Goal: Task Accomplishment & Management: Manage account settings

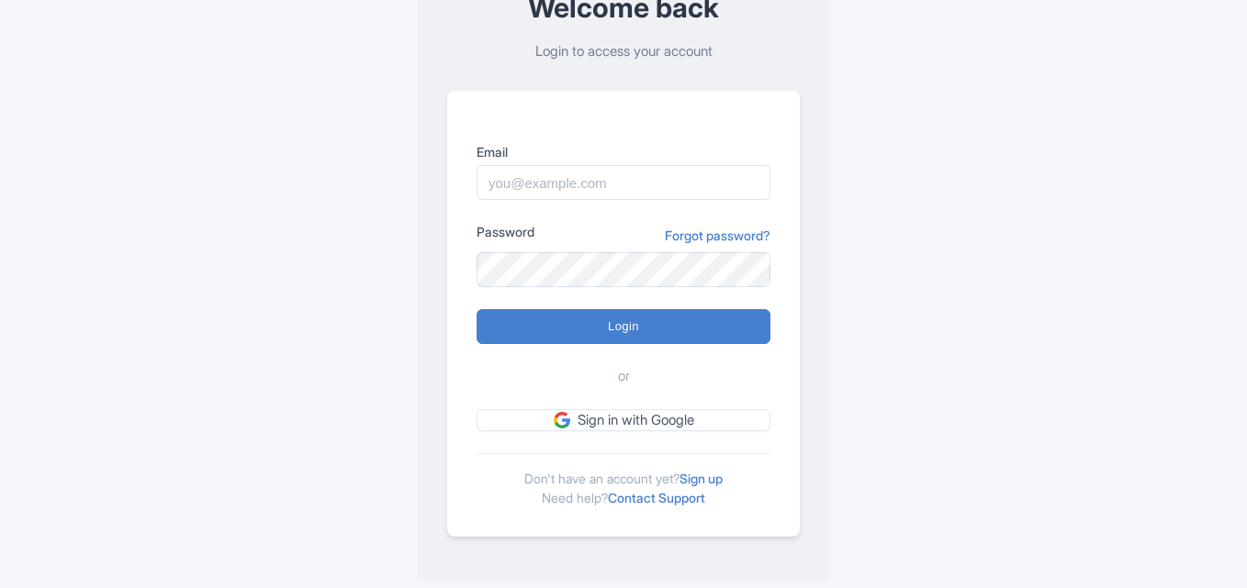
scroll to position [129, 0]
click at [708, 484] on link "Sign up" at bounding box center [700, 479] width 43 height 16
click at [706, 479] on link "Sign up" at bounding box center [700, 479] width 43 height 16
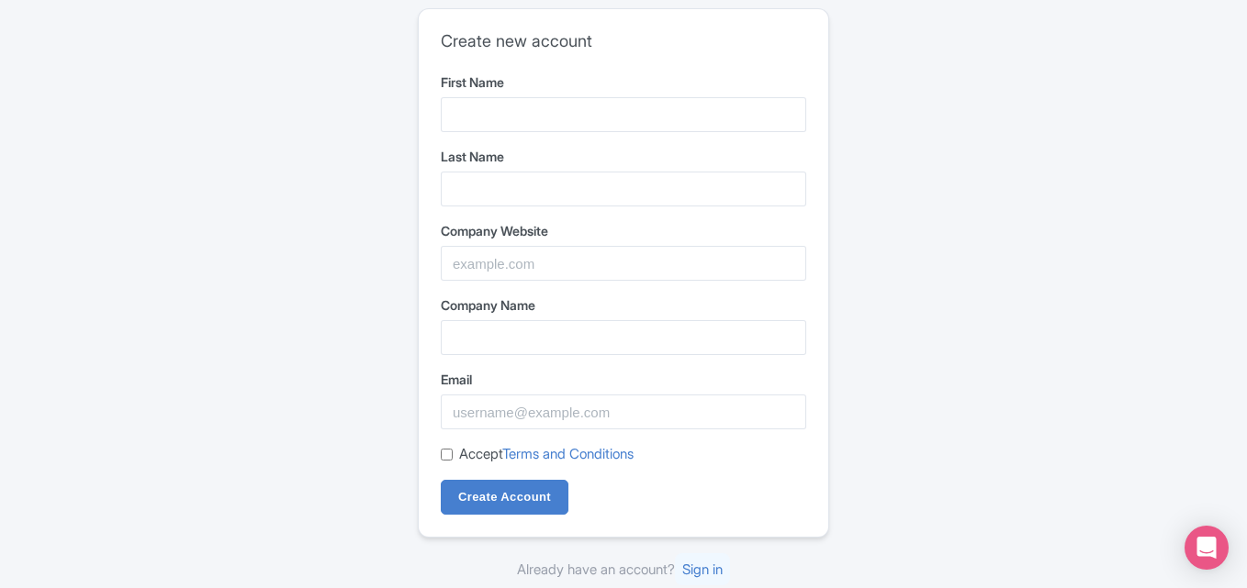
type input "Bus"
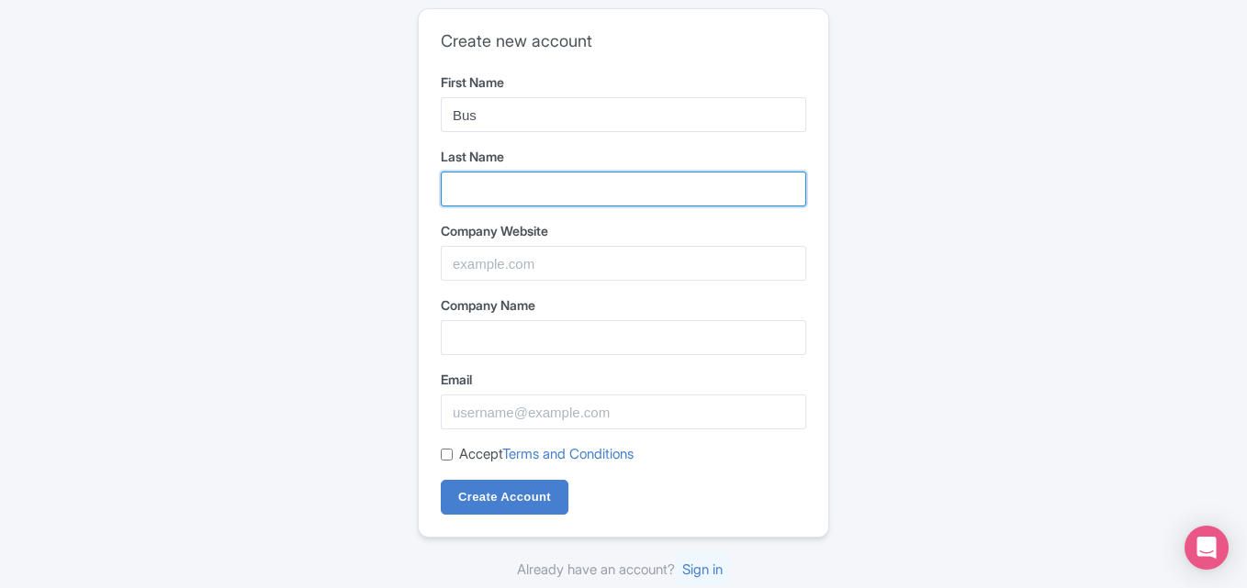
type input "Booking [GEOGRAPHIC_DATA]"
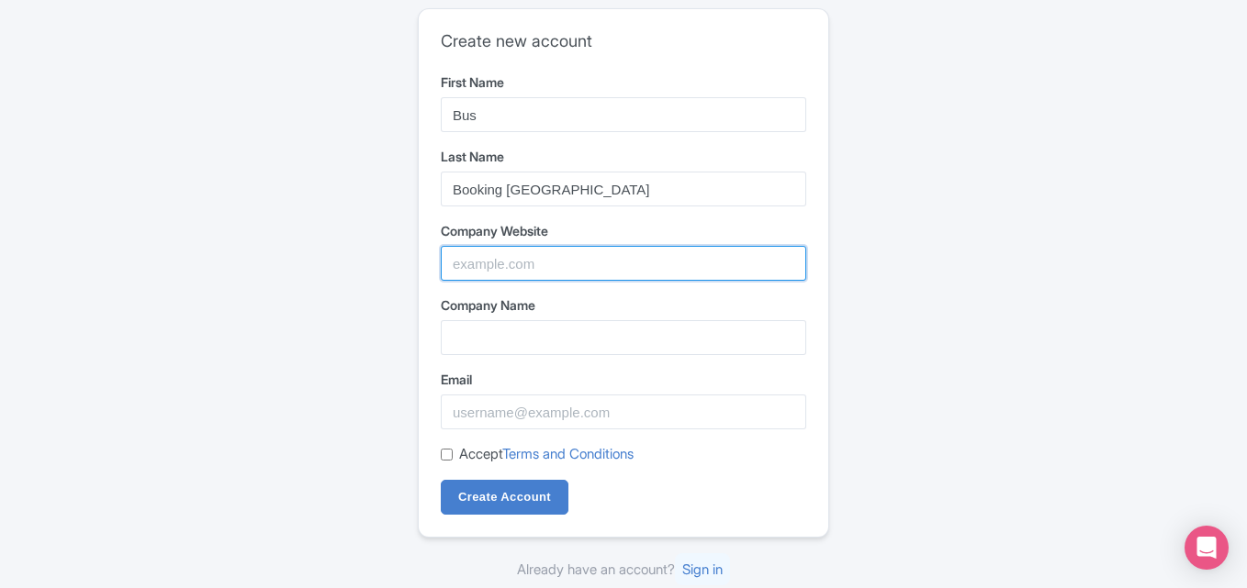
type input "Bus Booking [GEOGRAPHIC_DATA]"
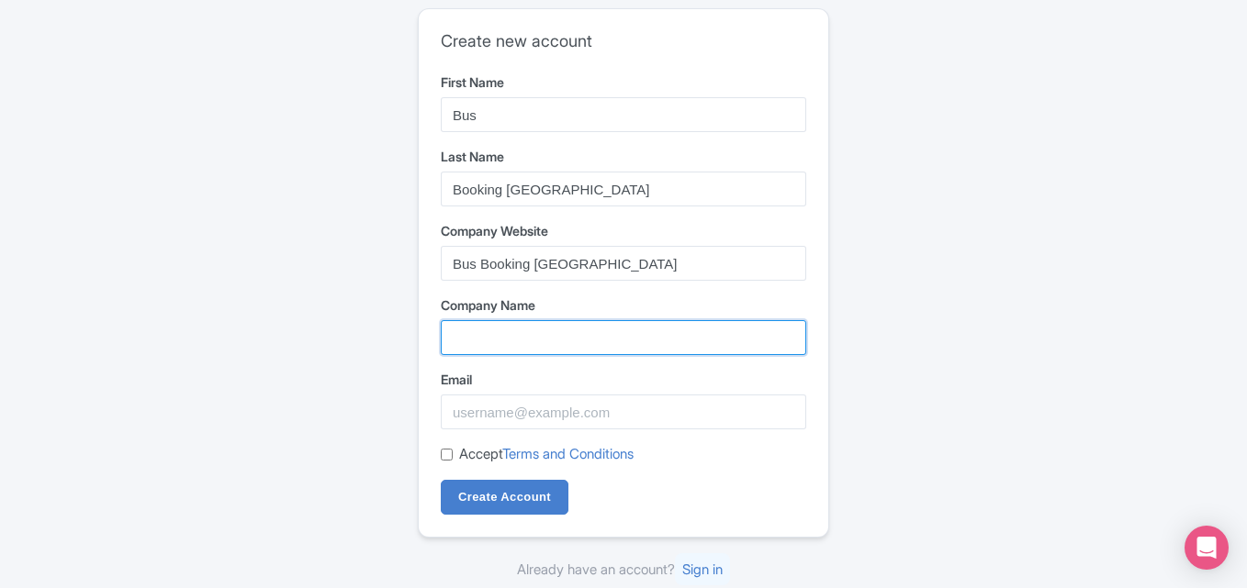
type input "Bus Booking [GEOGRAPHIC_DATA]"
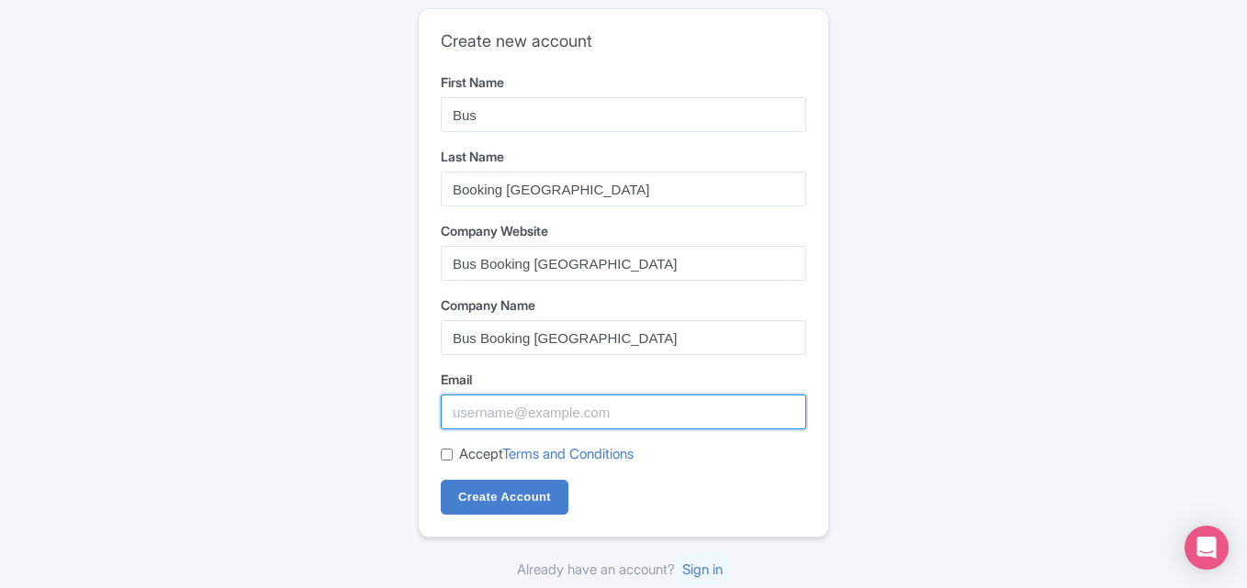
type input "[EMAIL_ADDRESS][DOMAIN_NAME]"
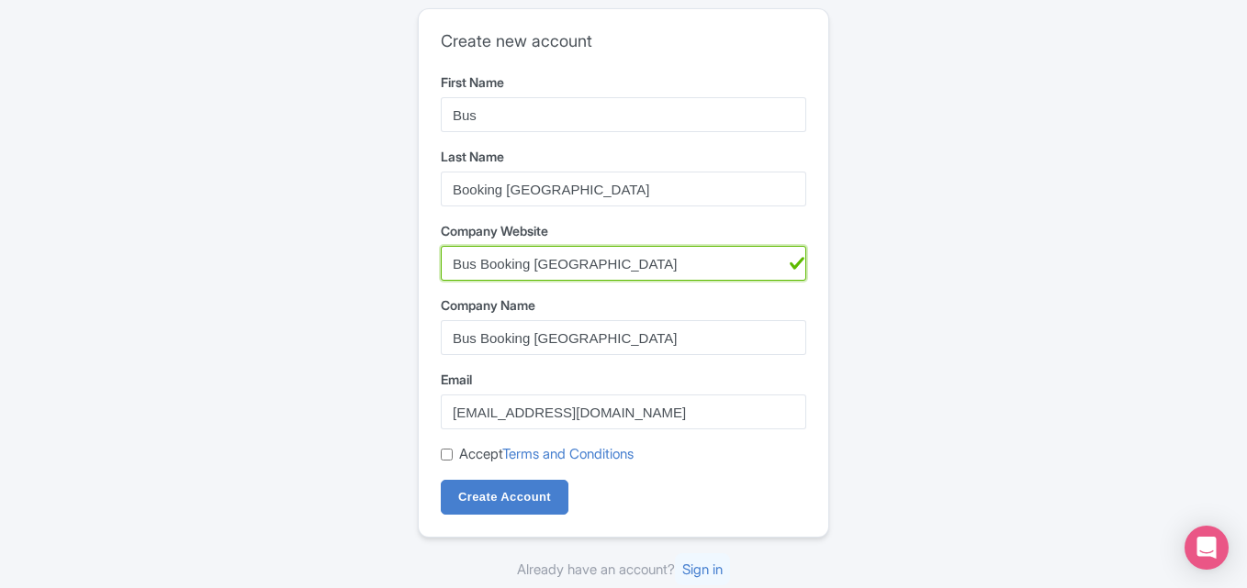
click at [592, 255] on input "Bus Booking [GEOGRAPHIC_DATA]" at bounding box center [623, 263] width 365 height 35
click at [594, 255] on input "Bus Booking [GEOGRAPHIC_DATA]" at bounding box center [623, 263] width 365 height 35
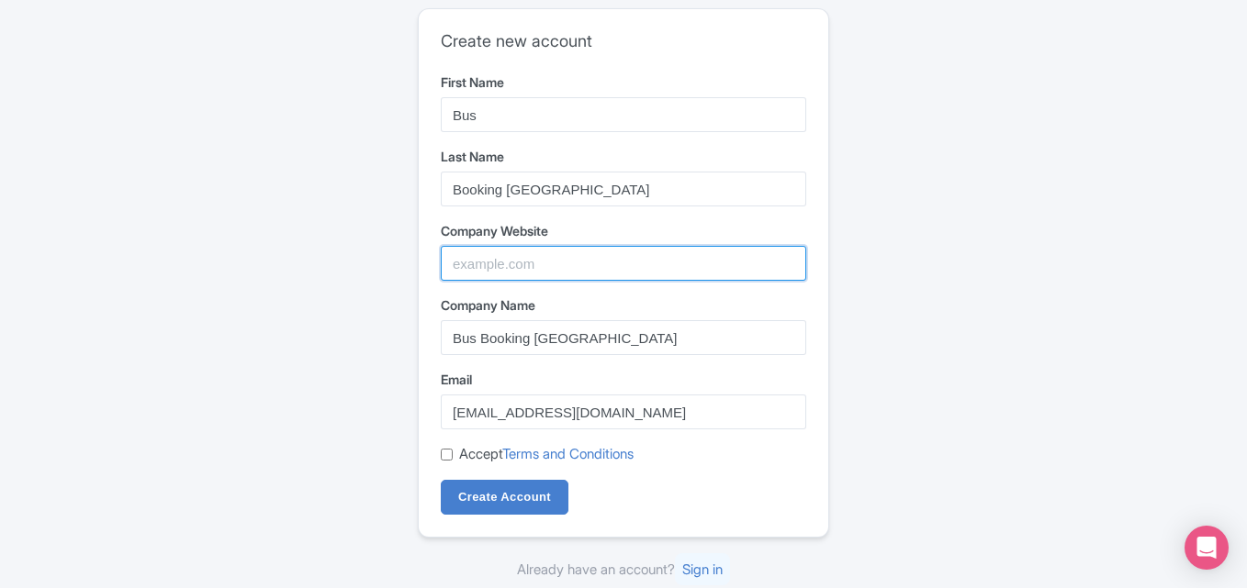
paste input "https://busbookingmelbourne.com.au/"
type input "https://busbookingmelbourne.com.au/"
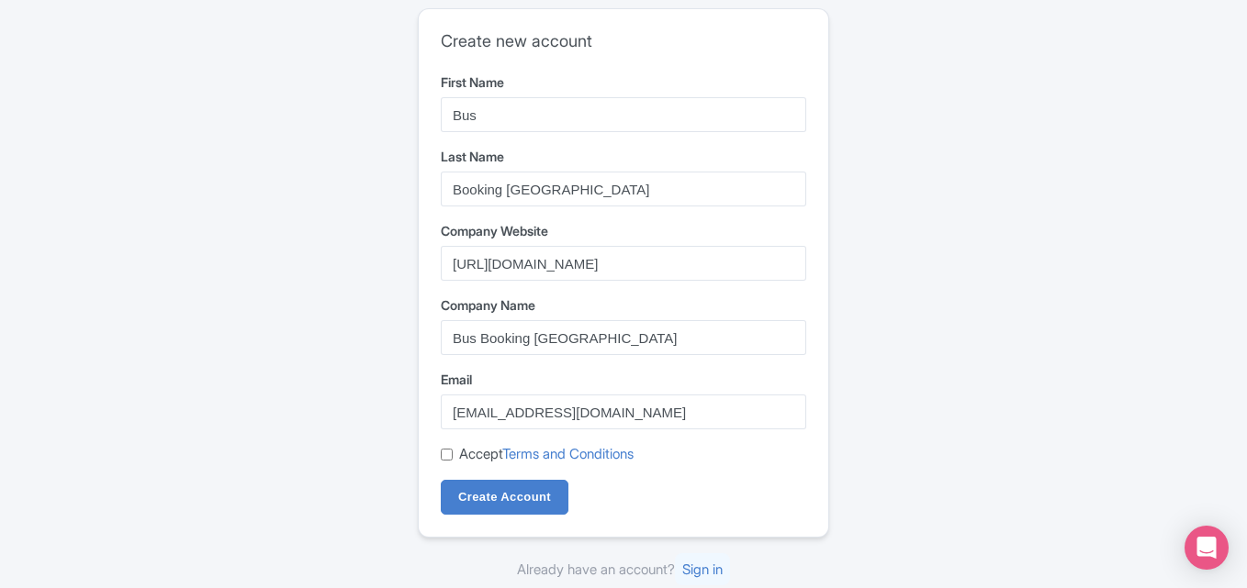
drag, startPoint x: 441, startPoint y: 454, endPoint x: 454, endPoint y: 465, distance: 17.1
click at [439, 454] on div "Create new account First Name Bus Last Name Booking Melbourne Company Website h…" at bounding box center [623, 273] width 409 height 528
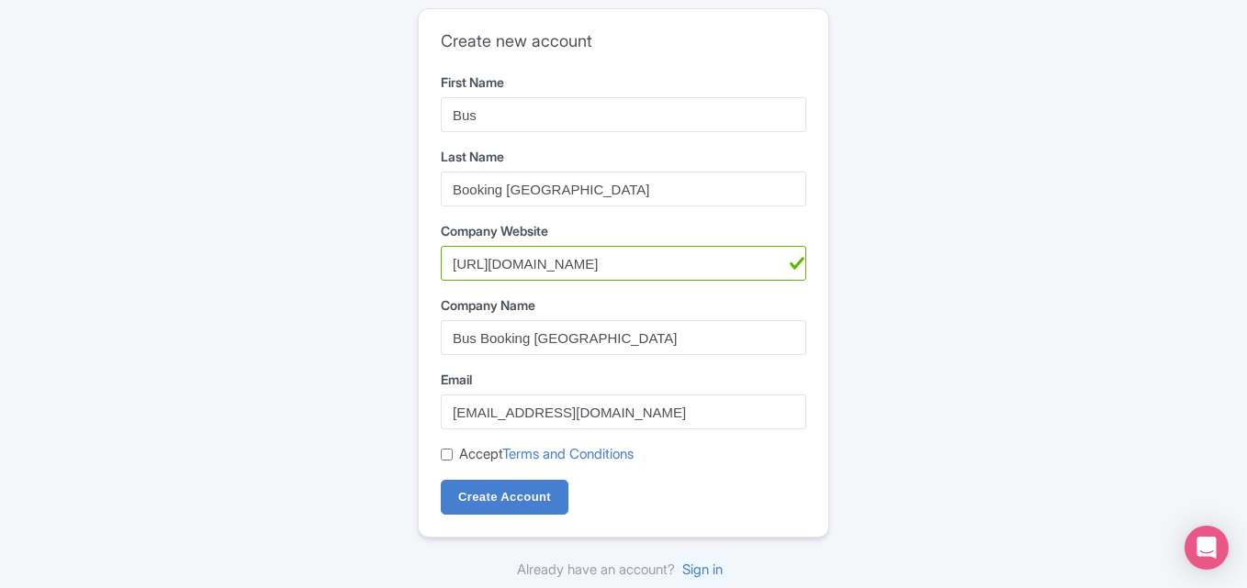
click at [450, 457] on input "Accept Terms and Conditions" at bounding box center [447, 455] width 12 height 12
checkbox input "true"
click at [479, 499] on input "Create Account" at bounding box center [505, 497] width 128 height 35
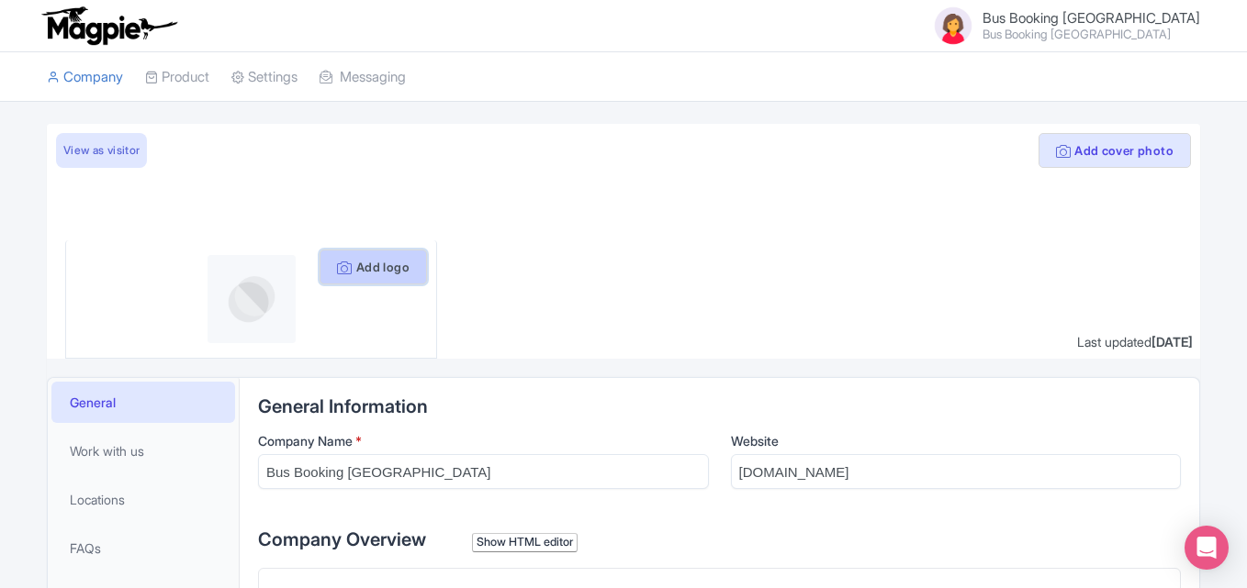
click at [340, 272] on icon at bounding box center [344, 268] width 15 height 15
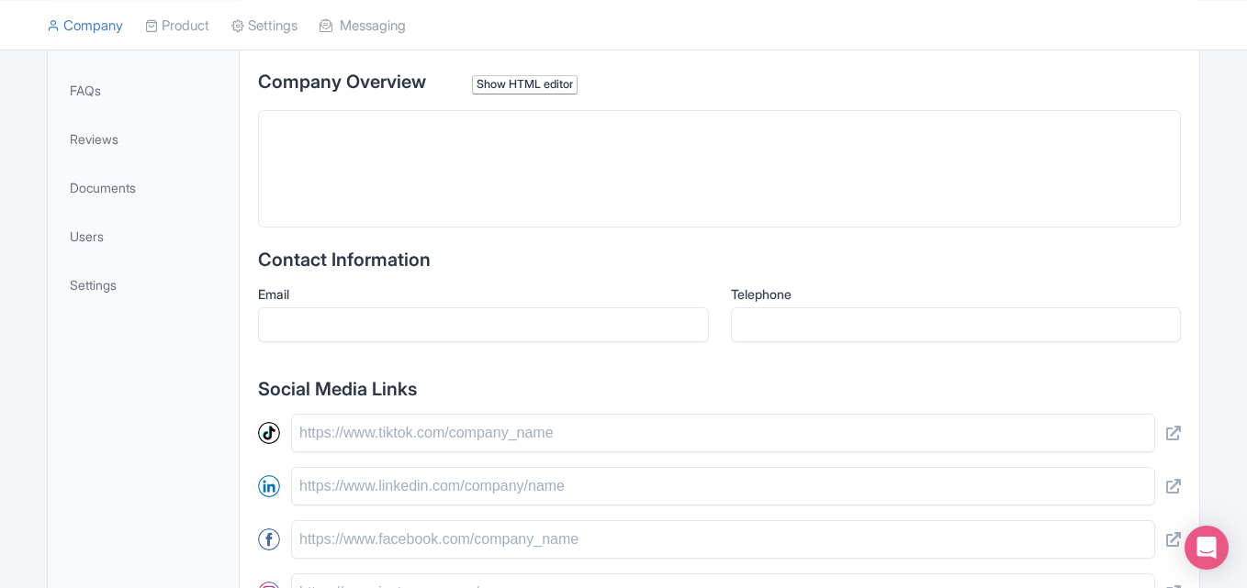
scroll to position [459, 0]
click at [453, 317] on input "Email" at bounding box center [483, 324] width 451 height 35
type input "busbookingmelbourne4@gmail.com"
click at [800, 327] on input "Telephone" at bounding box center [956, 324] width 451 height 35
click at [796, 335] on input "Telephone" at bounding box center [956, 324] width 451 height 35
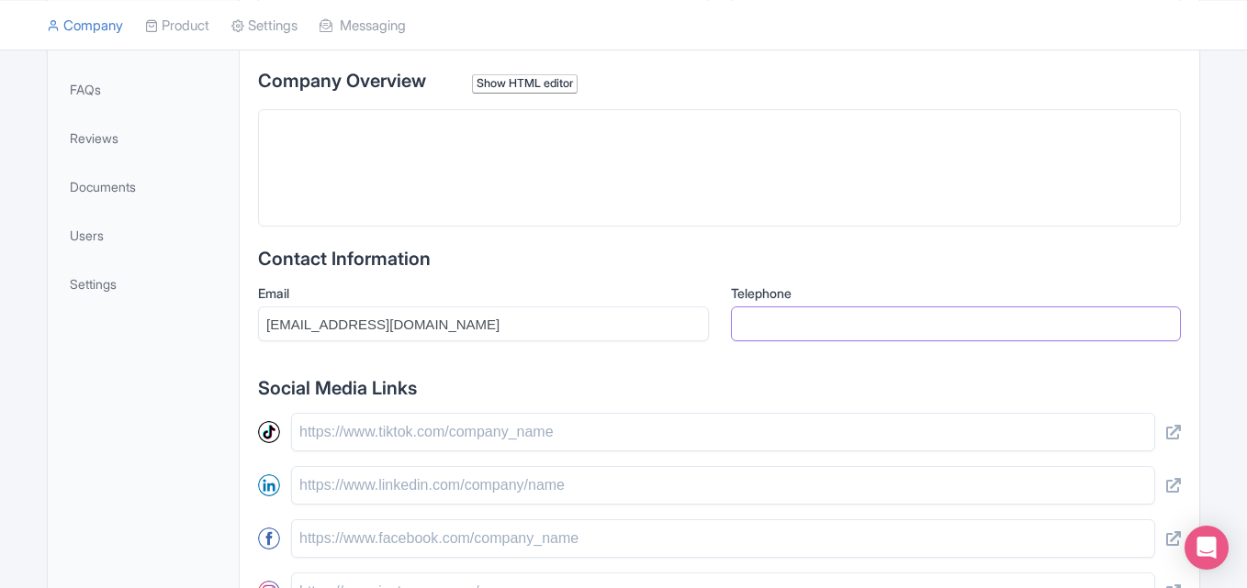
click at [792, 327] on input "Telephone" at bounding box center [956, 324] width 451 height 35
paste input "+611800 344 566"
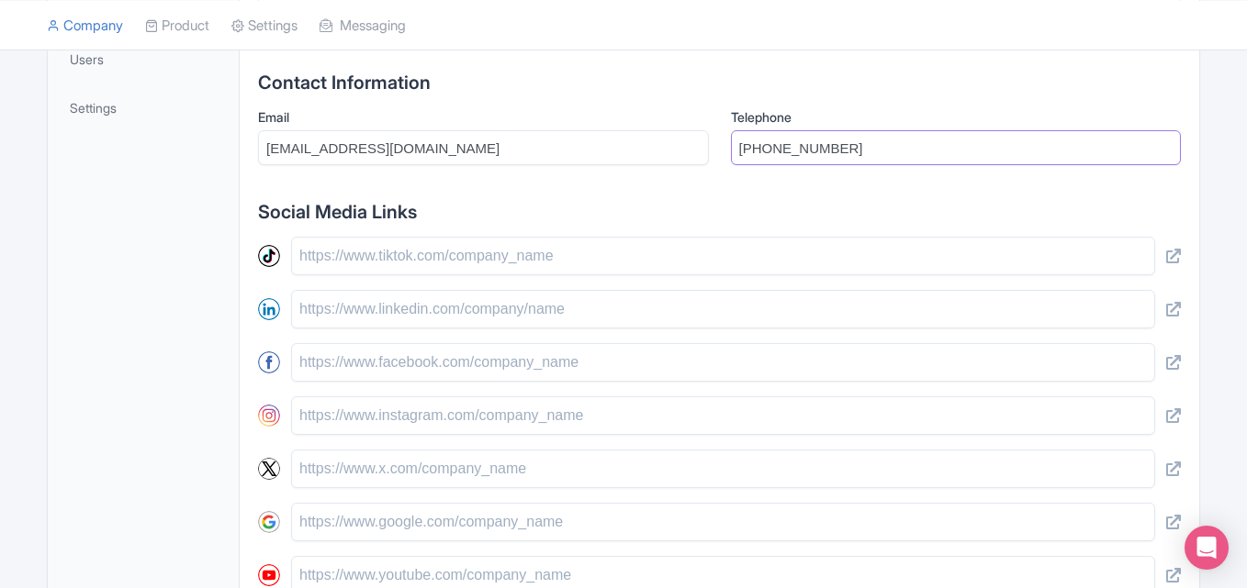
scroll to position [643, 0]
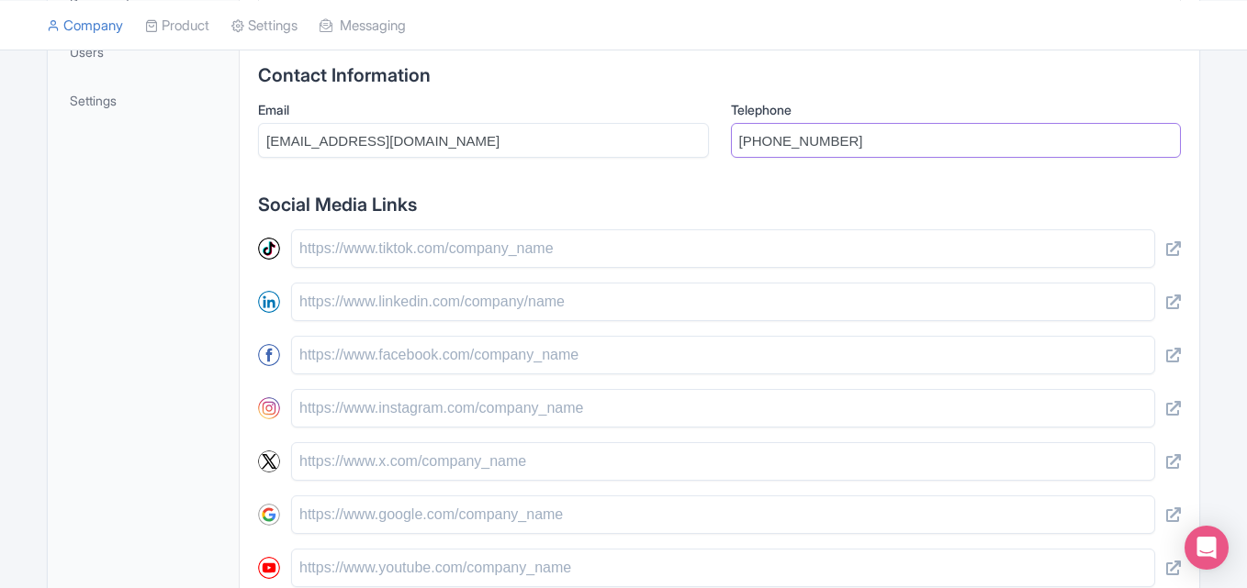
type input "+611800 344 566"
click at [420, 275] on div at bounding box center [719, 409] width 923 height 358
click at [398, 297] on input "text" at bounding box center [723, 302] width 864 height 39
paste input "[URL][DOMAIN_NAME]"
type input "[URL][DOMAIN_NAME]"
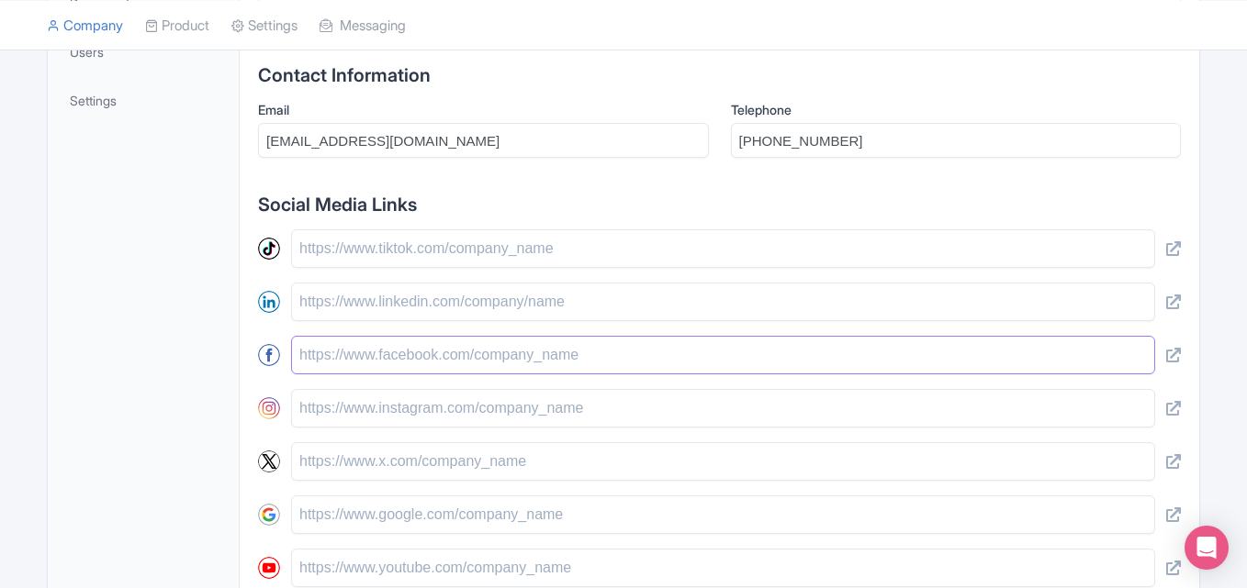
click at [409, 361] on input "text" at bounding box center [723, 355] width 864 height 39
paste input "[URL][DOMAIN_NAME]"
type input "[URL][DOMAIN_NAME]"
click at [397, 294] on input "text" at bounding box center [723, 302] width 864 height 39
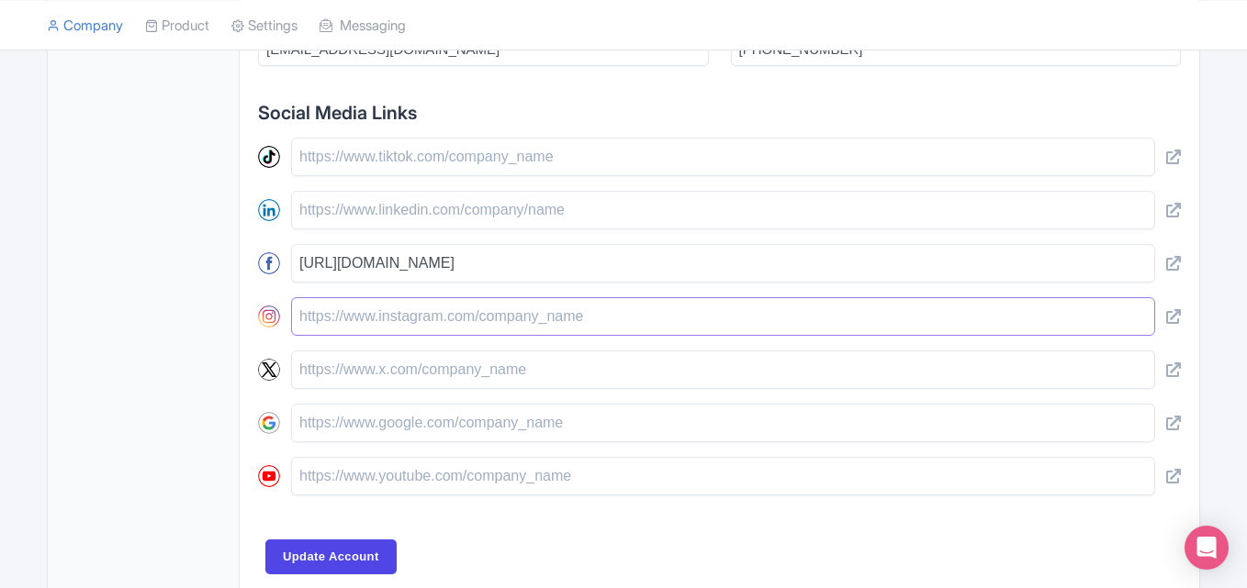
click at [393, 300] on input "text" at bounding box center [723, 316] width 864 height 39
paste input "[URL][DOMAIN_NAME]"
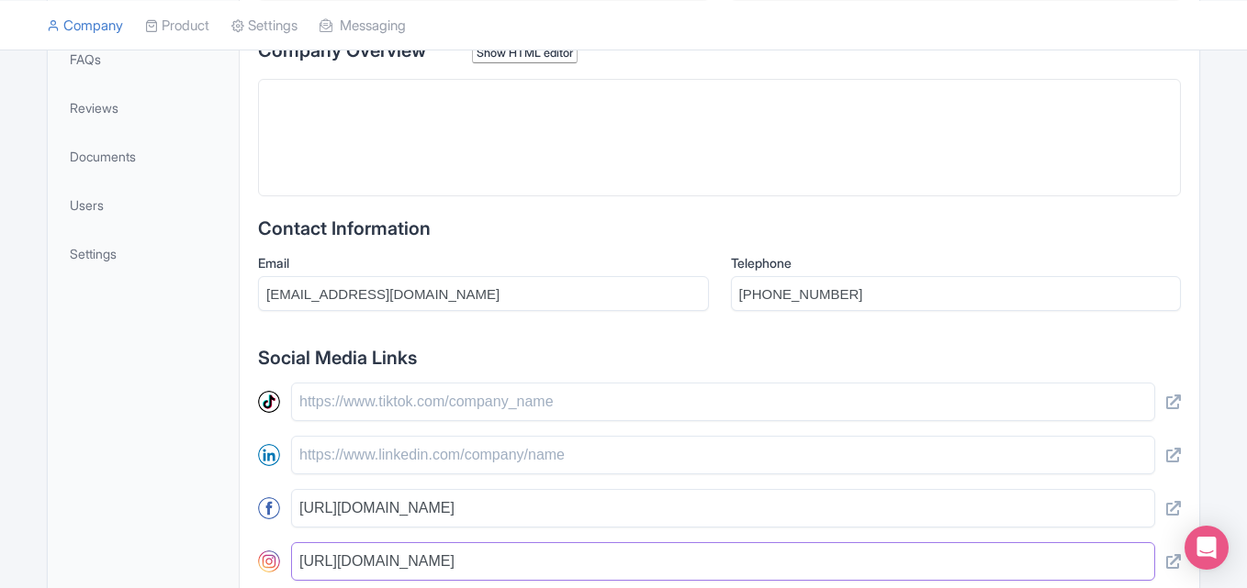
scroll to position [366, 0]
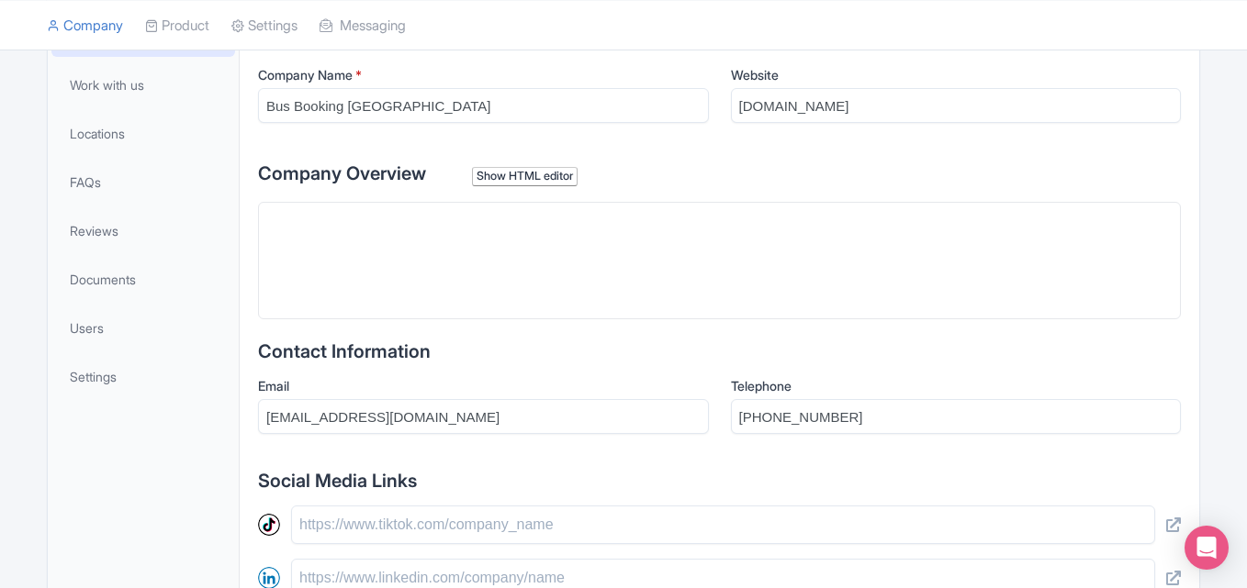
type input "https://www.instagram.com/busbookingmelbourne/"
click at [344, 310] on trix-editor at bounding box center [719, 261] width 923 height 118
paste trix-editor "<div><strong>Bus Booking Melbourne is a trusted provider of safe, reliable, and…"
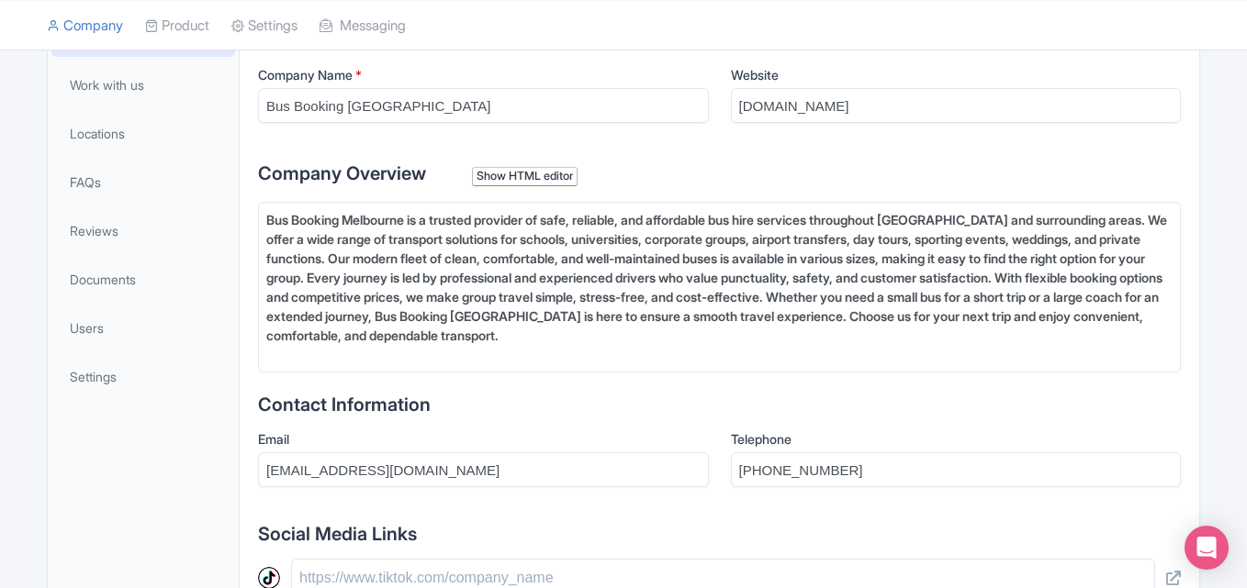
type trix-editor "<div><strong>Bus Booking Melbourne is a trusted provider of safe, reliable, and…"
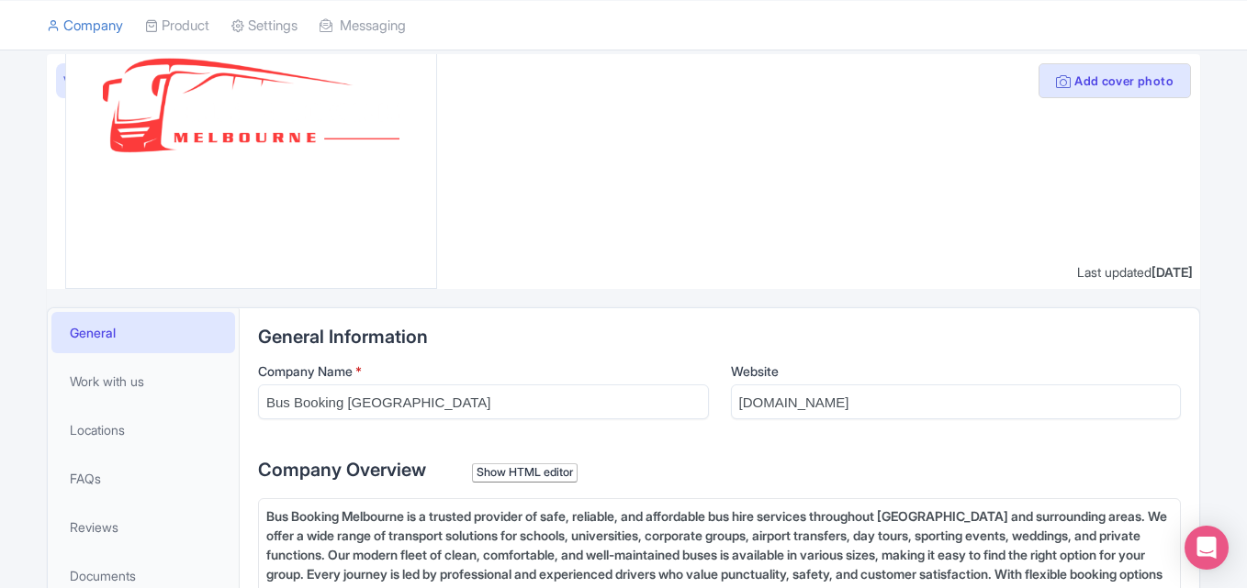
scroll to position [0, 0]
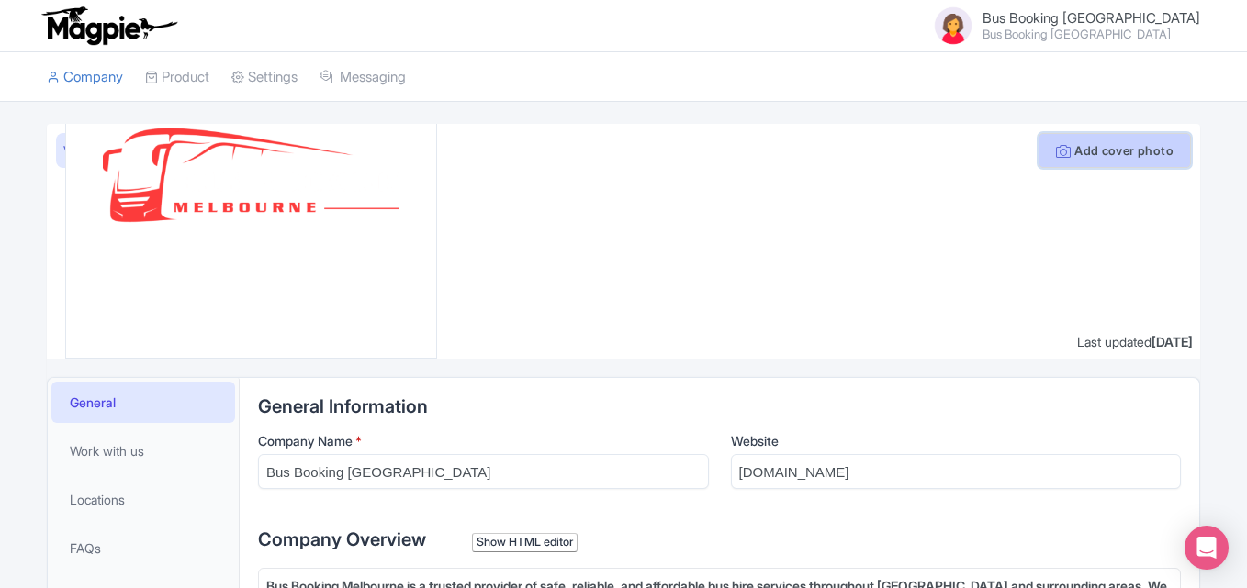
click at [1135, 147] on button "Add cover photo" at bounding box center [1114, 150] width 152 height 35
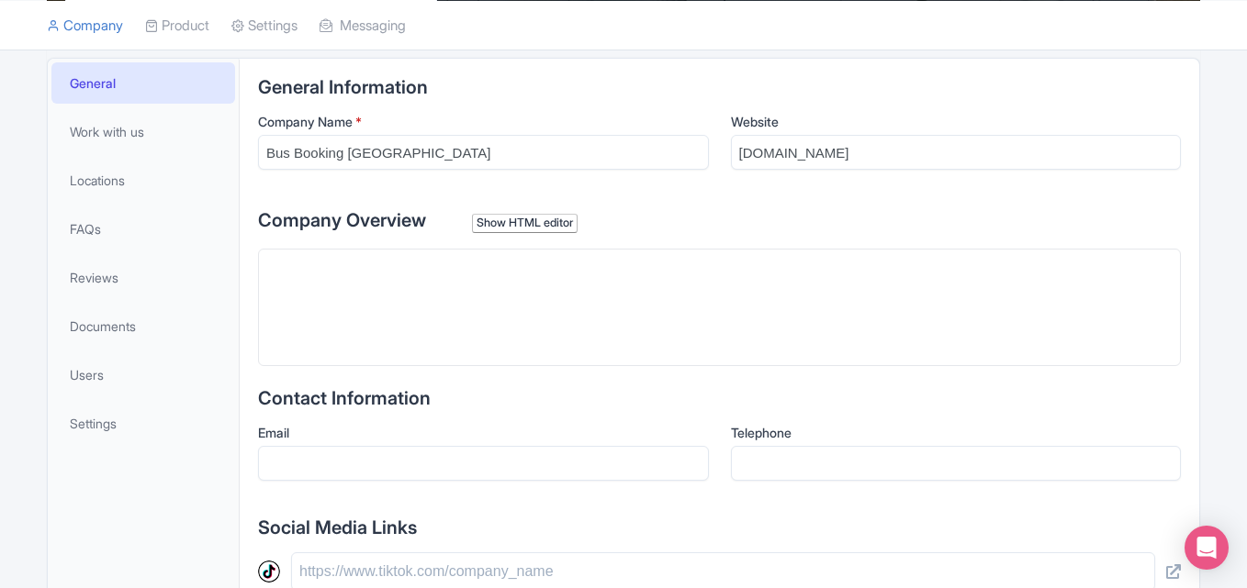
scroll to position [367, 0]
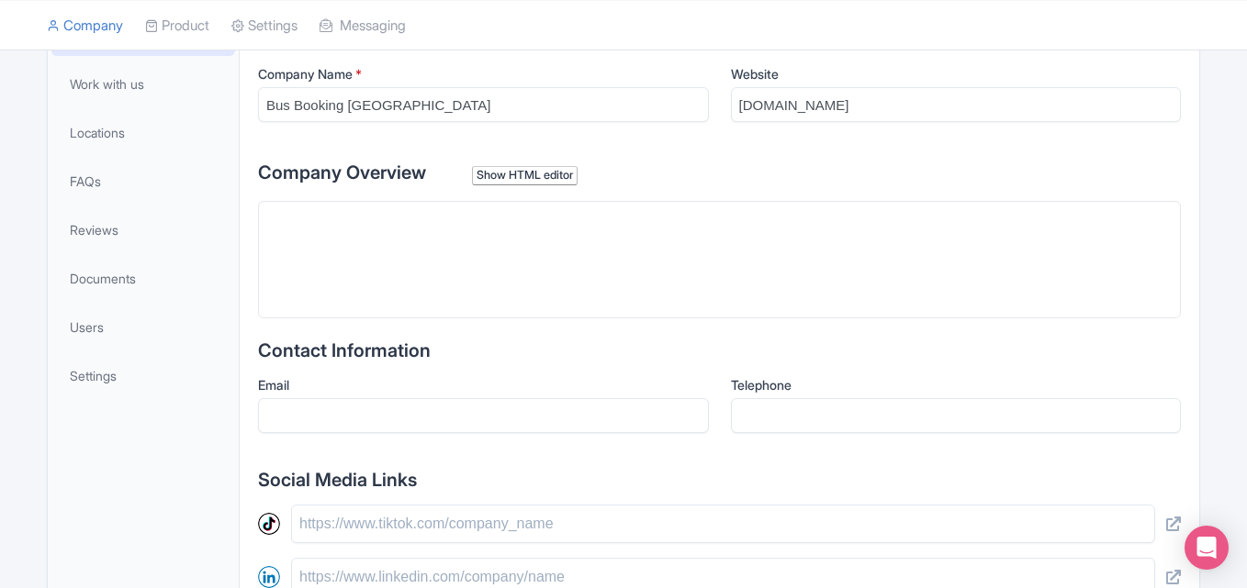
click at [423, 235] on trix-editor at bounding box center [719, 260] width 923 height 118
paste trix-editor "<div><strong>Bus Booking [GEOGRAPHIC_DATA] is a trusted provider of safe, relia…"
type trix-editor "<div><strong>Bus Booking [GEOGRAPHIC_DATA] is a trusted provider of safe, relia…"
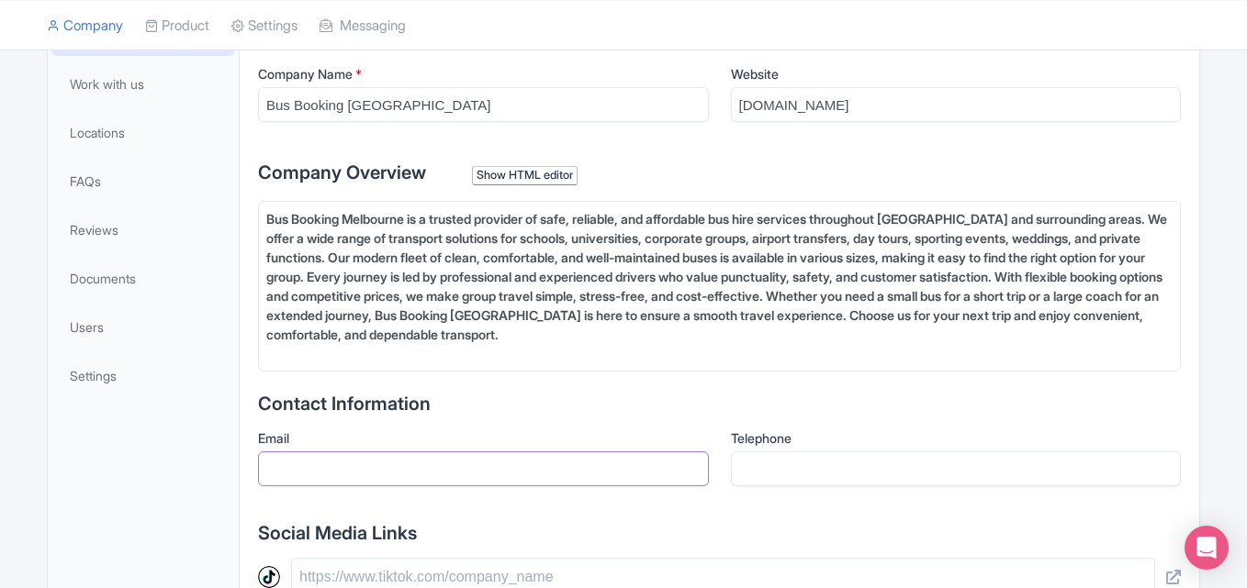
click at [476, 468] on input "Email" at bounding box center [483, 469] width 451 height 35
type input "[EMAIL_ADDRESS][DOMAIN_NAME]"
click at [792, 460] on input "Telephone" at bounding box center [956, 469] width 451 height 35
click at [788, 465] on input "Telephone" at bounding box center [956, 469] width 451 height 35
paste input "+611800 344 566"
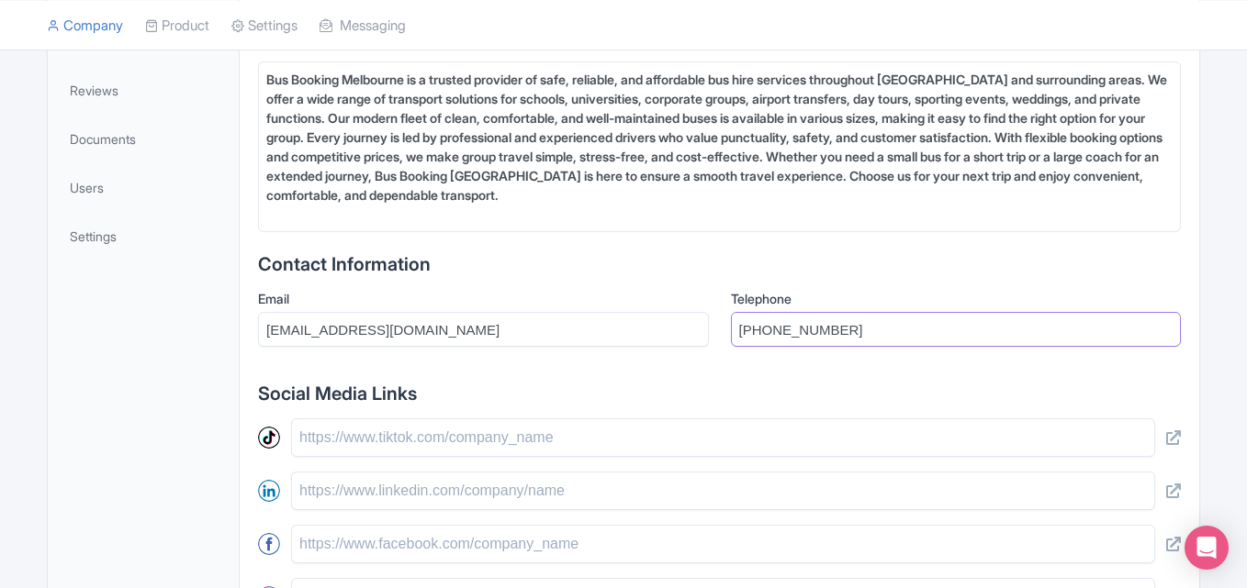
scroll to position [551, 0]
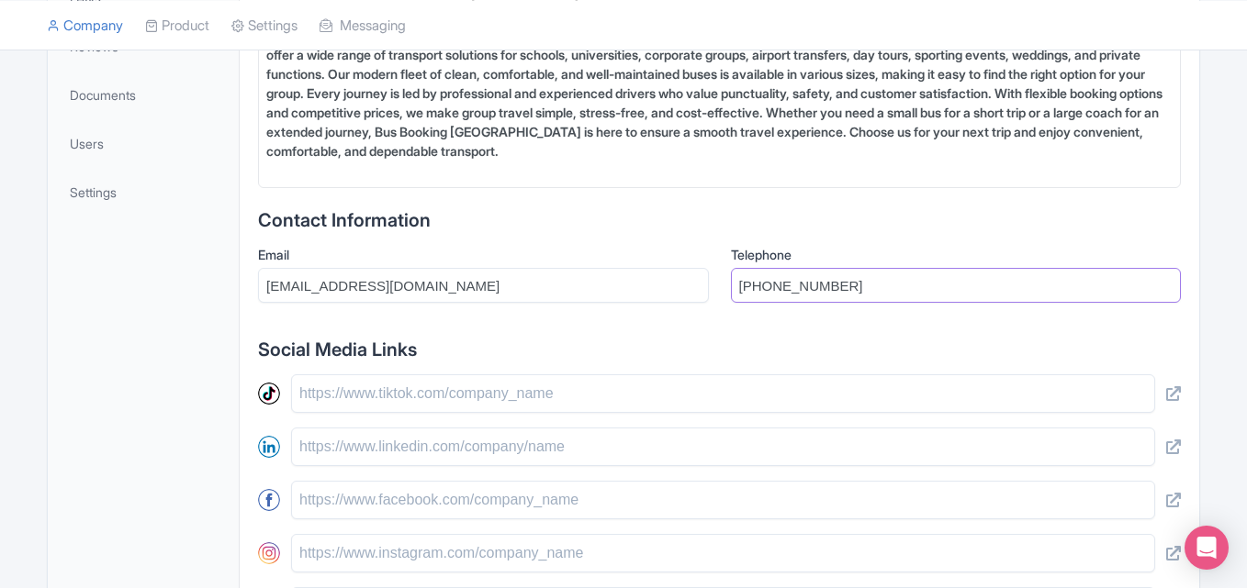
type input "+611800 344 566"
click at [358, 399] on input "text" at bounding box center [723, 394] width 864 height 39
click at [372, 459] on input "text" at bounding box center [723, 447] width 864 height 39
click at [429, 505] on input "text" at bounding box center [723, 500] width 864 height 39
paste input "[URL][DOMAIN_NAME]"
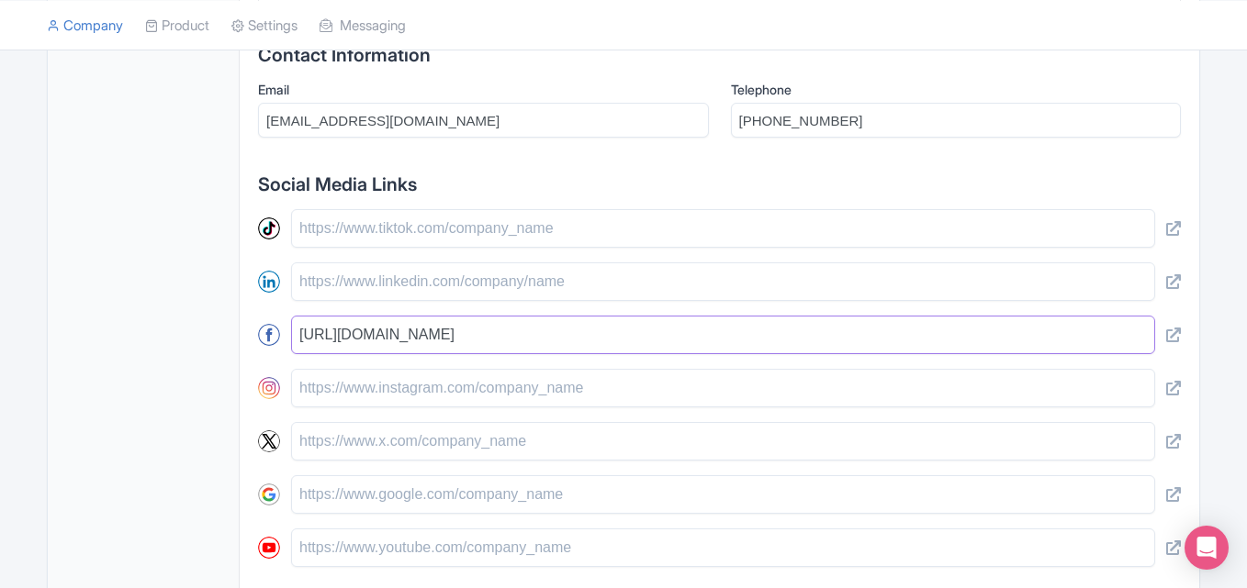
scroll to position [734, 0]
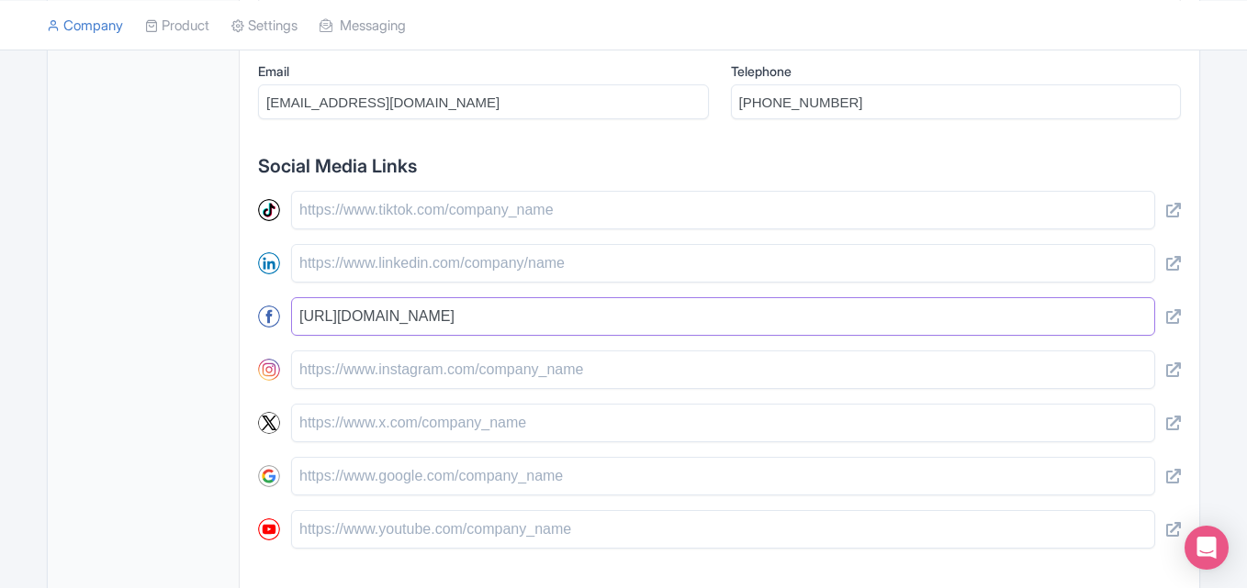
type input "[URL][DOMAIN_NAME]"
click at [475, 381] on input "text" at bounding box center [723, 370] width 864 height 39
paste input "[URL][DOMAIN_NAME]"
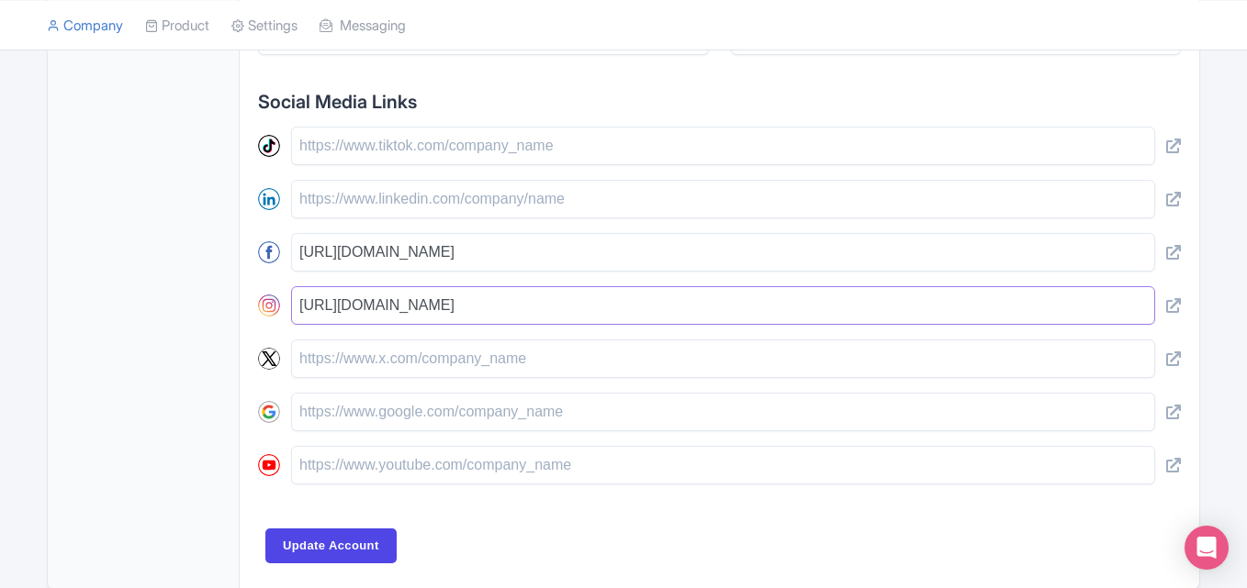
scroll to position [879, 0]
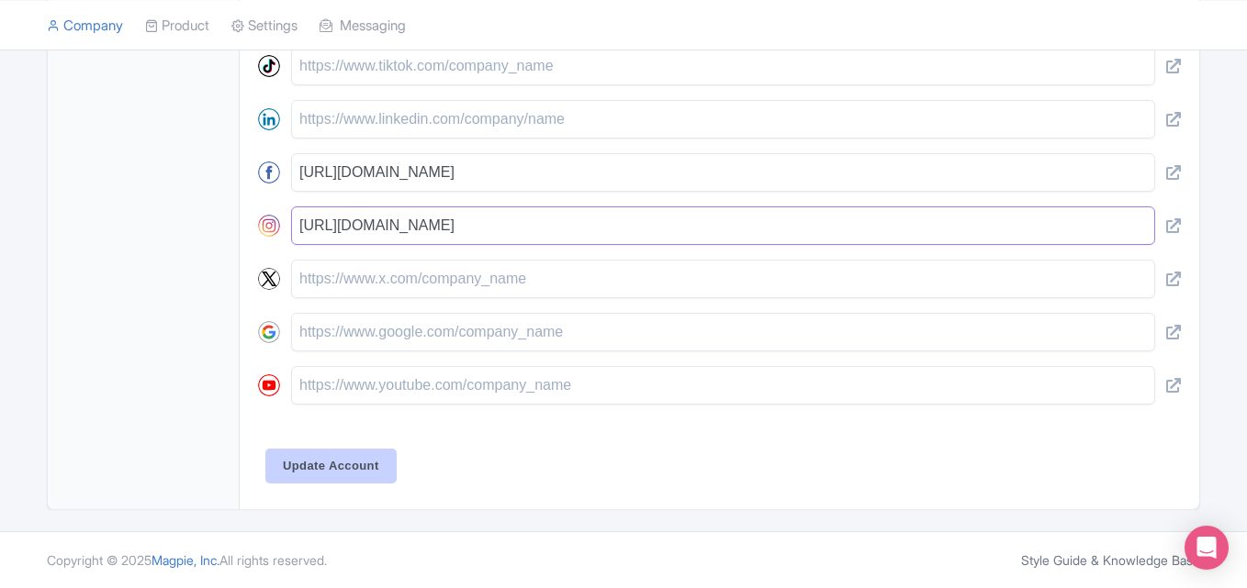
type input "[URL][DOMAIN_NAME]"
click at [353, 476] on input "Update Account" at bounding box center [330, 466] width 131 height 35
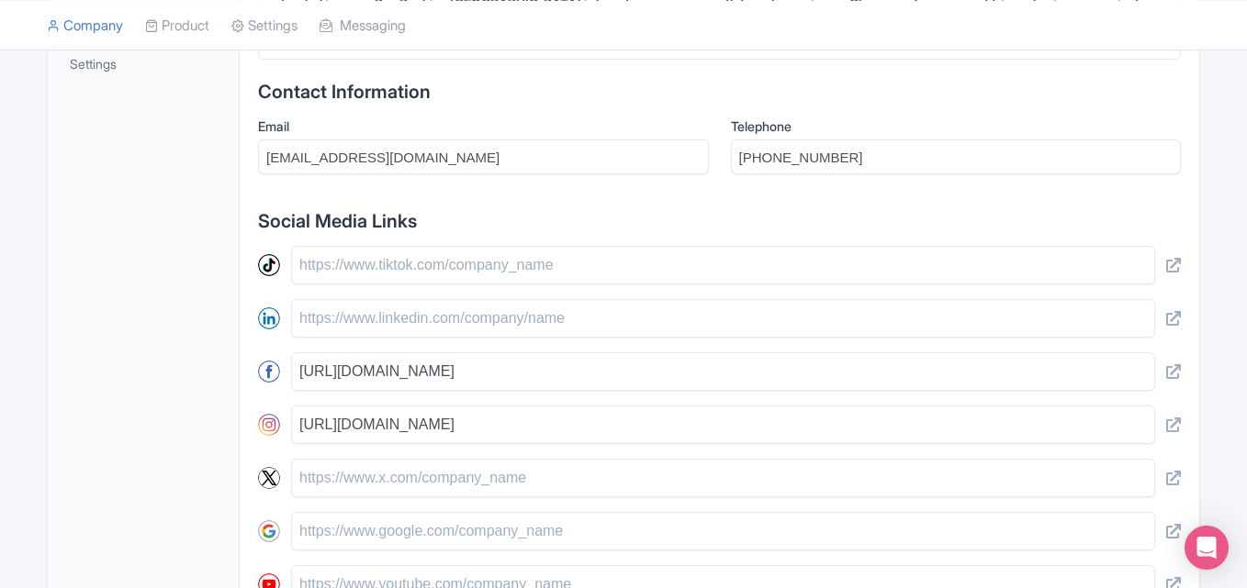
scroll to position [603, 0]
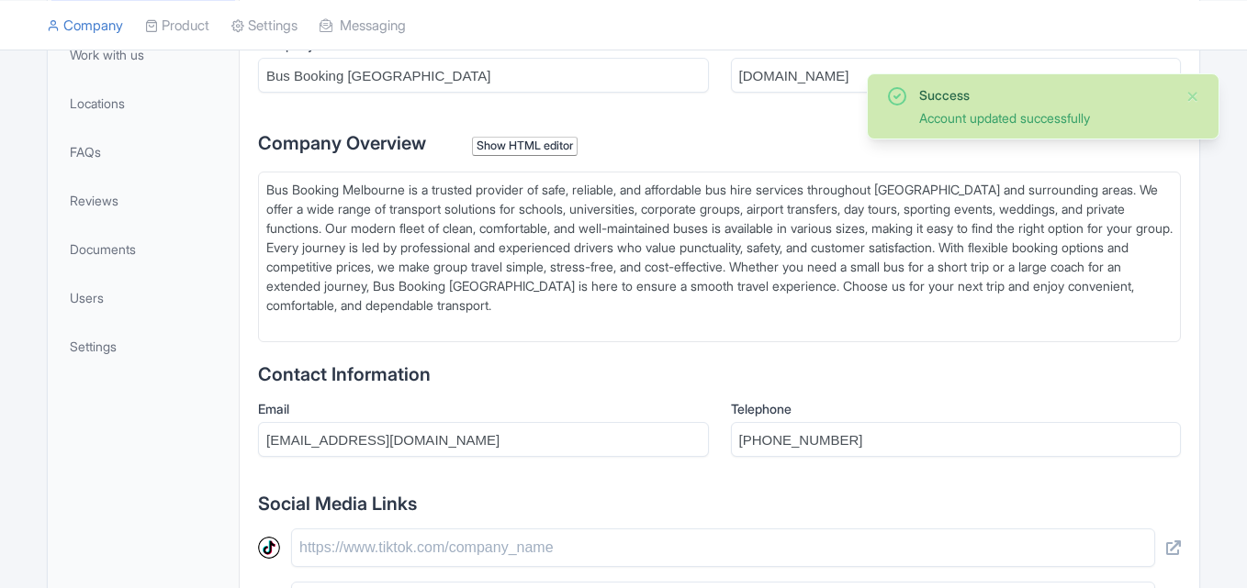
click at [1048, 106] on div "Success Account updated successfully" at bounding box center [1045, 106] width 252 height 42
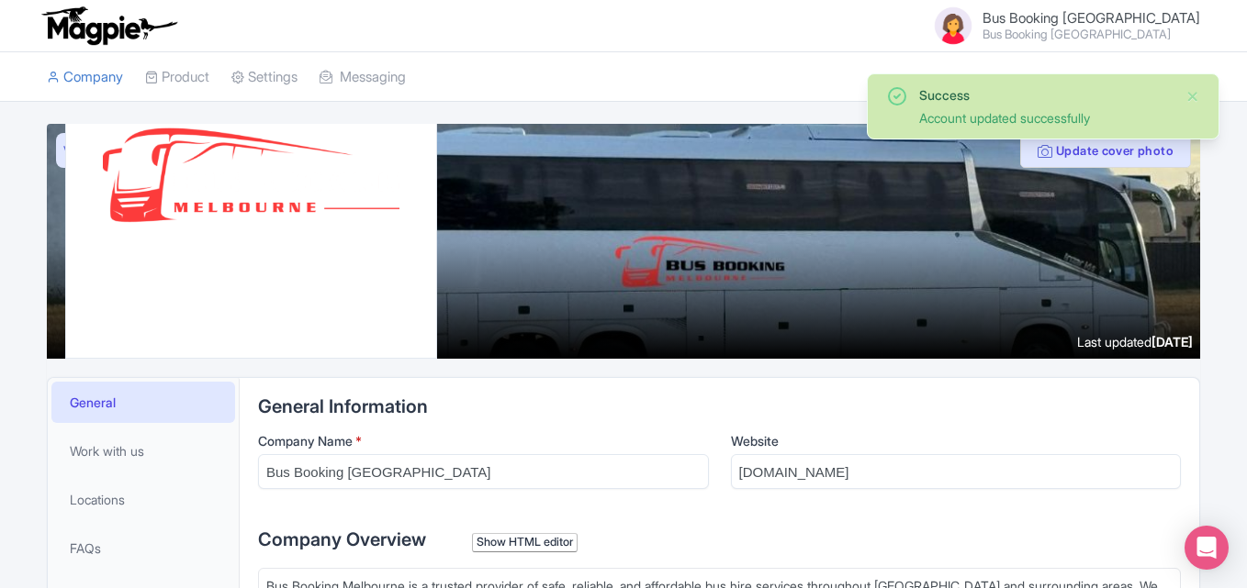
click at [1114, 28] on small "Bus Booking [GEOGRAPHIC_DATA]" at bounding box center [1091, 34] width 218 height 12
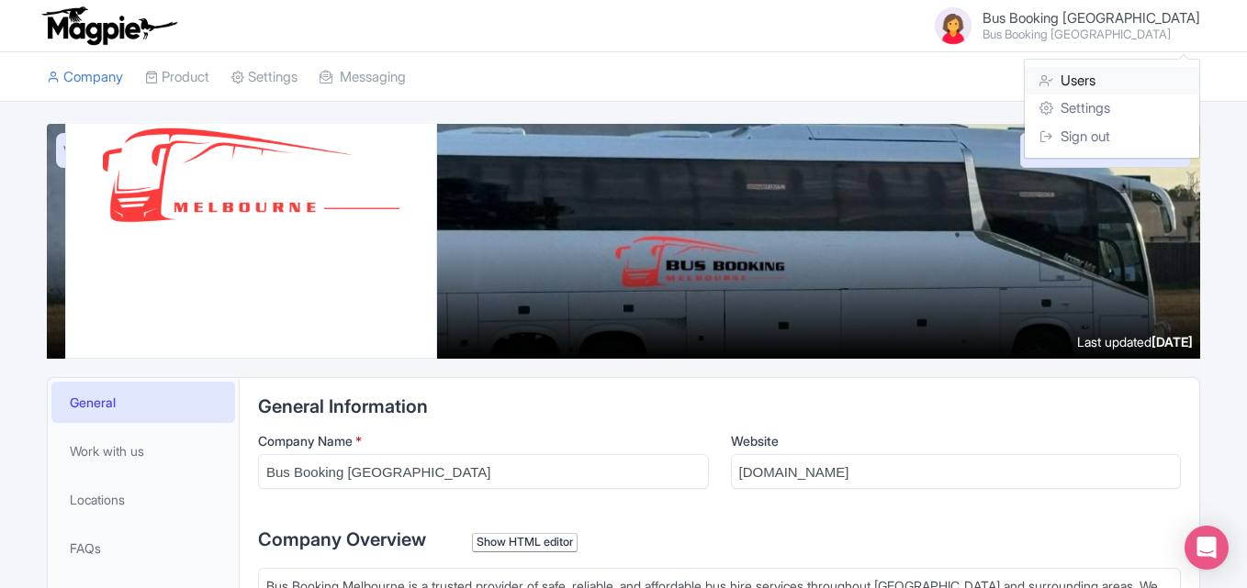
click at [1071, 85] on link "Users" at bounding box center [1112, 81] width 174 height 28
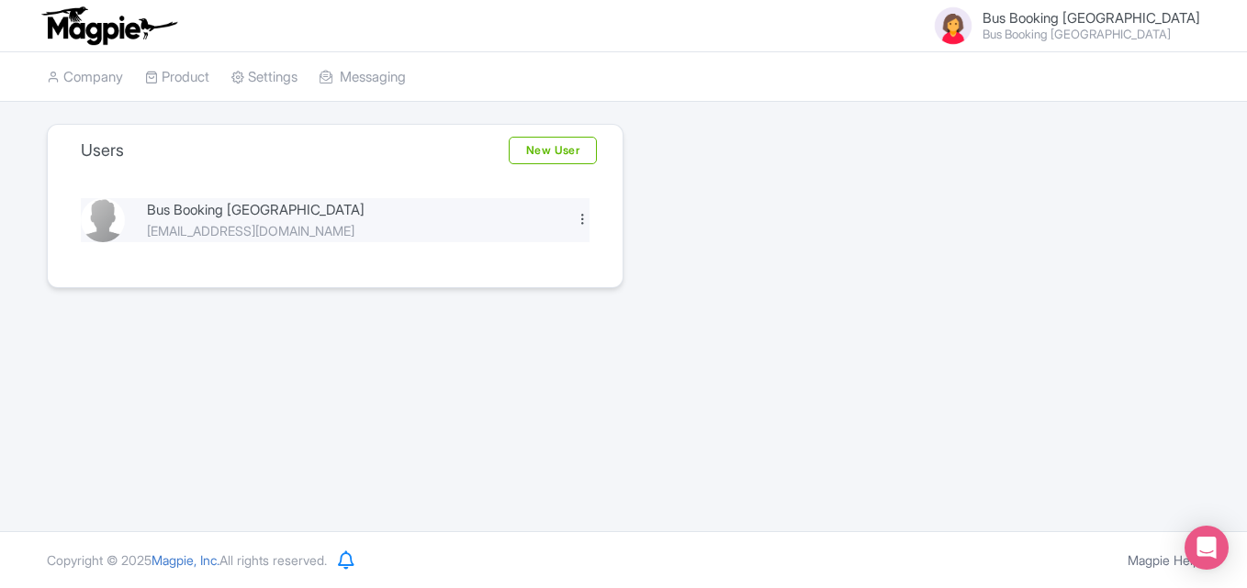
click at [583, 220] on div at bounding box center [583, 219] width 14 height 14
click at [309, 314] on div "Bus Booking [GEOGRAPHIC_DATA] Bus Booking [GEOGRAPHIC_DATA] Users Settings Sign…" at bounding box center [623, 266] width 1247 height 532
click at [252, 218] on div "Bus Booking [GEOGRAPHIC_DATA]" at bounding box center [350, 210] width 407 height 21
click at [95, 217] on img at bounding box center [103, 220] width 44 height 44
click at [128, 227] on div at bounding box center [103, 220] width 66 height 44
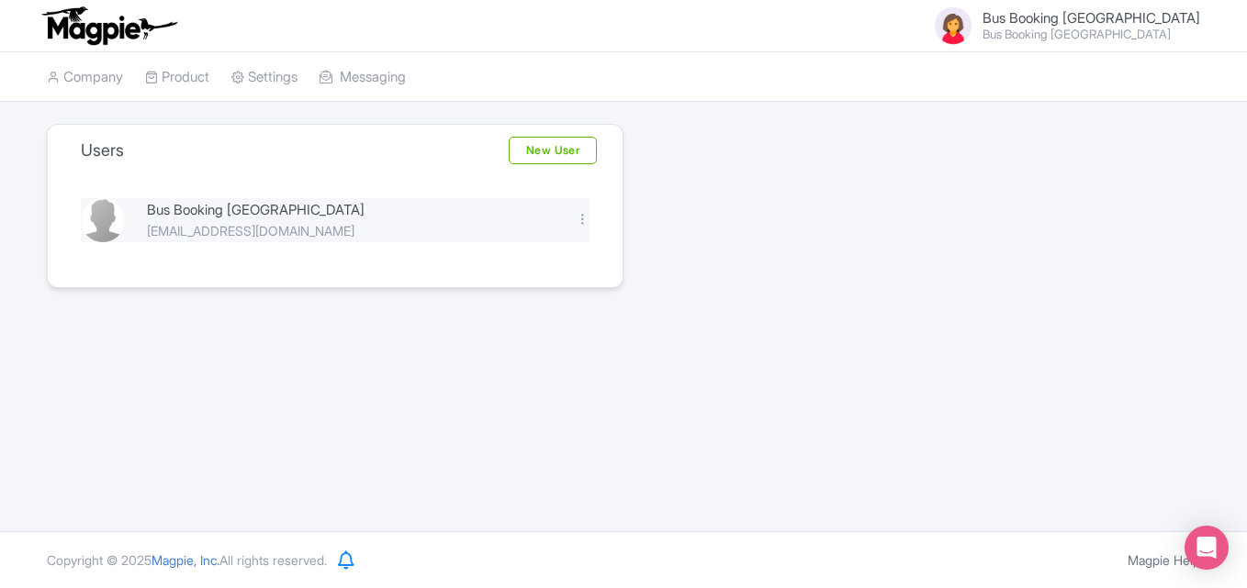
click at [95, 234] on img at bounding box center [103, 220] width 44 height 44
click at [219, 235] on div "[EMAIL_ADDRESS][DOMAIN_NAME]" at bounding box center [350, 230] width 407 height 19
click at [1131, 33] on small "Bus Booking [GEOGRAPHIC_DATA]" at bounding box center [1091, 34] width 218 height 12
click at [219, 222] on div "[EMAIL_ADDRESS][DOMAIN_NAME]" at bounding box center [350, 230] width 407 height 19
click at [106, 214] on img at bounding box center [103, 220] width 44 height 44
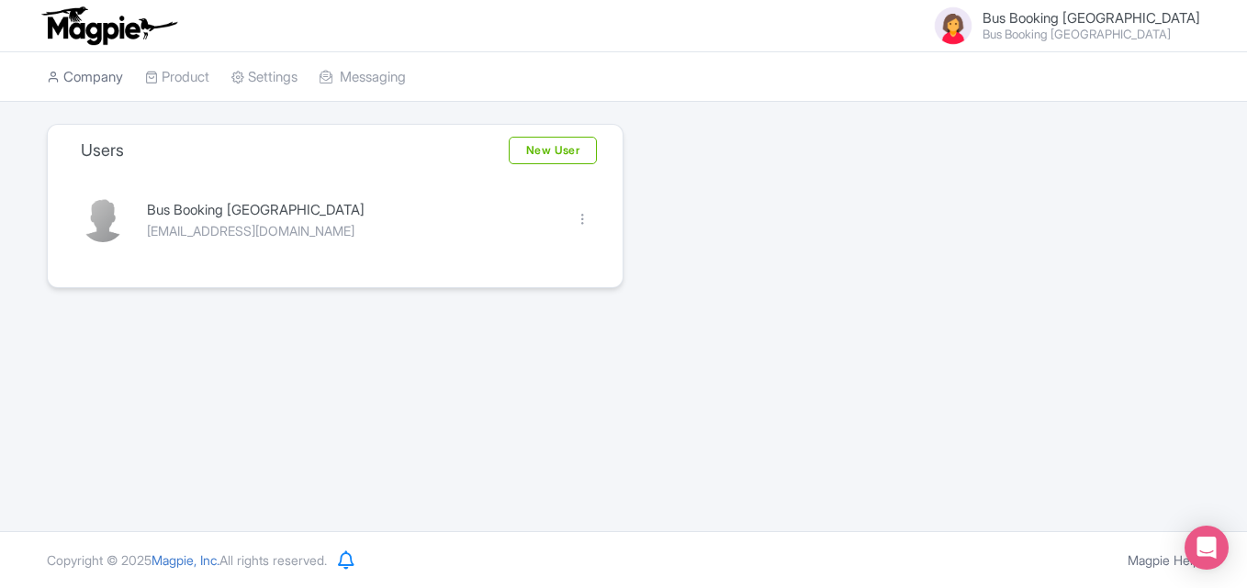
click at [99, 84] on link "Company" at bounding box center [85, 77] width 76 height 50
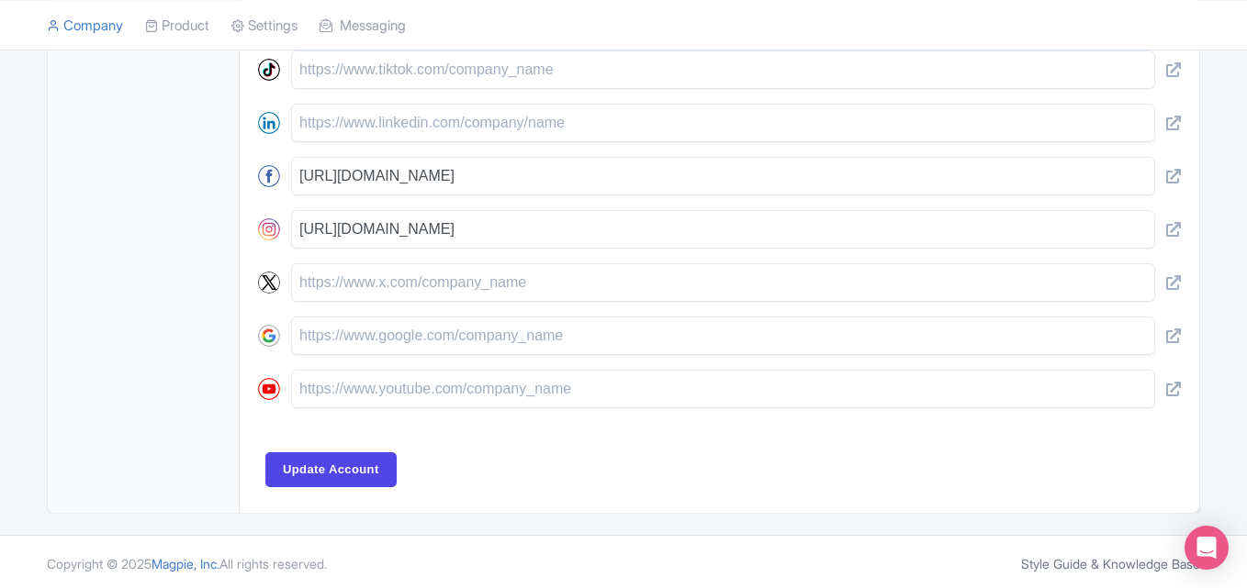
scroll to position [879, 0]
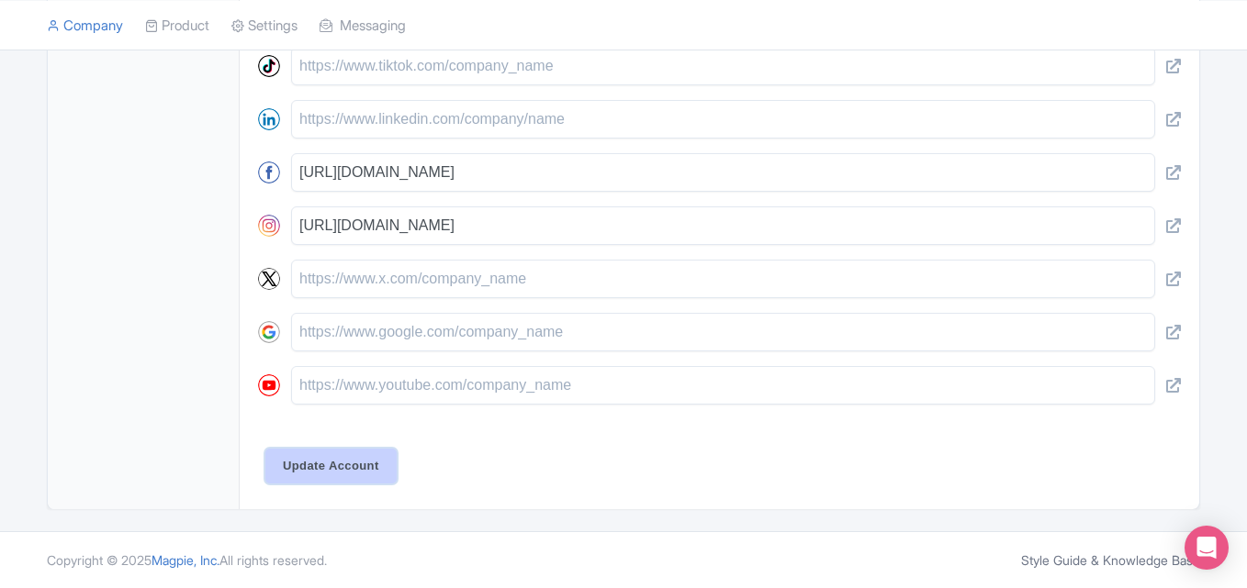
click at [293, 465] on input "Update Account" at bounding box center [330, 466] width 131 height 35
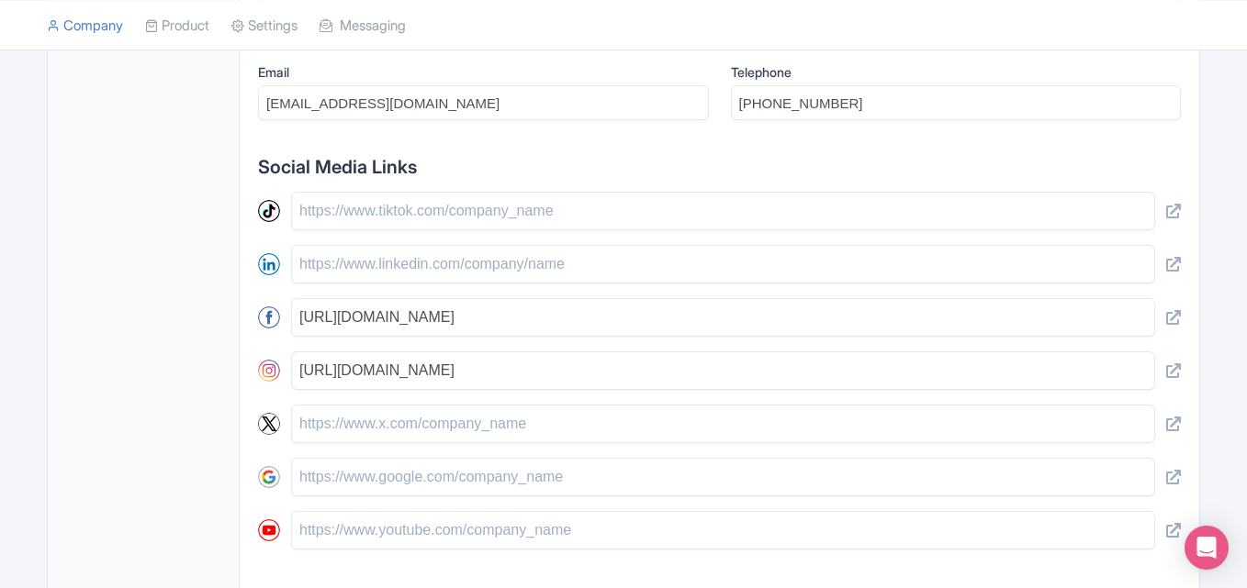
scroll to position [695, 0]
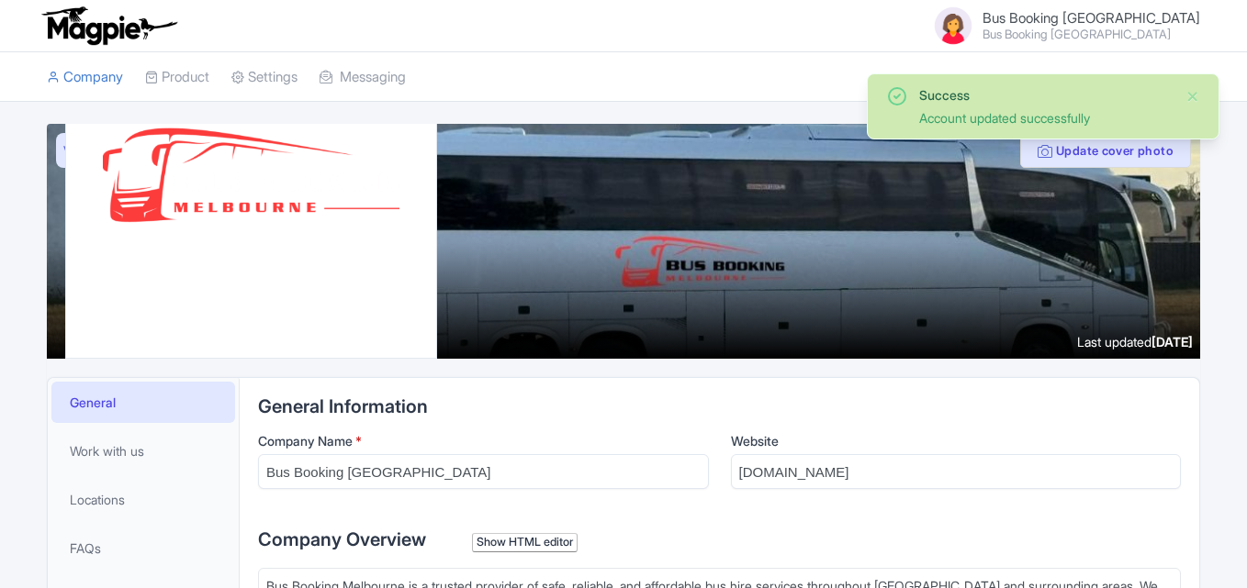
click at [1018, 118] on div "Account updated successfully" at bounding box center [1045, 117] width 252 height 19
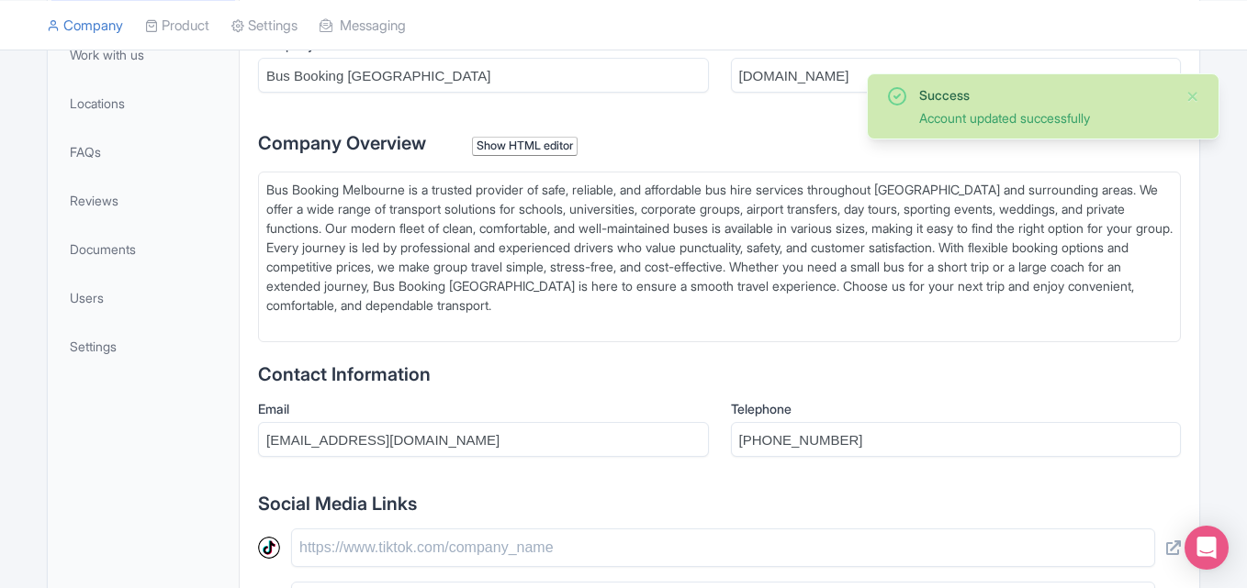
click at [973, 99] on div "Success" at bounding box center [1045, 94] width 252 height 19
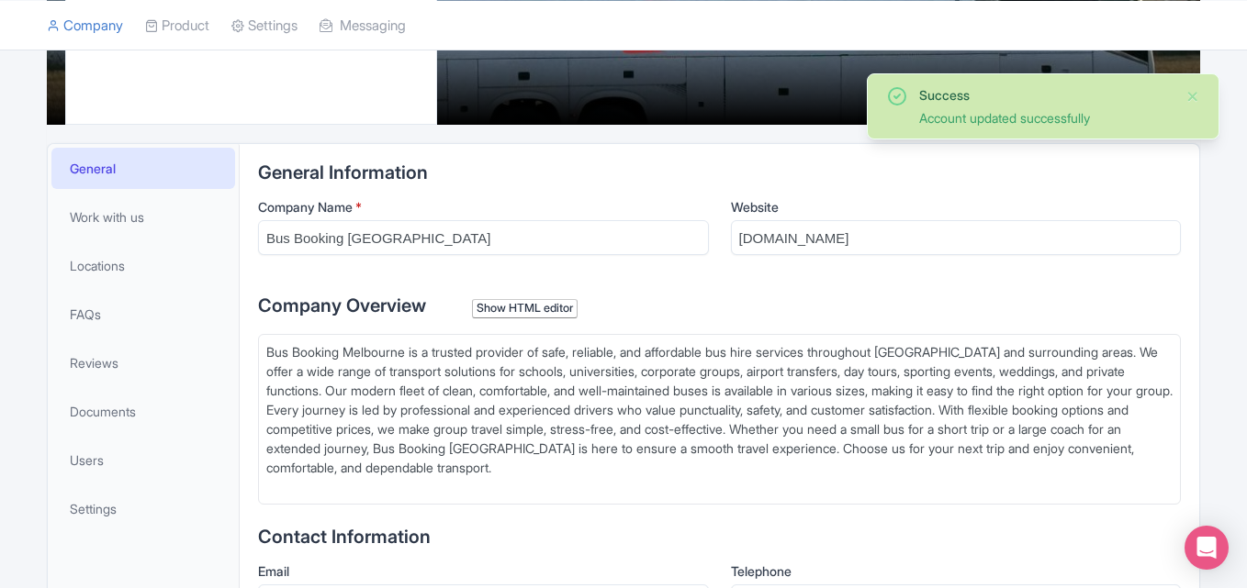
scroll to position [275, 0]
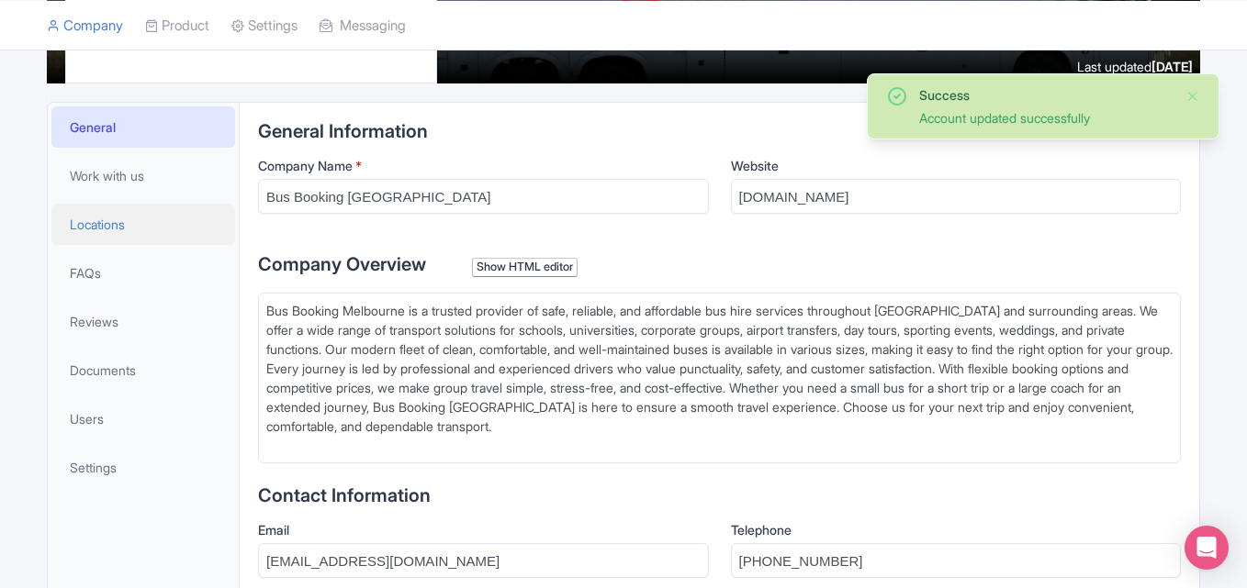
click at [125, 222] on span "Locations" at bounding box center [97, 224] width 55 height 19
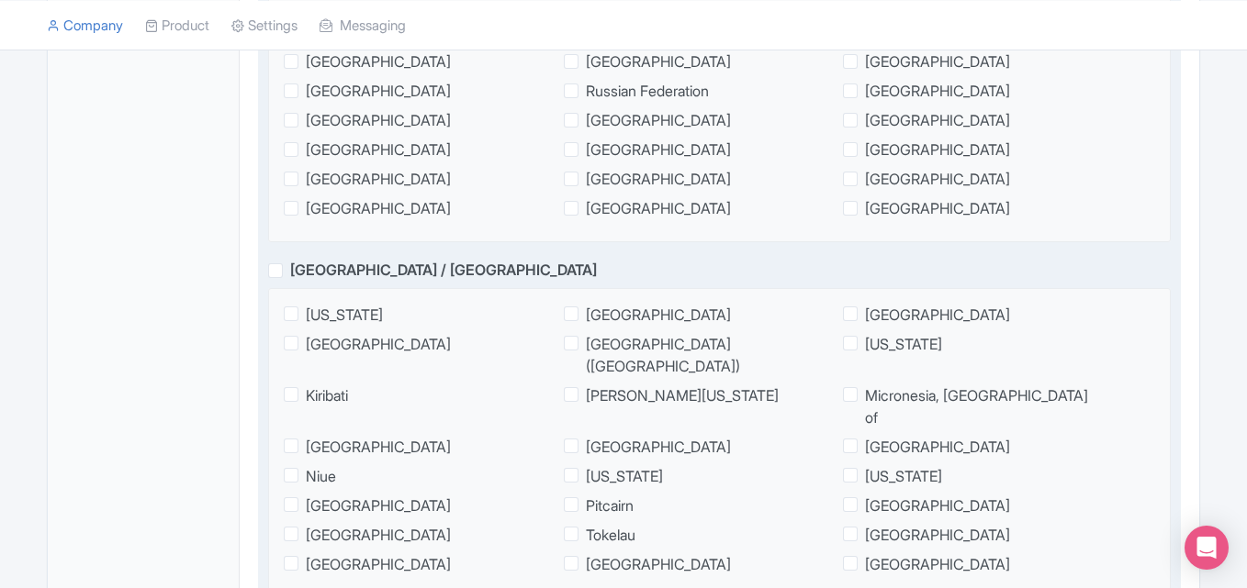
scroll to position [2203, 0]
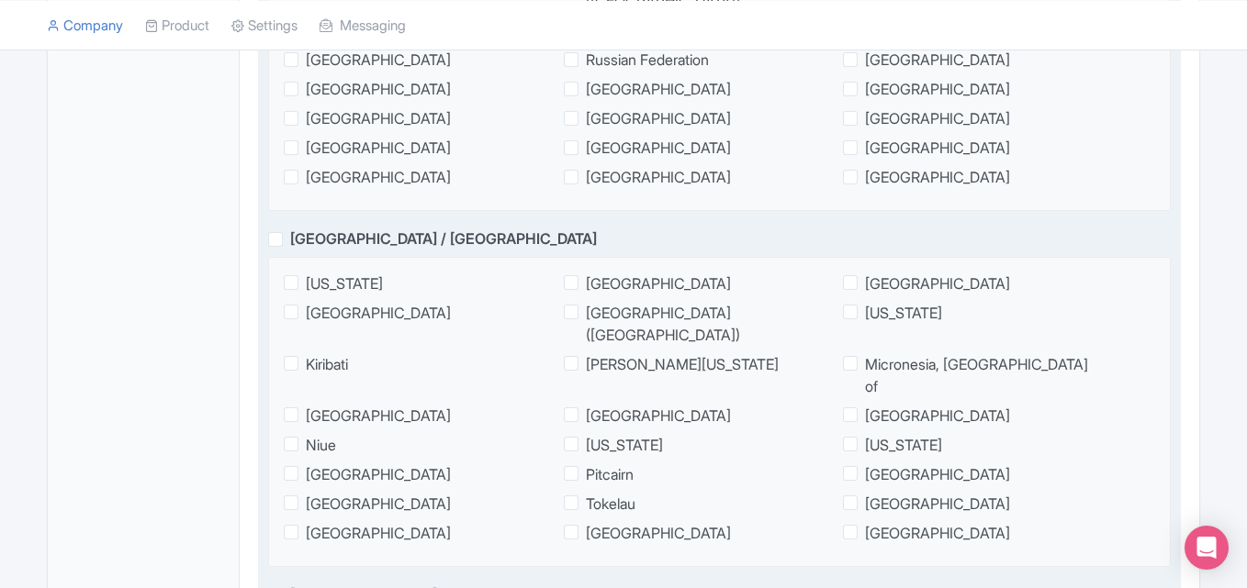
click at [586, 273] on span "[GEOGRAPHIC_DATA]" at bounding box center [658, 284] width 145 height 22
click at [586, 273] on input "[GEOGRAPHIC_DATA]" at bounding box center [592, 279] width 12 height 12
checkbox input "true"
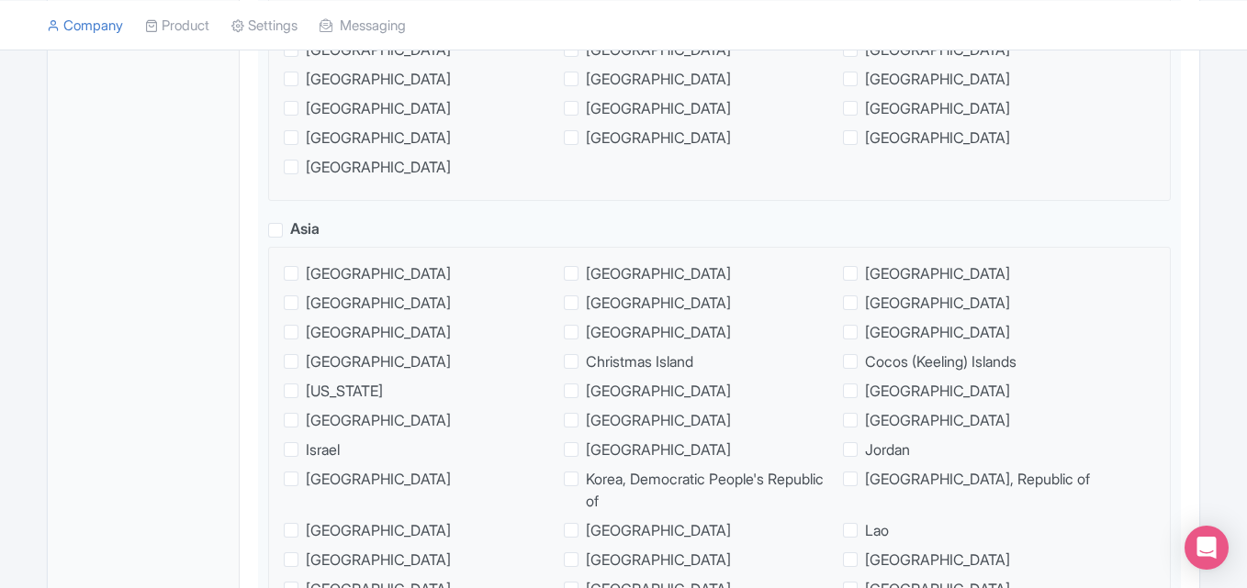
scroll to position [2958, 0]
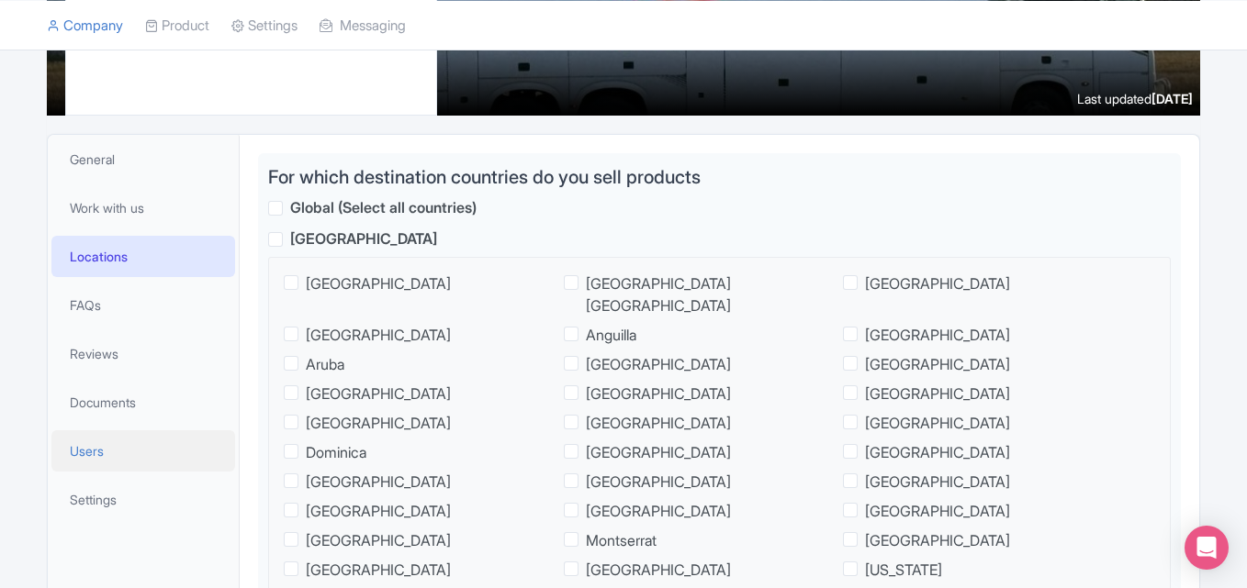
scroll to position [275, 0]
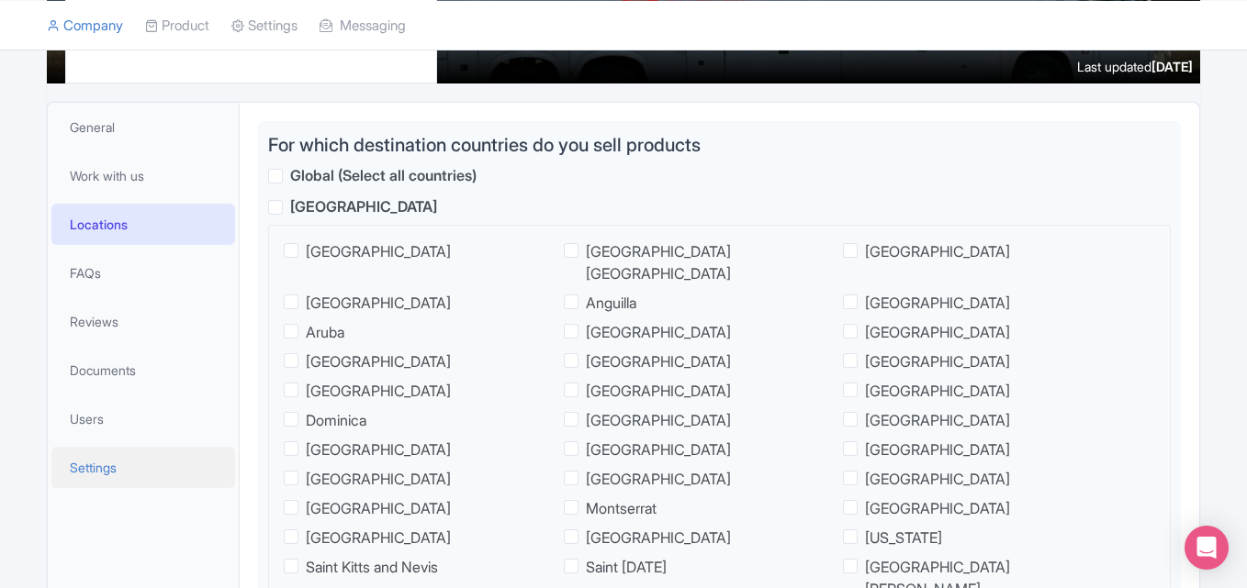
click at [102, 466] on span "Settings" at bounding box center [93, 467] width 47 height 19
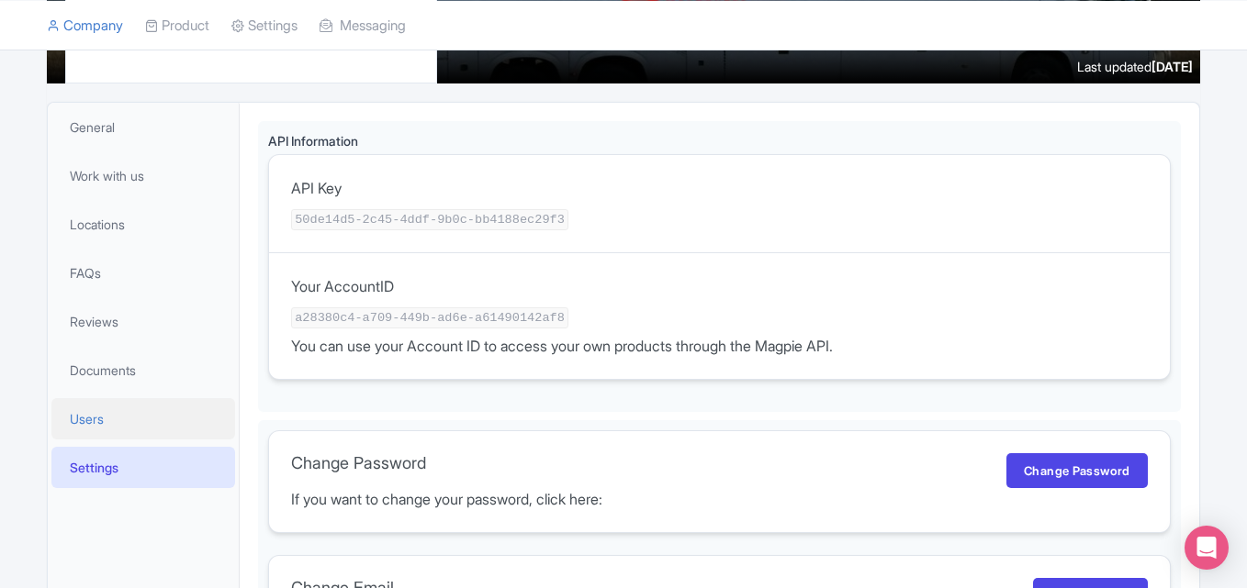
click at [103, 420] on span "Users" at bounding box center [87, 418] width 34 height 19
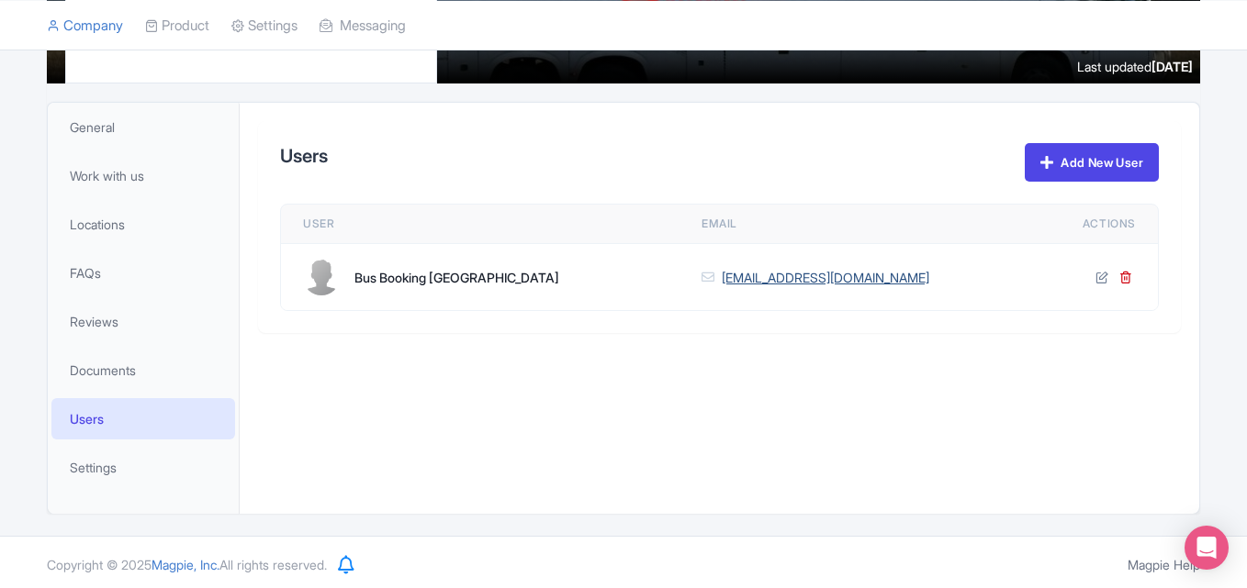
click at [736, 283] on link "busbookingmelbourne4@gmail.com" at bounding box center [825, 277] width 207 height 19
click at [403, 278] on div "Bus Booking [GEOGRAPHIC_DATA]" at bounding box center [456, 277] width 205 height 19
click at [339, 274] on div at bounding box center [321, 277] width 37 height 37
click at [313, 279] on div at bounding box center [321, 277] width 37 height 37
click at [311, 279] on div at bounding box center [321, 277] width 37 height 37
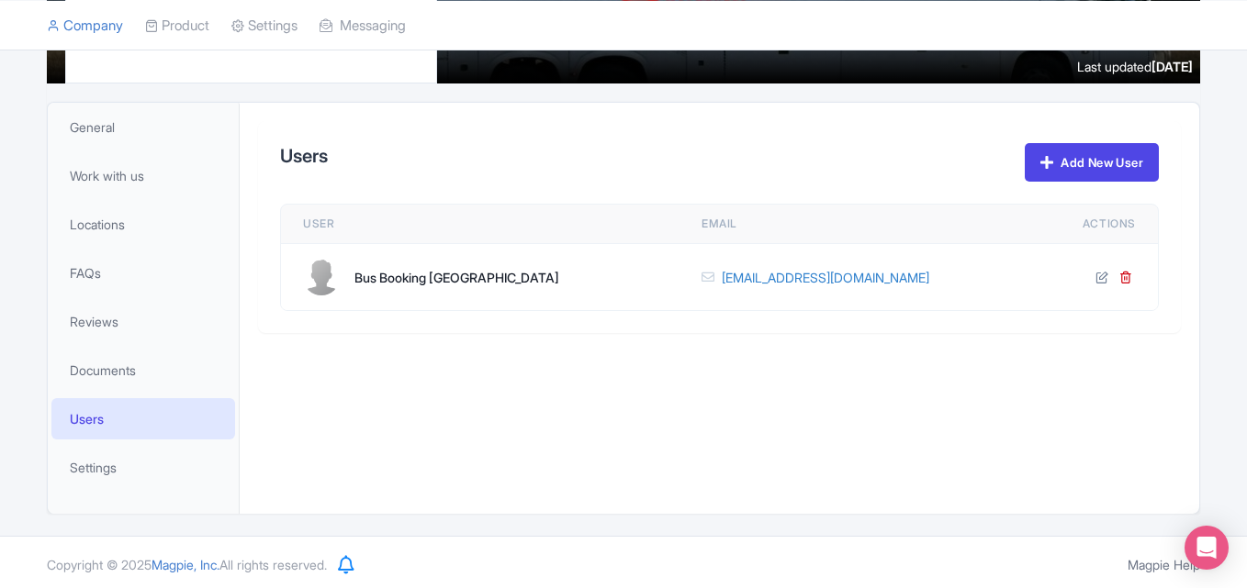
click at [310, 279] on div at bounding box center [321, 277] width 37 height 37
click at [1139, 222] on th "Actions" at bounding box center [1099, 224] width 118 height 39
click at [1118, 230] on th "Actions" at bounding box center [1099, 224] width 118 height 39
click at [86, 16] on link "Company" at bounding box center [85, 25] width 76 height 50
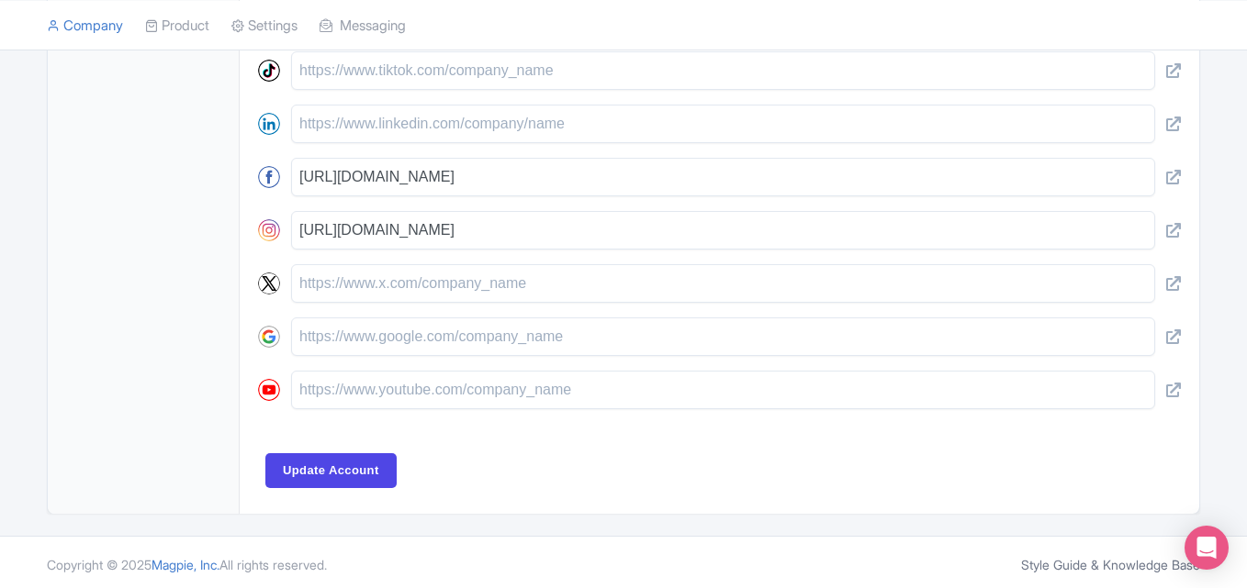
scroll to position [879, 0]
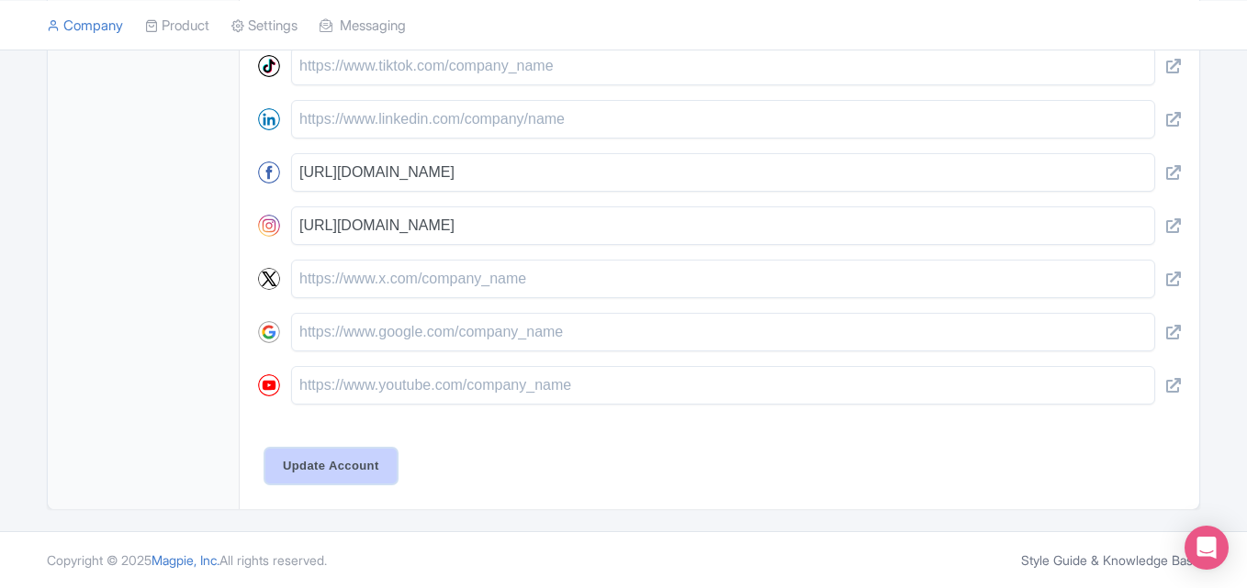
drag, startPoint x: 322, startPoint y: 467, endPoint x: 506, endPoint y: 419, distance: 190.0
click at [325, 465] on input "Update Account" at bounding box center [330, 466] width 131 height 35
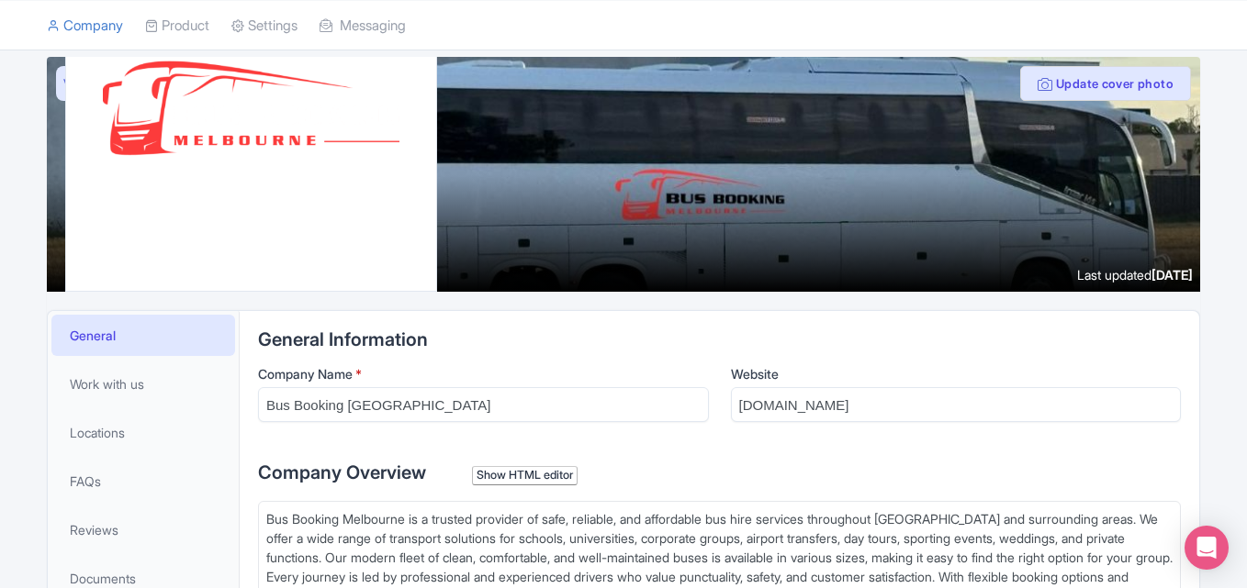
scroll to position [0, 0]
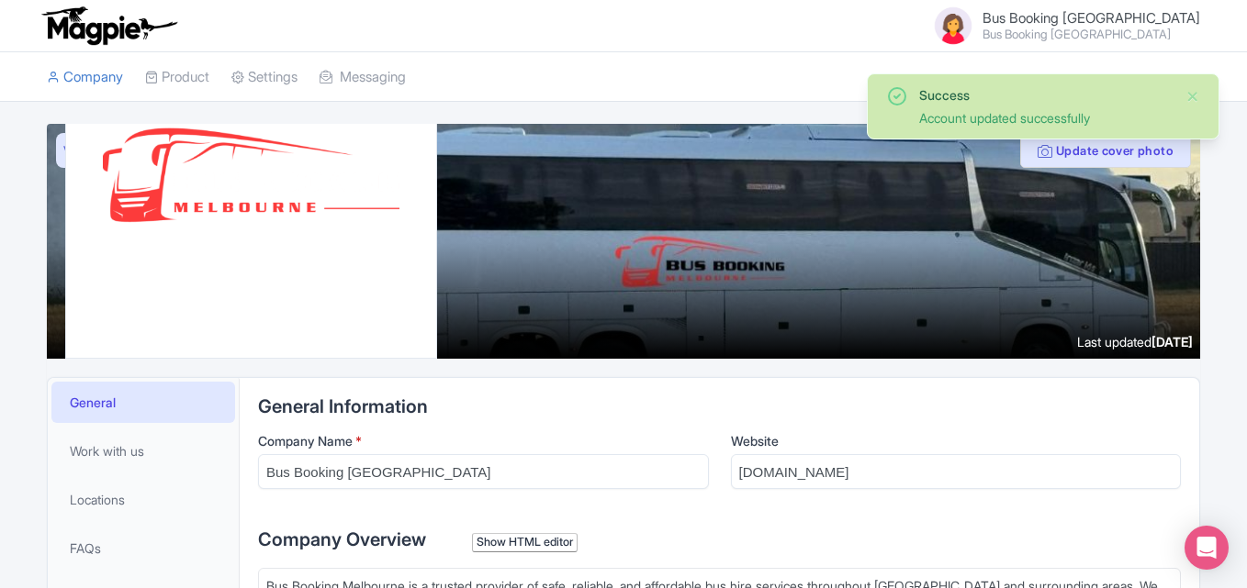
click at [100, 44] on img at bounding box center [109, 26] width 142 height 40
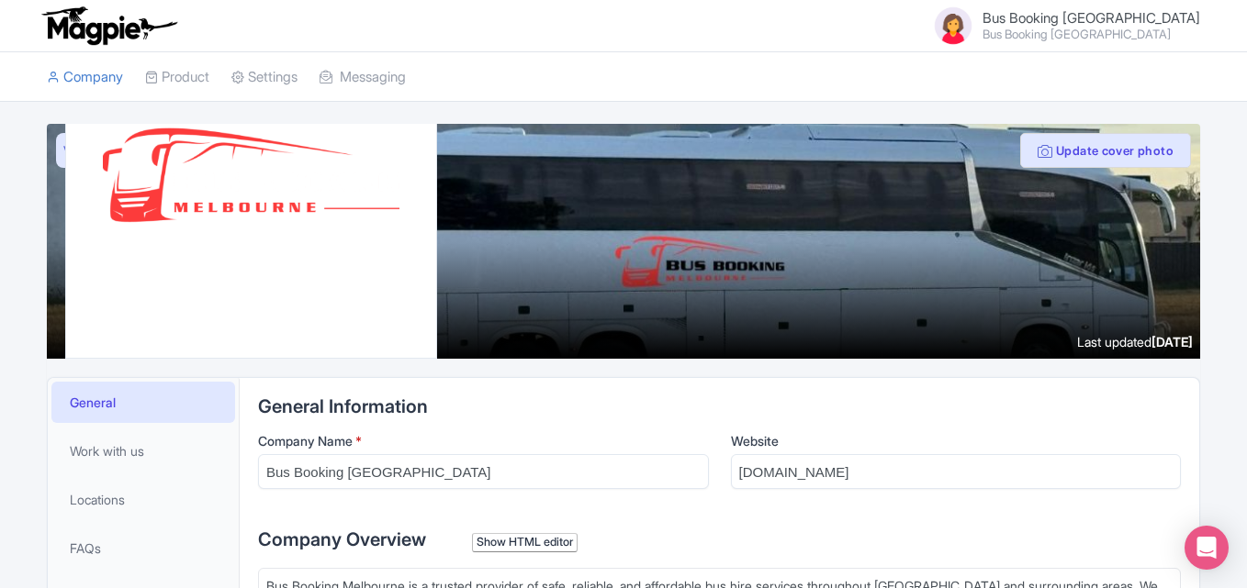
click at [1137, 15] on span "Bus Booking [GEOGRAPHIC_DATA]" at bounding box center [1091, 17] width 218 height 17
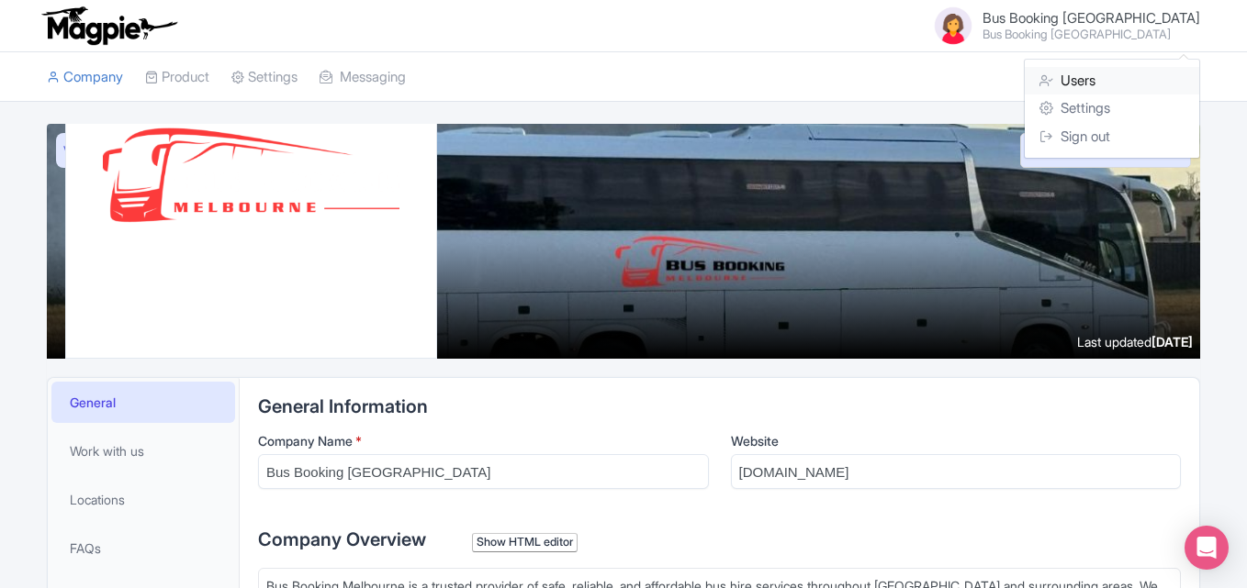
click at [1087, 67] on link "Users" at bounding box center [1112, 81] width 174 height 28
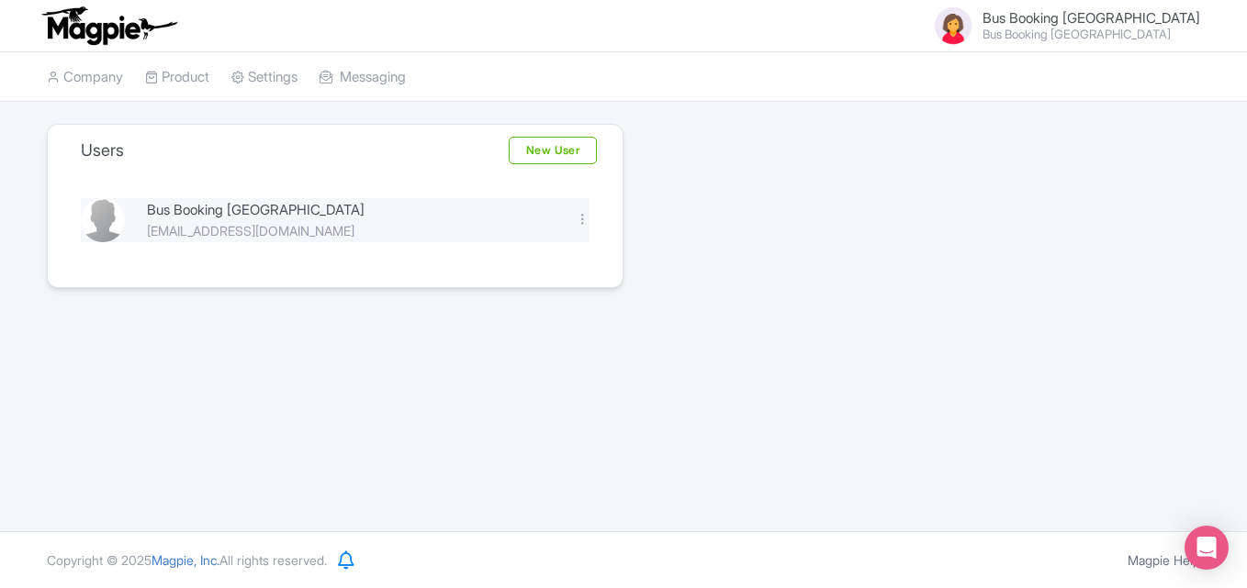
click at [213, 216] on div "Bus Booking [GEOGRAPHIC_DATA]" at bounding box center [350, 210] width 407 height 21
click at [119, 74] on link "Company" at bounding box center [85, 77] width 76 height 50
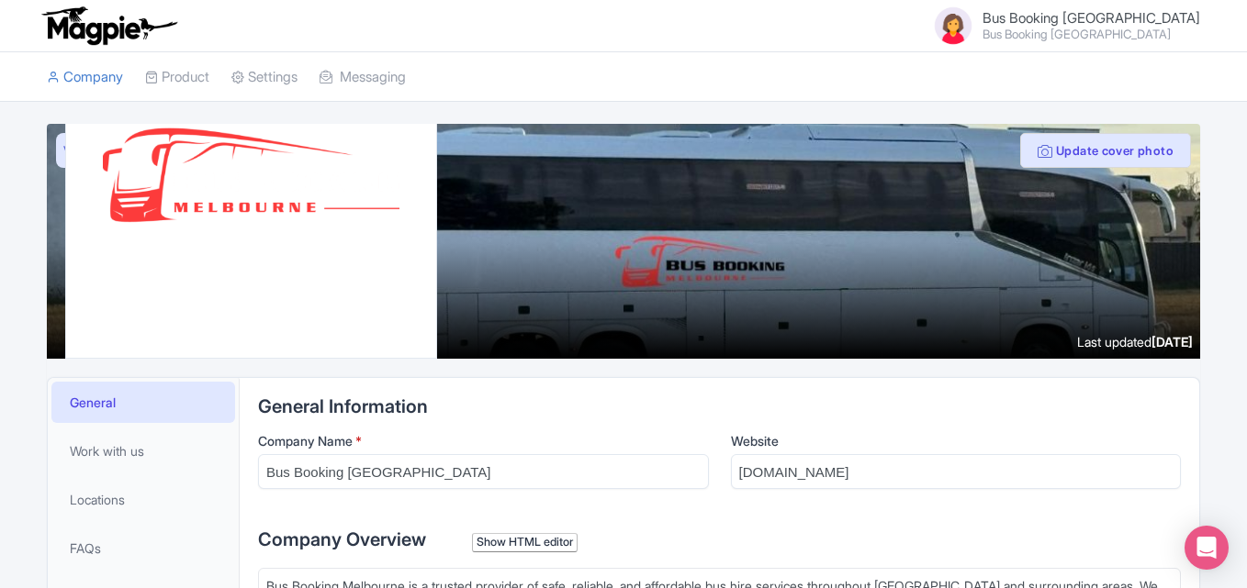
click at [99, 28] on img at bounding box center [109, 26] width 142 height 40
click at [85, 82] on link "Company" at bounding box center [85, 77] width 76 height 50
click at [101, 77] on link "Company" at bounding box center [85, 77] width 76 height 50
click at [102, 77] on link "Company" at bounding box center [85, 77] width 76 height 50
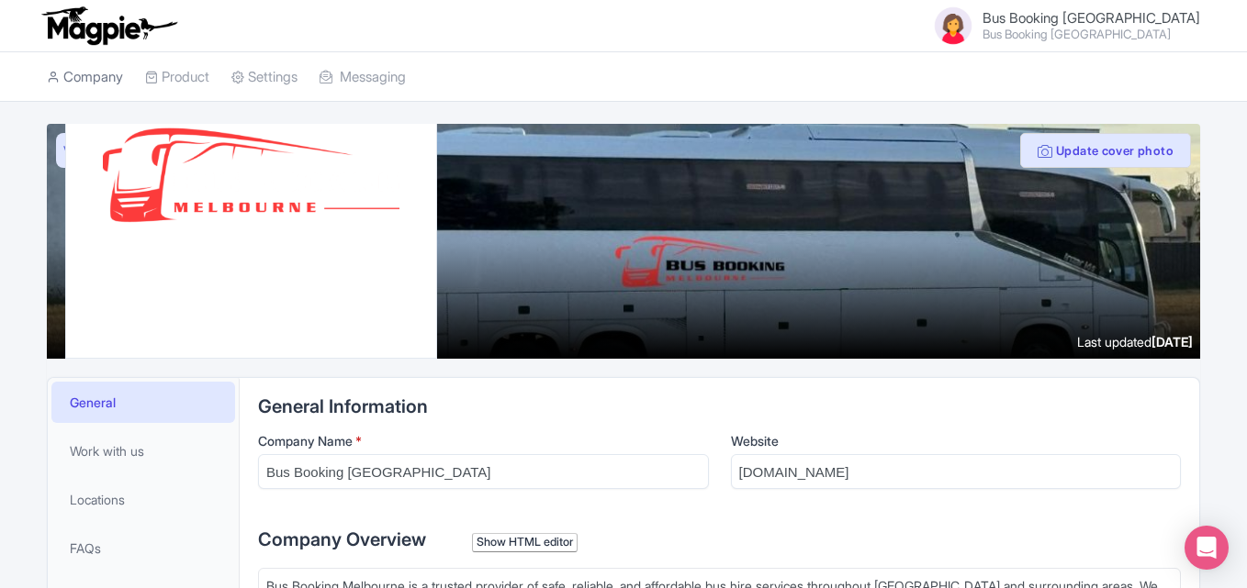
click at [102, 77] on link "Company" at bounding box center [85, 77] width 76 height 50
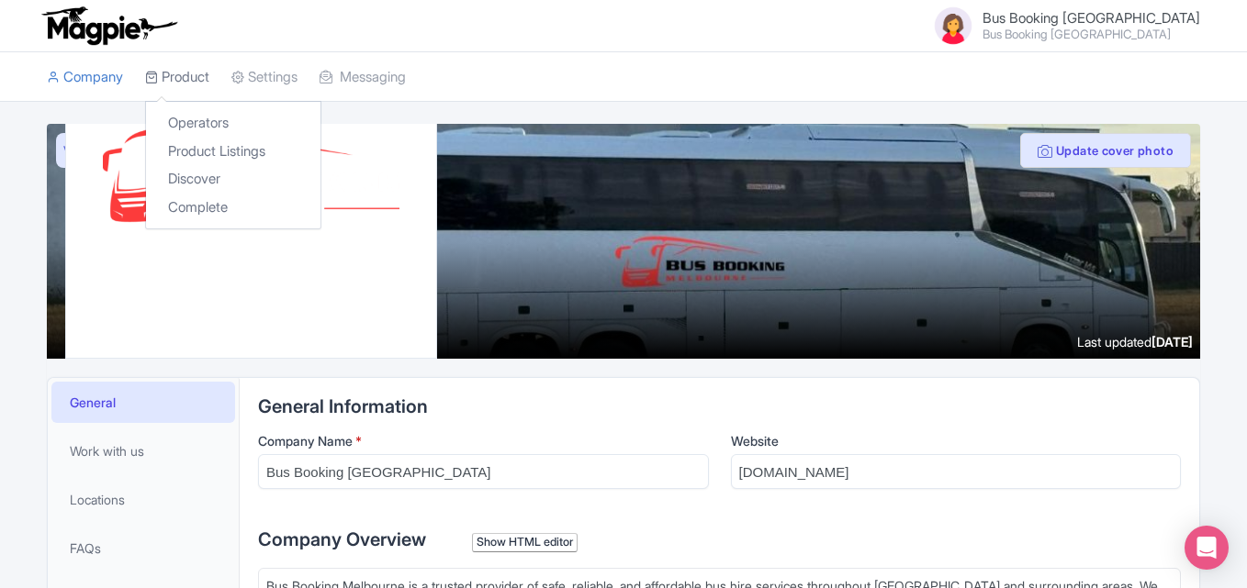
click at [173, 76] on link "Product" at bounding box center [177, 77] width 64 height 50
click at [226, 139] on link "Product Listings" at bounding box center [233, 152] width 174 height 28
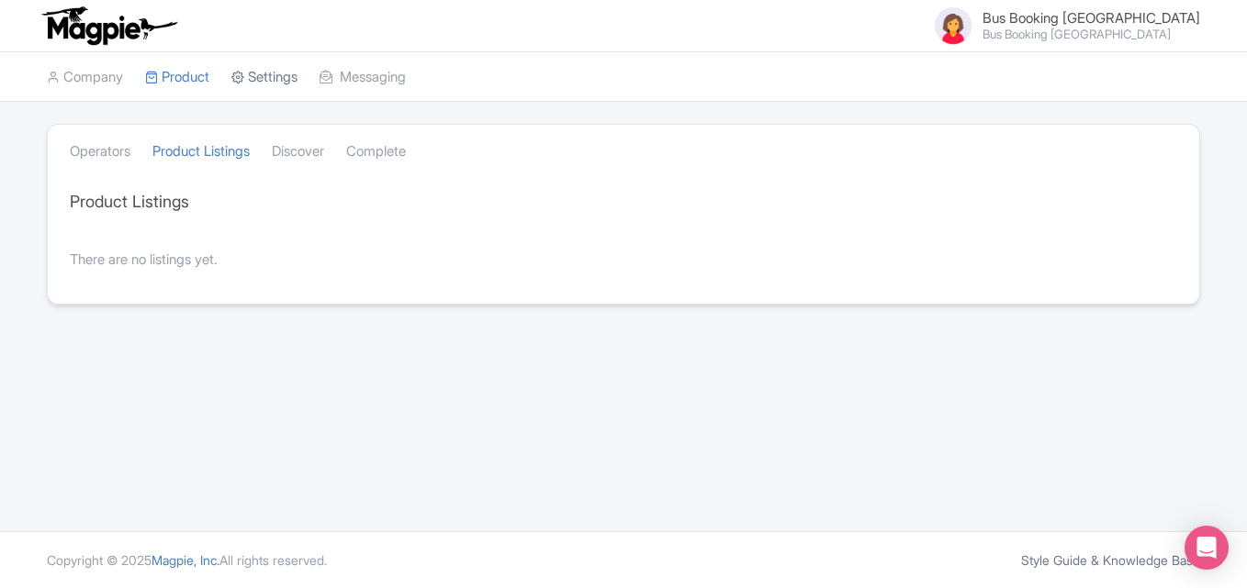
click at [288, 82] on link "Settings" at bounding box center [264, 77] width 66 height 50
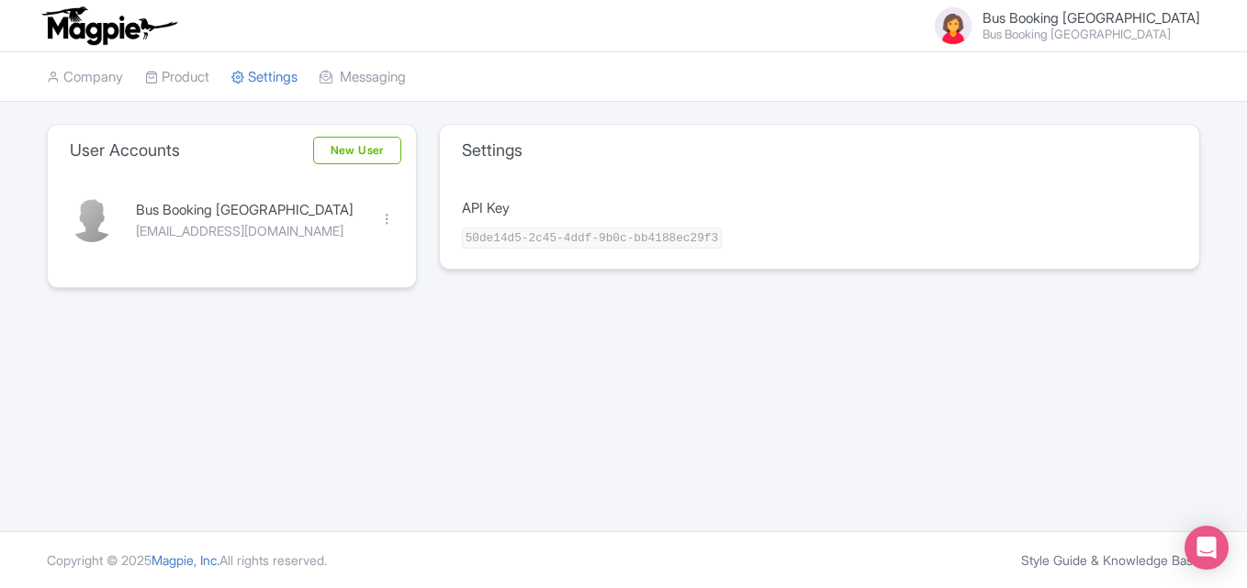
click at [186, 549] on div "Style Guide & Knowledge Base Copyright © 2025 Magpie, Inc. All rights reserved." at bounding box center [623, 560] width 1247 height 57
click at [1155, 13] on span "Bus Booking [GEOGRAPHIC_DATA]" at bounding box center [1091, 17] width 218 height 17
click at [1088, 9] on span "Bus Booking [GEOGRAPHIC_DATA]" at bounding box center [1091, 17] width 218 height 17
click at [1093, 9] on span "Bus Booking [GEOGRAPHIC_DATA]" at bounding box center [1091, 17] width 218 height 17
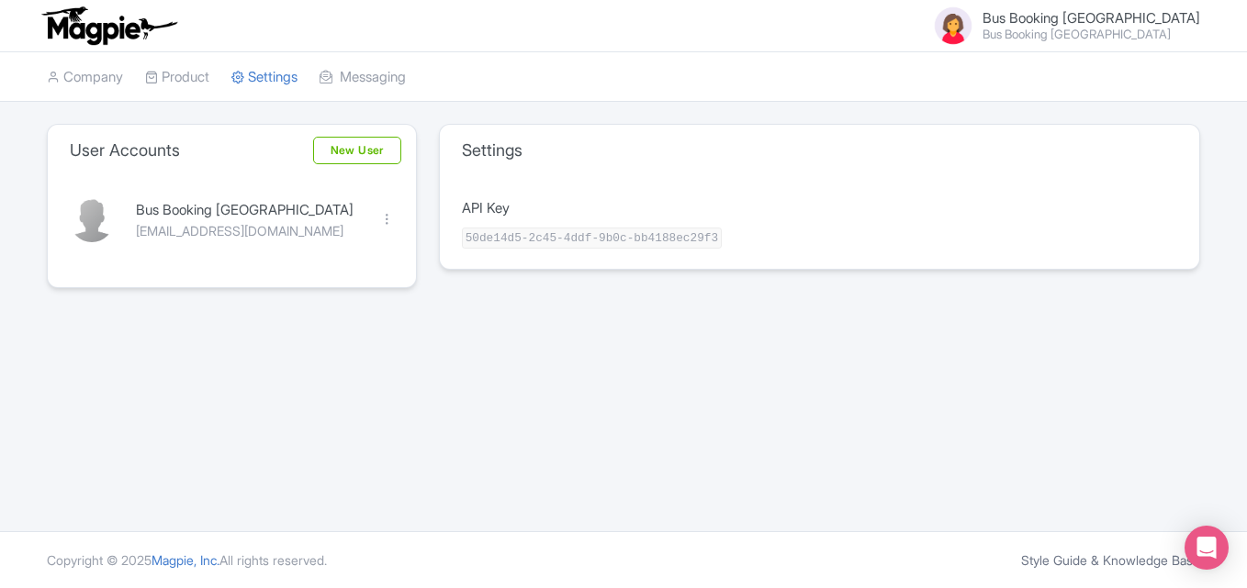
click at [94, 28] on img at bounding box center [109, 26] width 142 height 40
drag, startPoint x: 94, startPoint y: 28, endPoint x: 95, endPoint y: 112, distance: 84.5
click at [94, 28] on img at bounding box center [109, 26] width 142 height 40
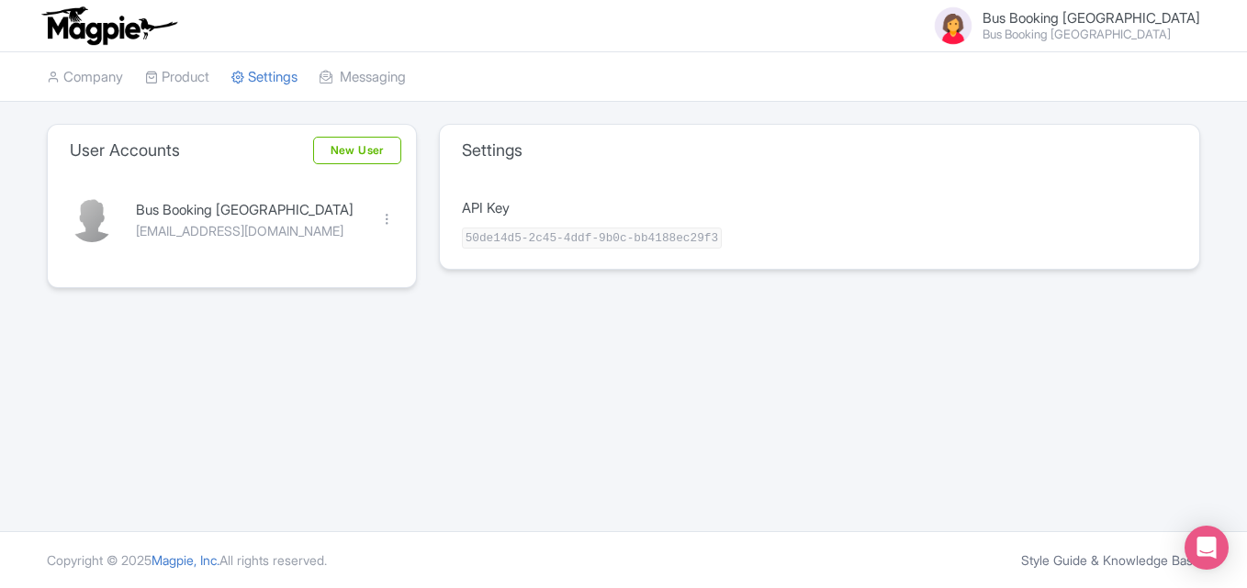
click at [94, 28] on img at bounding box center [109, 26] width 142 height 40
click at [90, 62] on link "Company" at bounding box center [85, 77] width 76 height 50
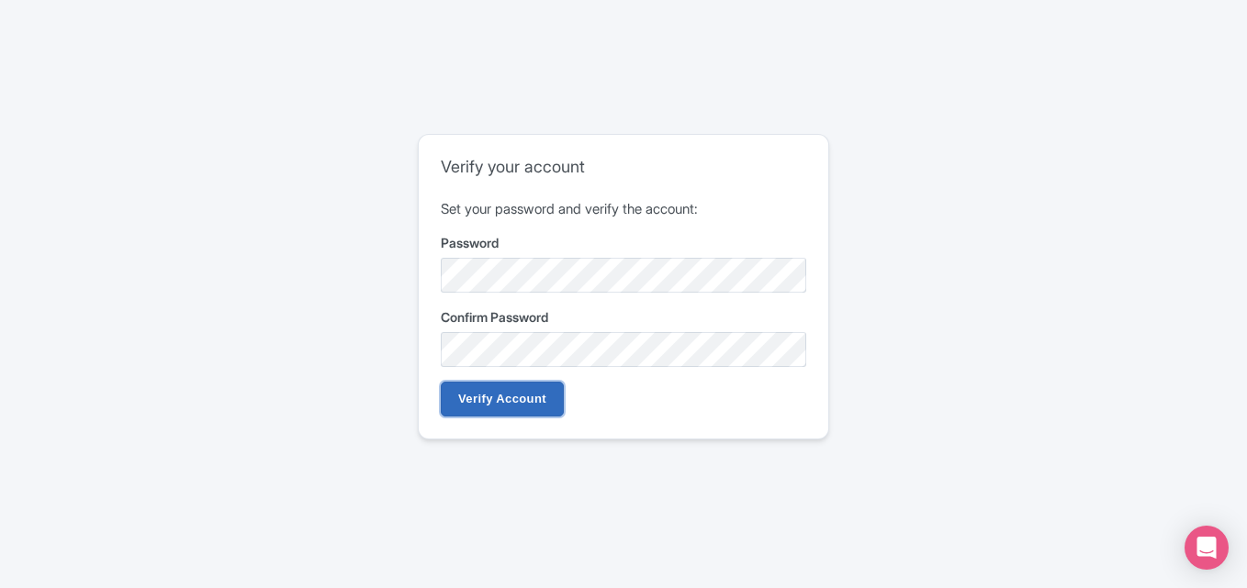
click at [533, 392] on input "Verify Account" at bounding box center [502, 399] width 123 height 35
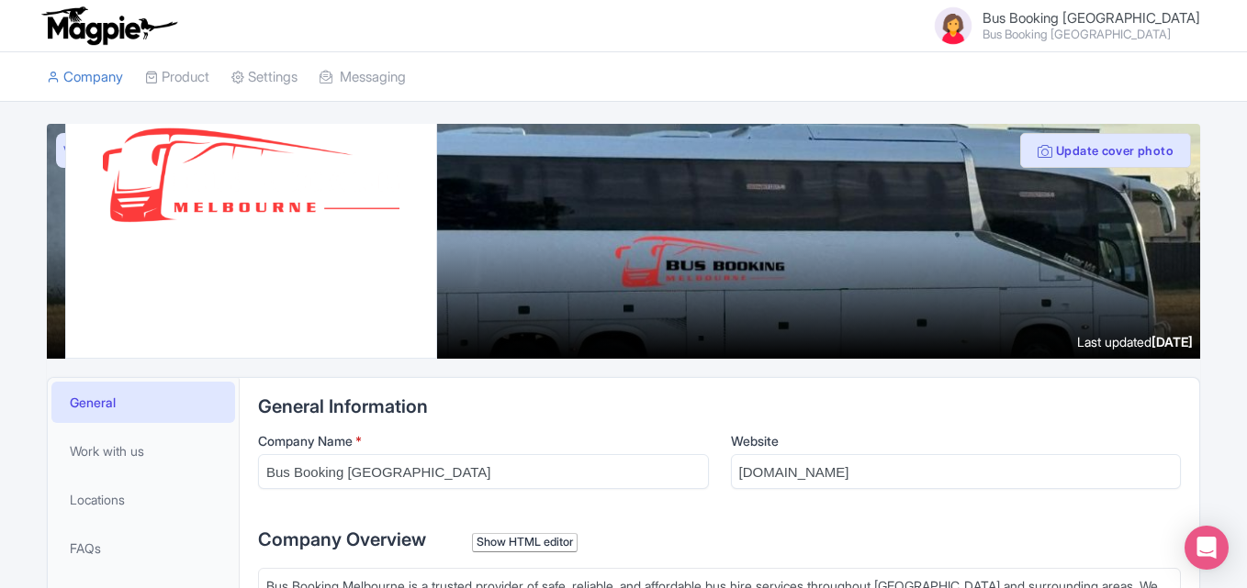
type trix-editor "<div>Bus Booking [GEOGRAPHIC_DATA] is a trusted provider of safe, reliable, and…"
click at [110, 36] on img at bounding box center [109, 26] width 142 height 40
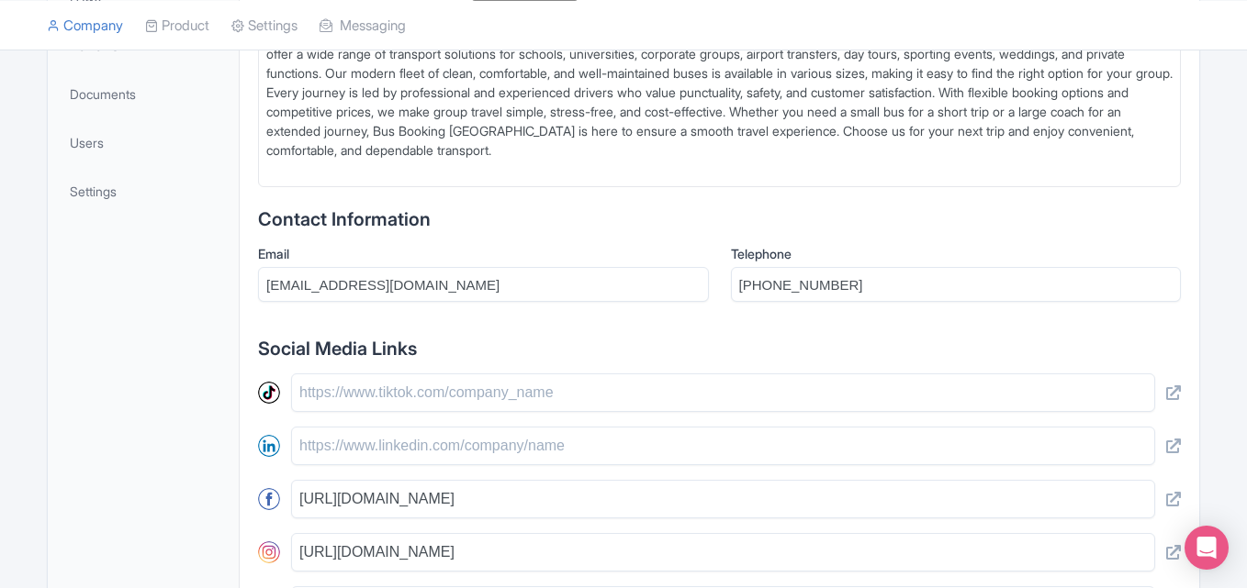
scroll to position [879, 0]
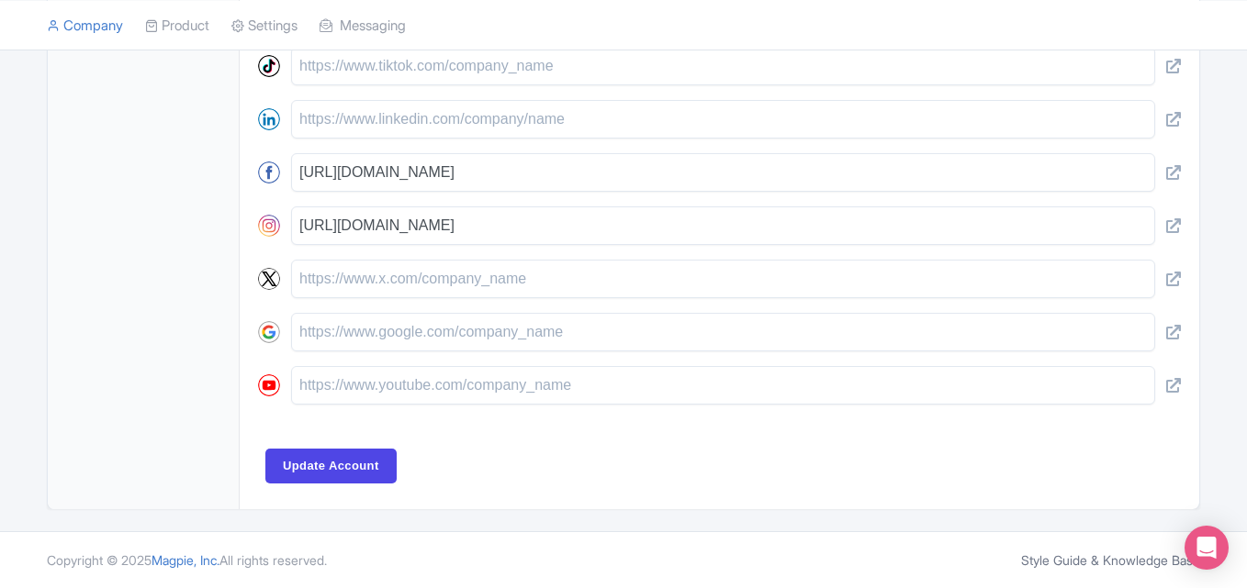
click at [184, 564] on span "Magpie, Inc." at bounding box center [185, 561] width 68 height 16
click at [189, 563] on span "Magpie, Inc." at bounding box center [185, 561] width 68 height 16
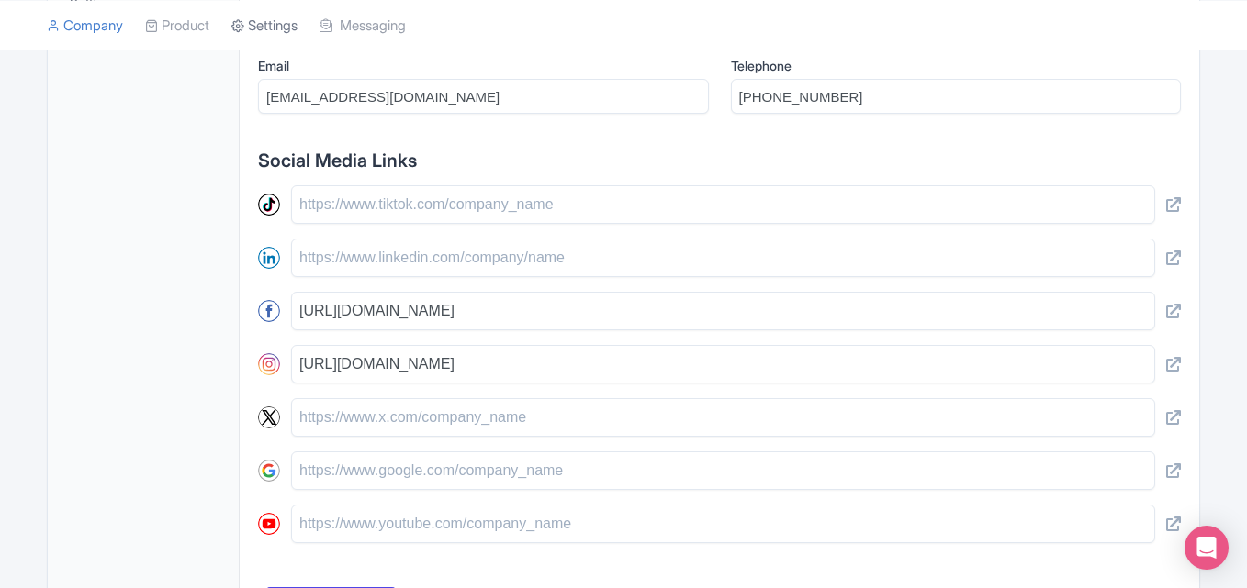
scroll to position [603, 0]
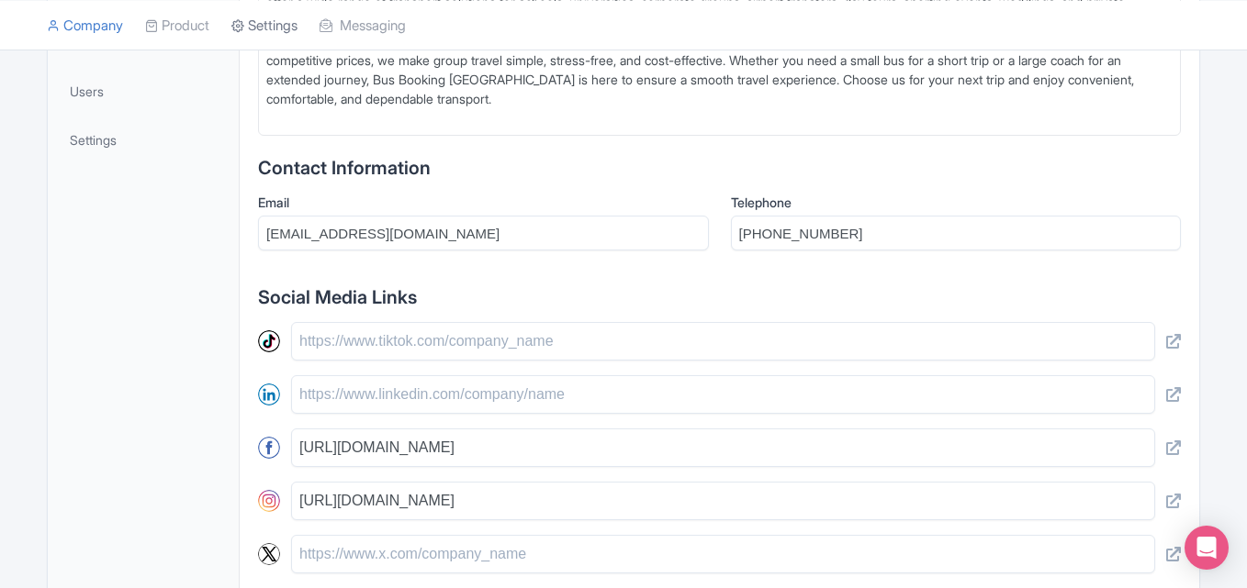
drag, startPoint x: 252, startPoint y: 2, endPoint x: 266, endPoint y: 0, distance: 14.8
click at [254, 3] on link "Settings" at bounding box center [264, 25] width 66 height 50
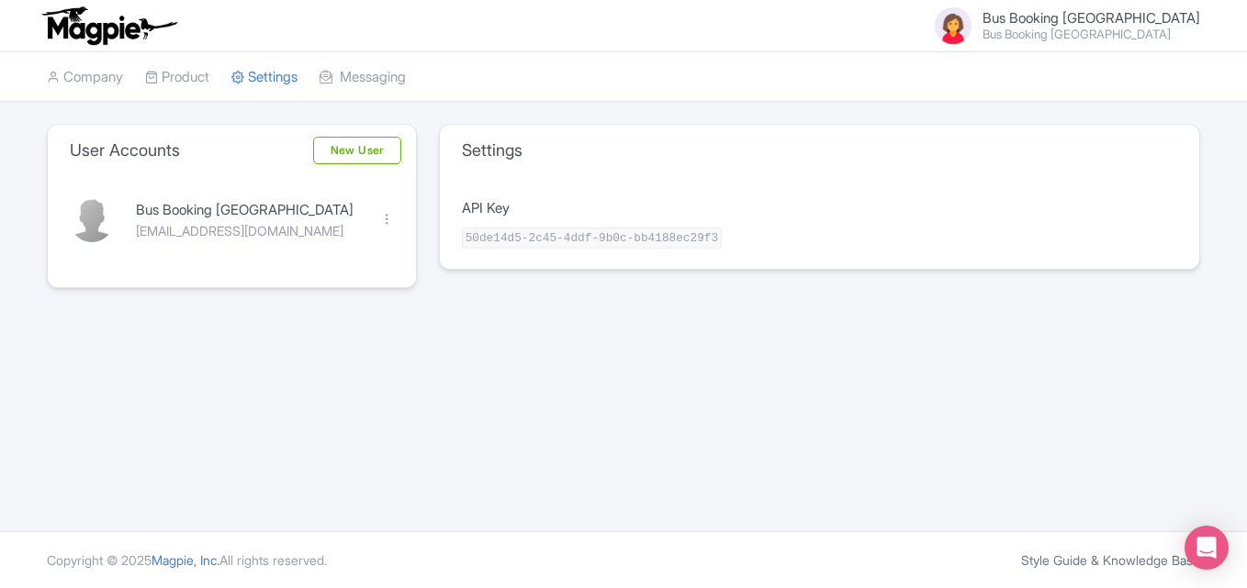
click at [566, 239] on code "50de14d5-2c45-4ddf-9b0c-bb4188ec29f3" at bounding box center [592, 238] width 260 height 21
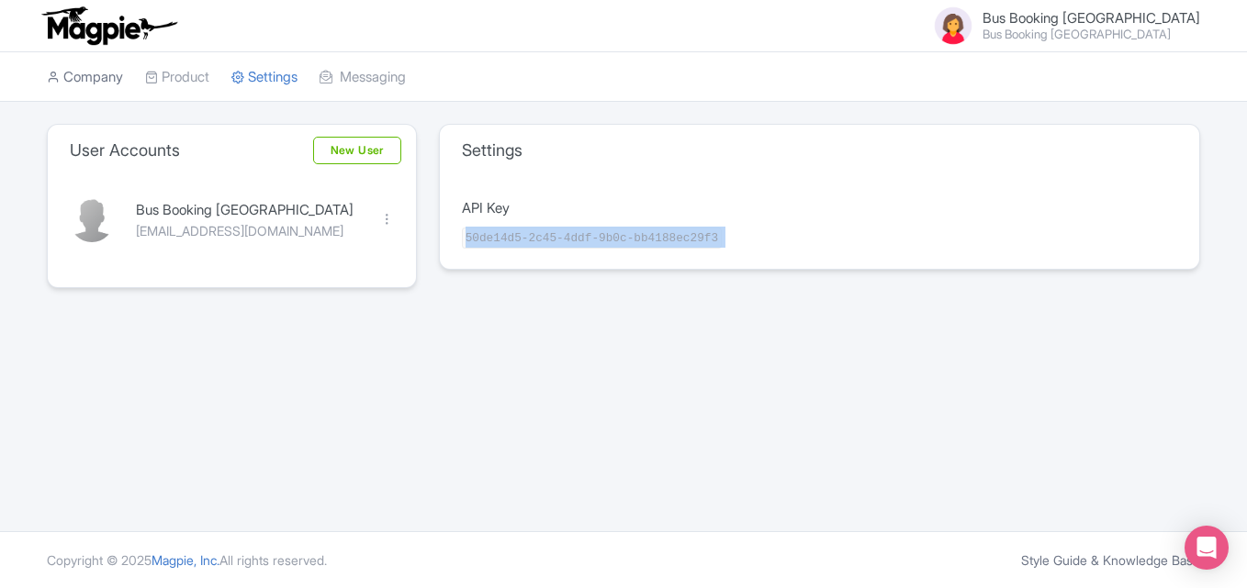
click at [71, 74] on link "Company" at bounding box center [85, 77] width 76 height 50
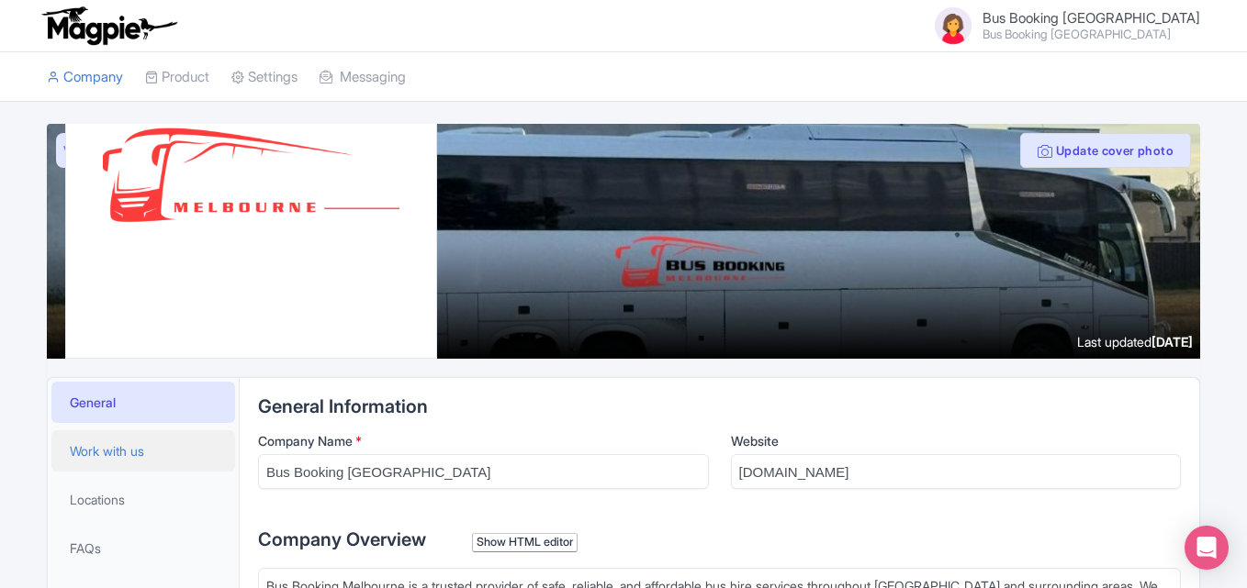
click at [97, 454] on span "Work with us" at bounding box center [107, 451] width 74 height 19
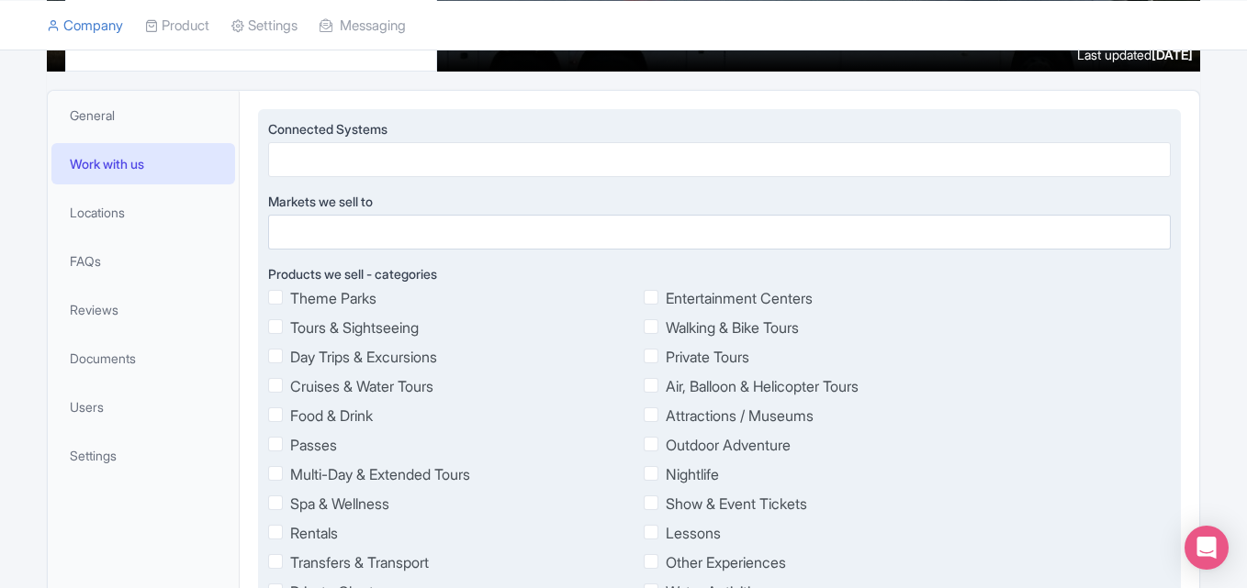
scroll to position [459, 0]
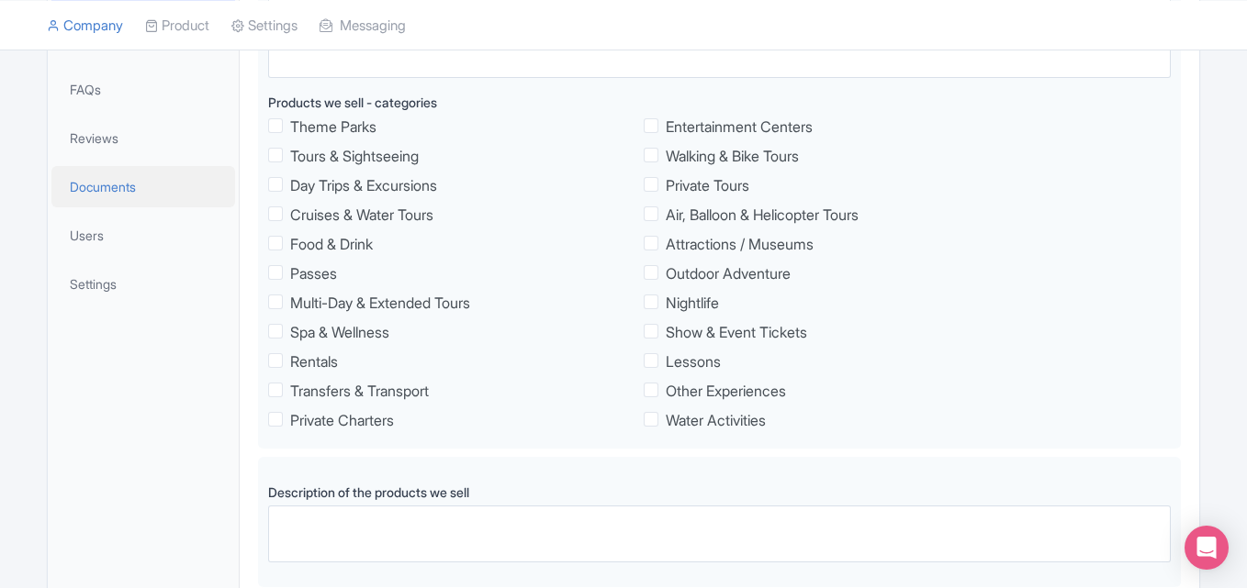
click at [106, 192] on span "Documents" at bounding box center [103, 186] width 66 height 19
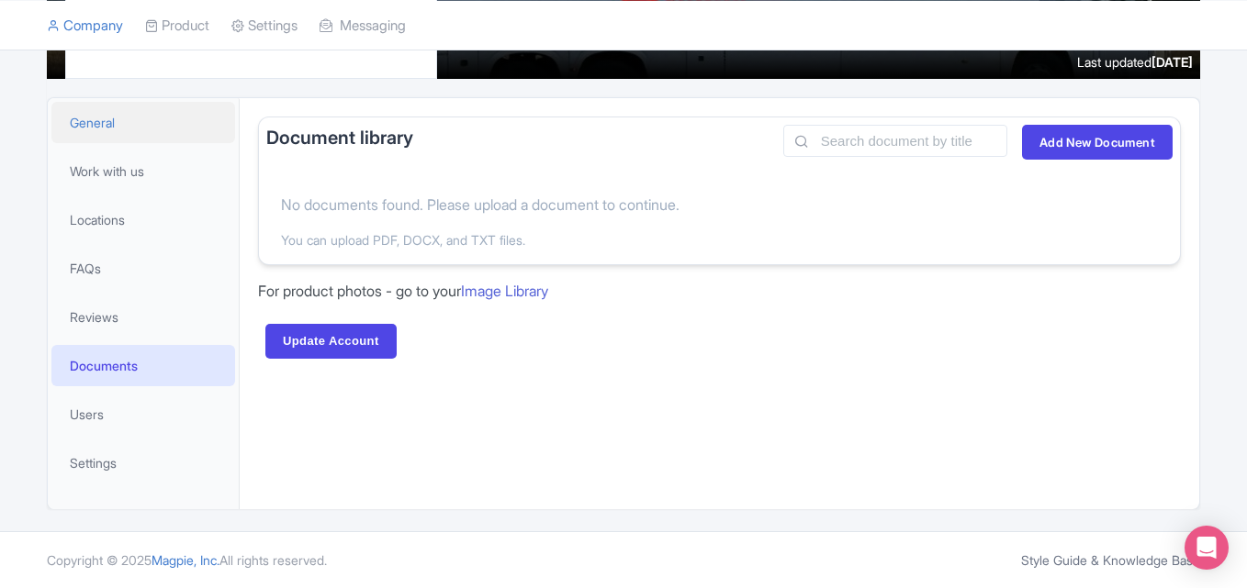
scroll to position [280, 0]
click at [106, 239] on link "Locations" at bounding box center [143, 219] width 184 height 41
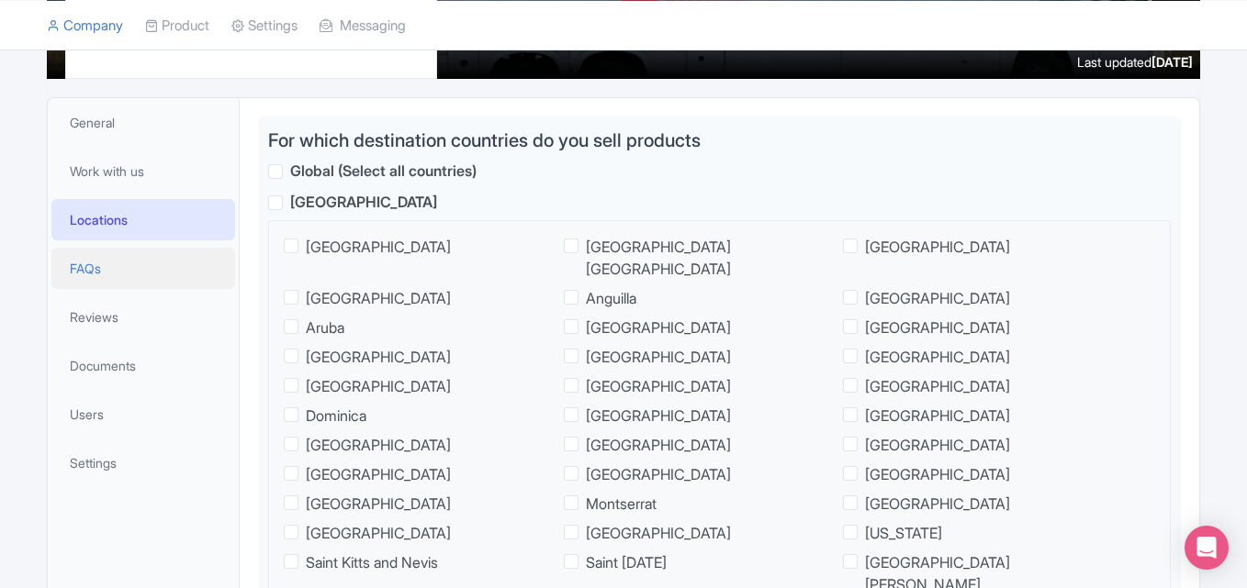
click at [110, 275] on link "FAQs" at bounding box center [143, 268] width 184 height 41
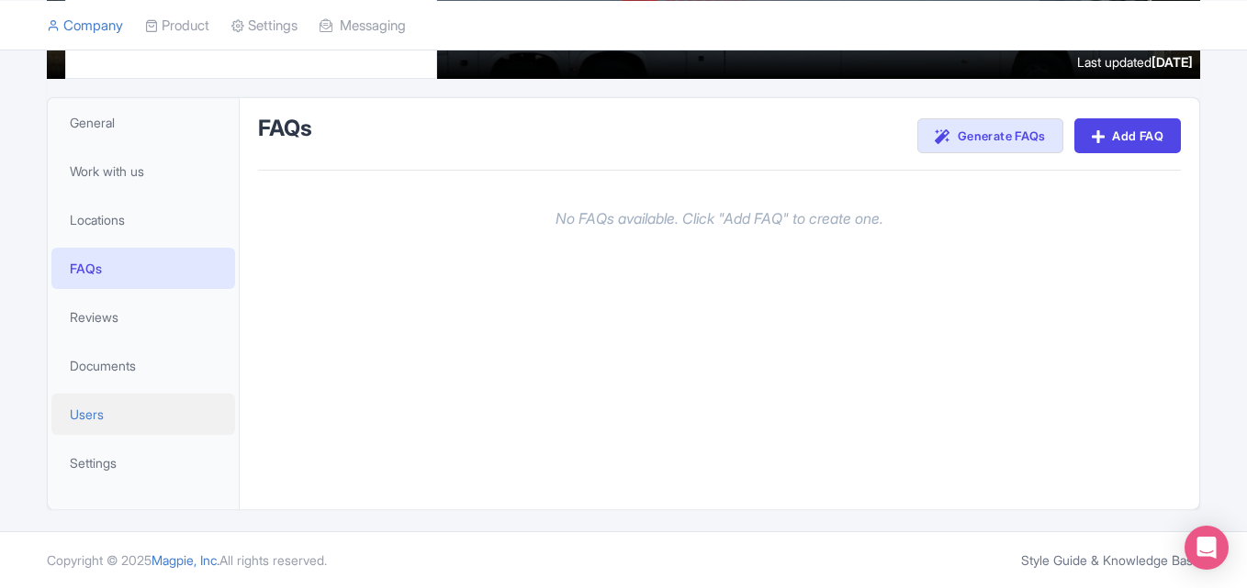
click at [127, 425] on link "Users" at bounding box center [143, 414] width 184 height 41
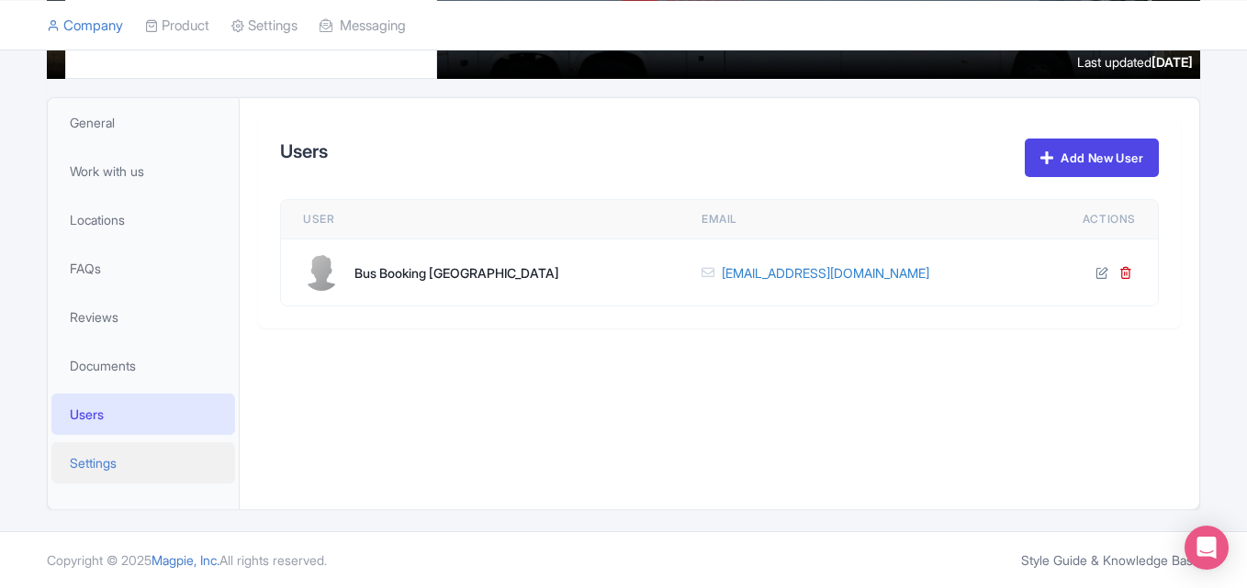
click at [127, 468] on link "Settings" at bounding box center [143, 463] width 184 height 41
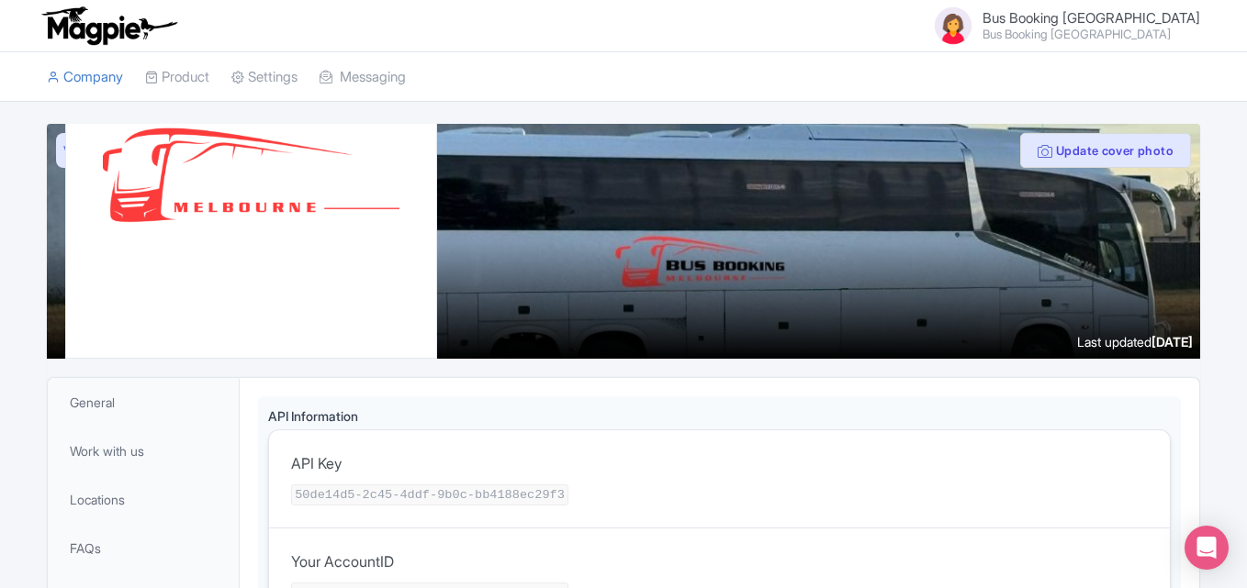
click at [1171, 29] on small "Bus Booking [GEOGRAPHIC_DATA]" at bounding box center [1091, 34] width 218 height 12
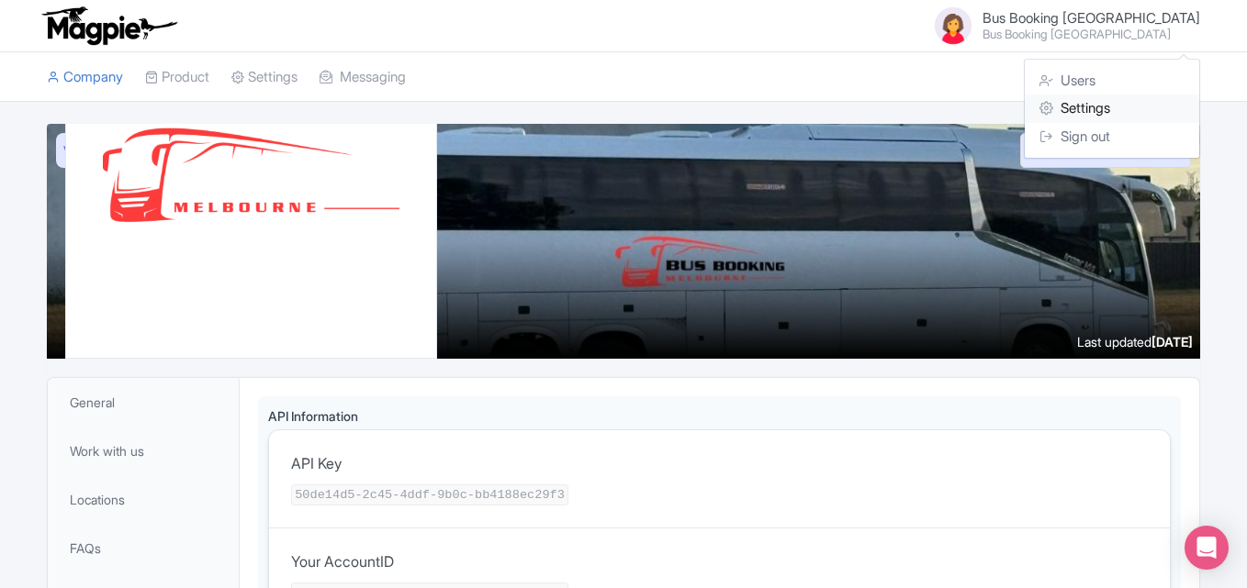
click at [1102, 115] on link "Settings" at bounding box center [1112, 109] width 174 height 28
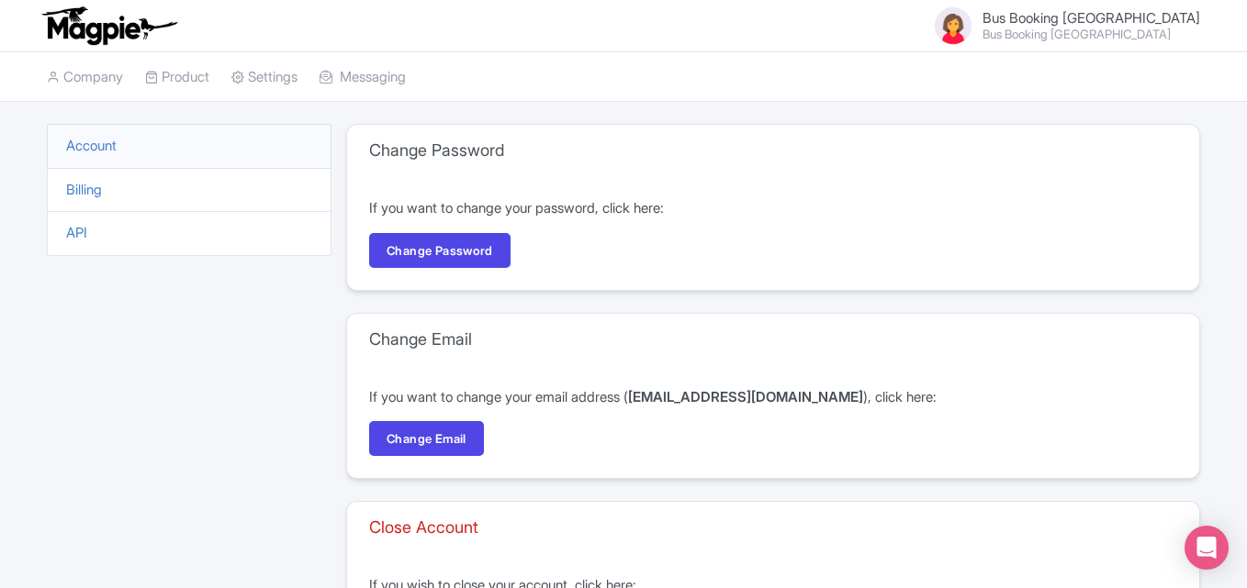
click at [120, 207] on li "Billing" at bounding box center [189, 190] width 285 height 45
click at [87, 189] on link "Billing" at bounding box center [84, 189] width 36 height 17
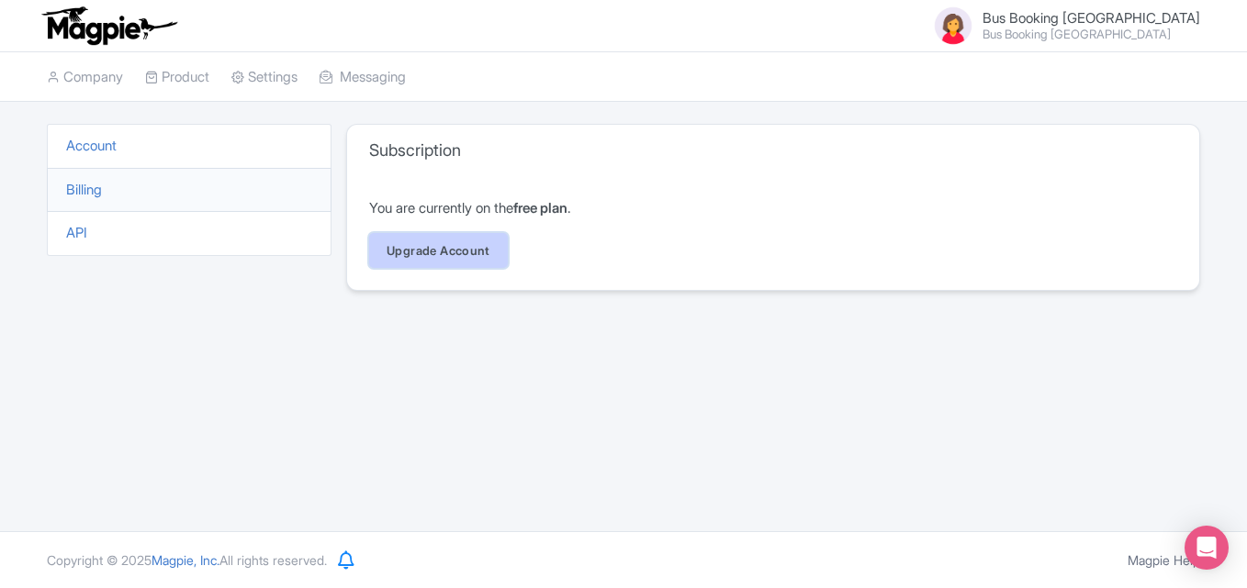
click at [395, 239] on link "Upgrade Account" at bounding box center [438, 250] width 139 height 35
click at [393, 253] on link "Upgrade Account" at bounding box center [438, 250] width 139 height 35
click at [83, 96] on link "Company" at bounding box center [85, 77] width 76 height 50
click at [88, 74] on link "Company" at bounding box center [85, 77] width 76 height 50
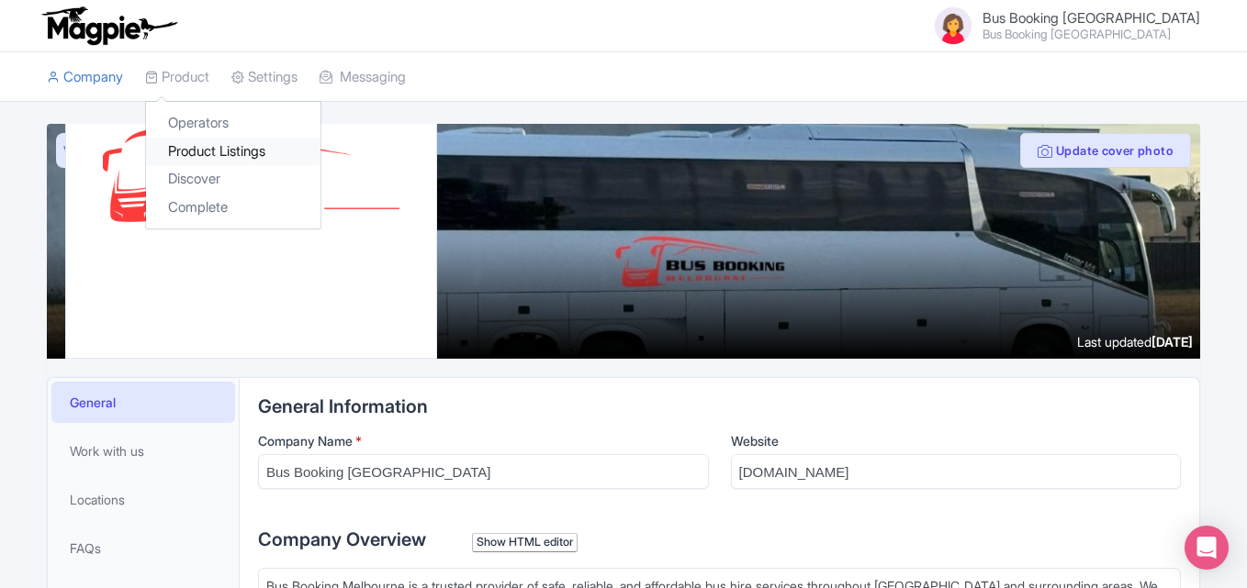
click at [241, 164] on link "Product Listings" at bounding box center [233, 152] width 174 height 28
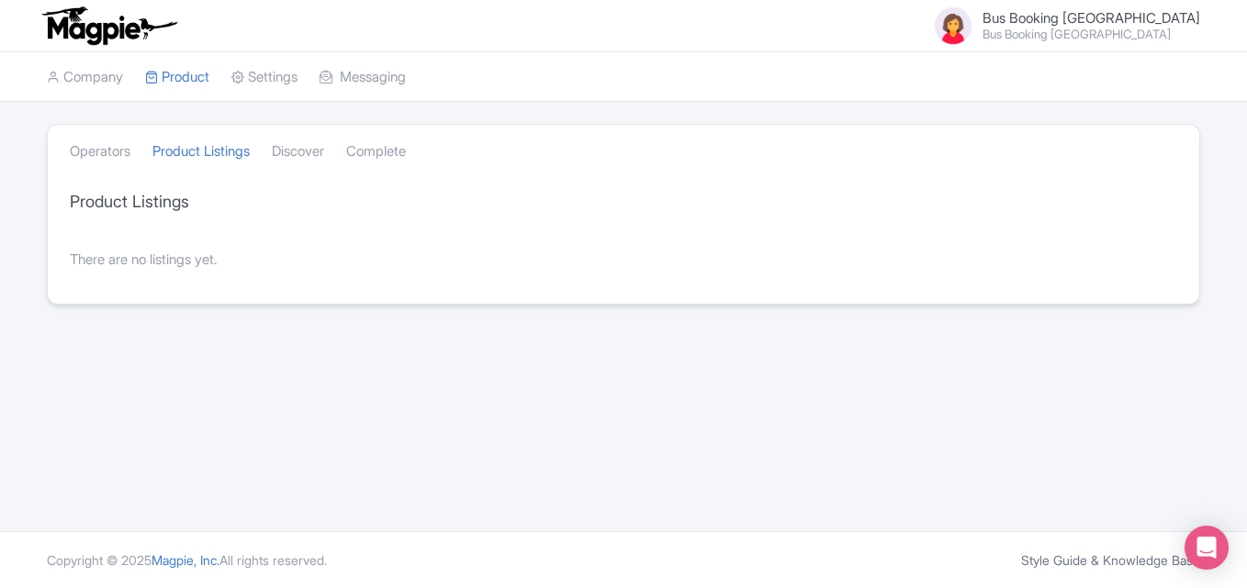
click at [219, 266] on div "There are no listings yet." at bounding box center [623, 260] width 1151 height 65
click at [187, 256] on div "There are no listings yet." at bounding box center [623, 260] width 1151 height 65
click at [294, 85] on link "Settings" at bounding box center [264, 77] width 66 height 50
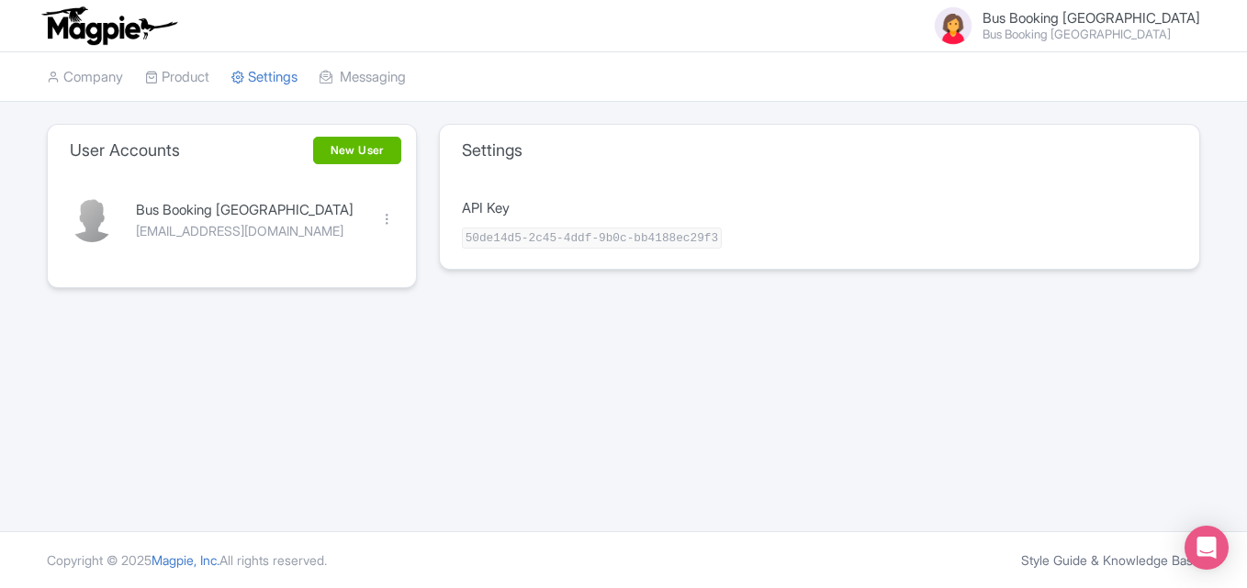
click at [323, 173] on div "User Accounts New User" at bounding box center [232, 150] width 368 height 51
click at [340, 151] on link "New User" at bounding box center [357, 151] width 88 height 28
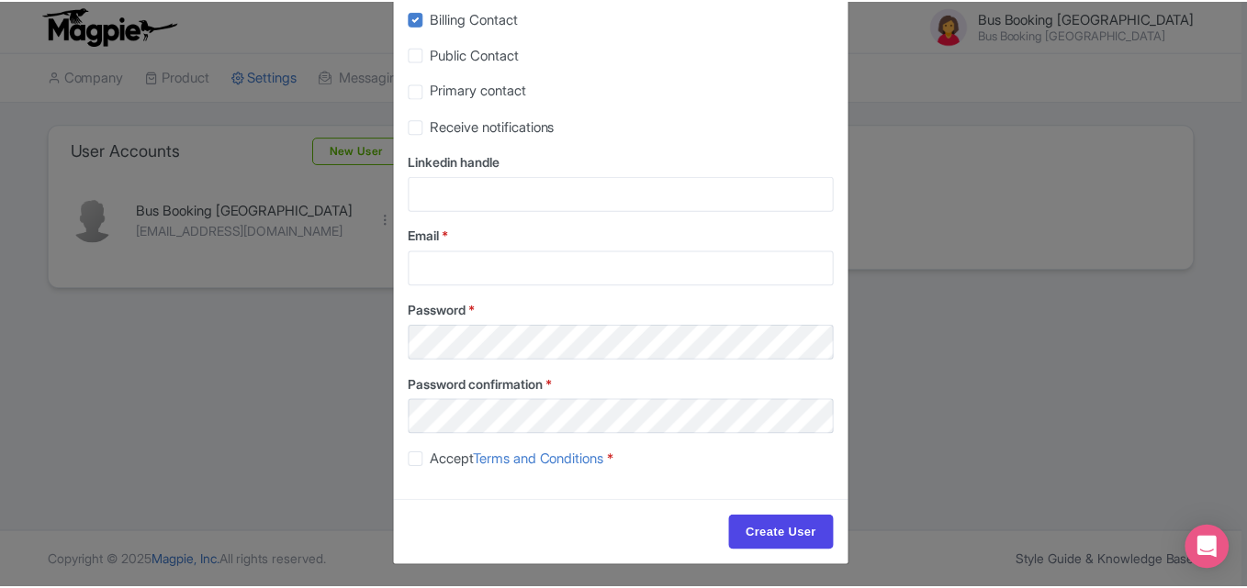
scroll to position [241, 0]
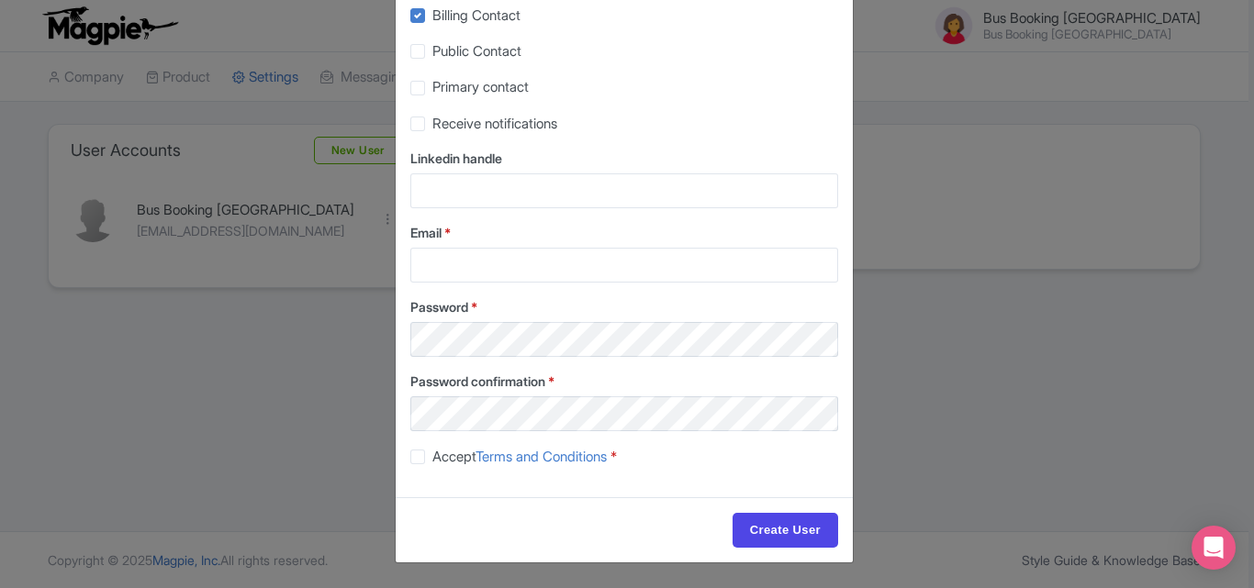
drag, startPoint x: 1047, startPoint y: 442, endPoint x: 980, endPoint y: 387, distance: 86.8
click at [1047, 441] on div "Create New User First name Last name Title Billing Contact Public Contact Prima…" at bounding box center [627, 294] width 1254 height 588
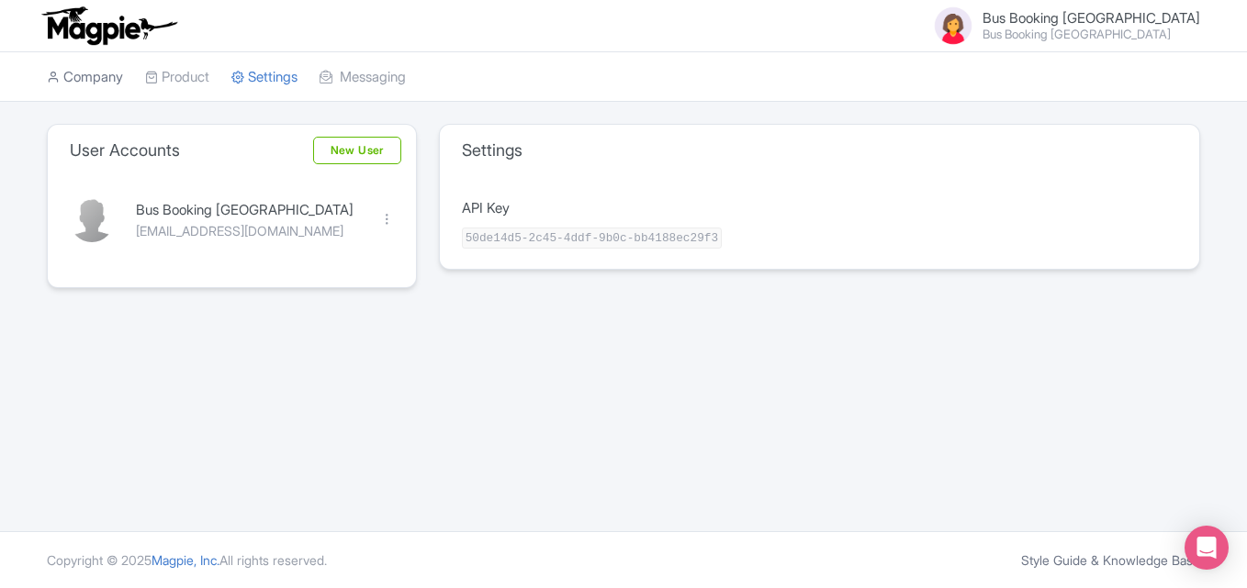
drag, startPoint x: 78, startPoint y: 54, endPoint x: 95, endPoint y: 73, distance: 25.3
click at [78, 55] on link "Company" at bounding box center [85, 77] width 76 height 50
click at [95, 73] on link "Company" at bounding box center [85, 77] width 76 height 50
drag, startPoint x: 95, startPoint y: 73, endPoint x: 114, endPoint y: 76, distance: 18.7
click at [95, 73] on link "Company" at bounding box center [85, 77] width 76 height 50
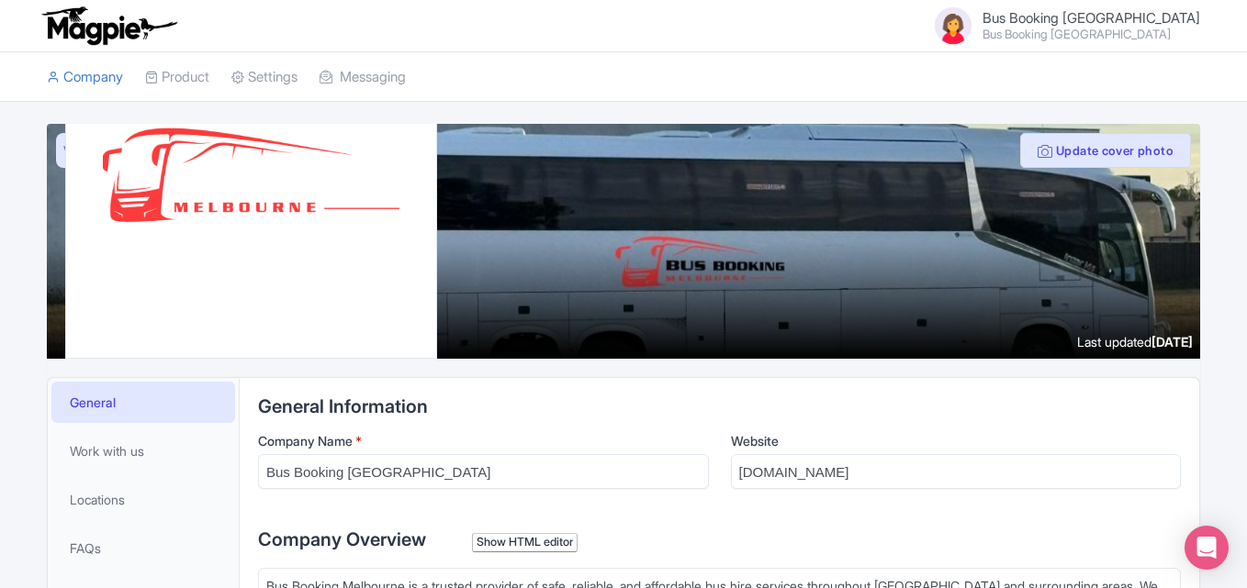
click at [489, 336] on div at bounding box center [623, 241] width 1153 height 235
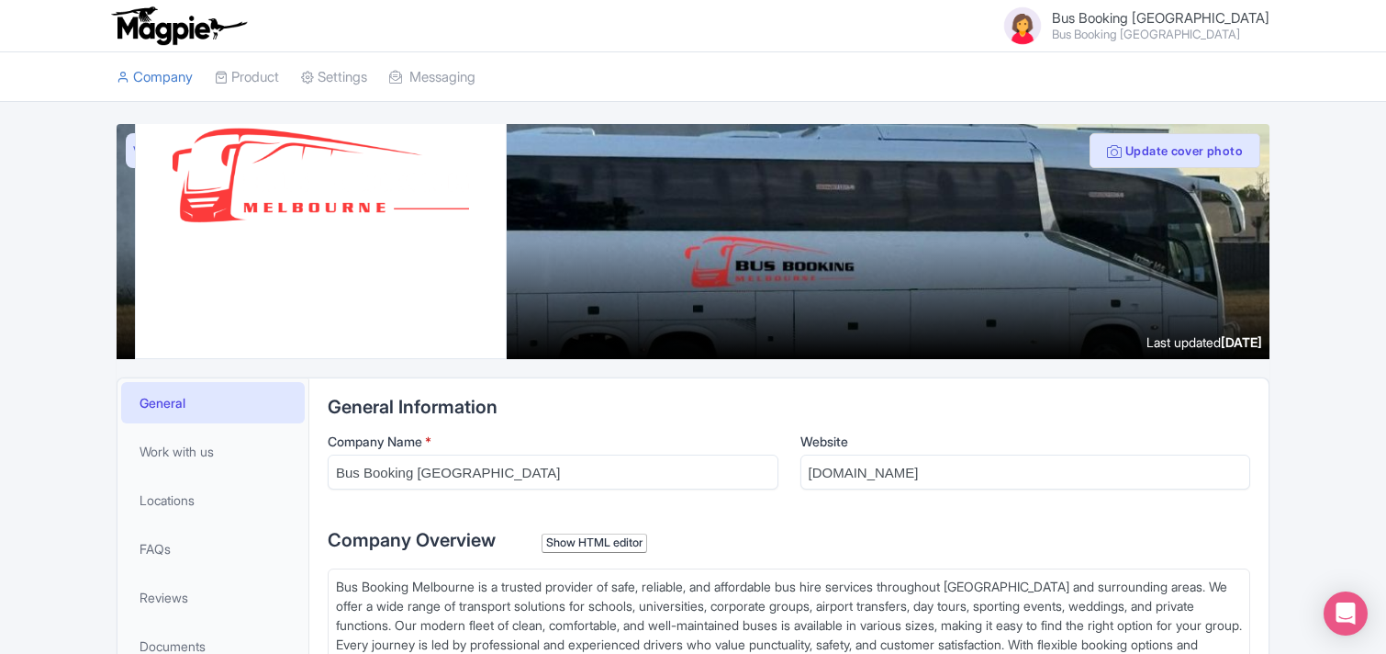
click at [1146, 48] on div "Bus Booking [GEOGRAPHIC_DATA] Bus Booking [GEOGRAPHIC_DATA] Users Settings Sign…" at bounding box center [693, 25] width 1153 height 51
click at [1144, 33] on small "Bus Booking [GEOGRAPHIC_DATA]" at bounding box center [1161, 34] width 218 height 12
click at [1157, 79] on link "Users" at bounding box center [1181, 81] width 174 height 28
click at [1163, 41] on link "Bus Booking [GEOGRAPHIC_DATA] Bus Booking [GEOGRAPHIC_DATA]" at bounding box center [1130, 26] width 280 height 44
click at [1164, 70] on link "Users" at bounding box center [1181, 81] width 174 height 28
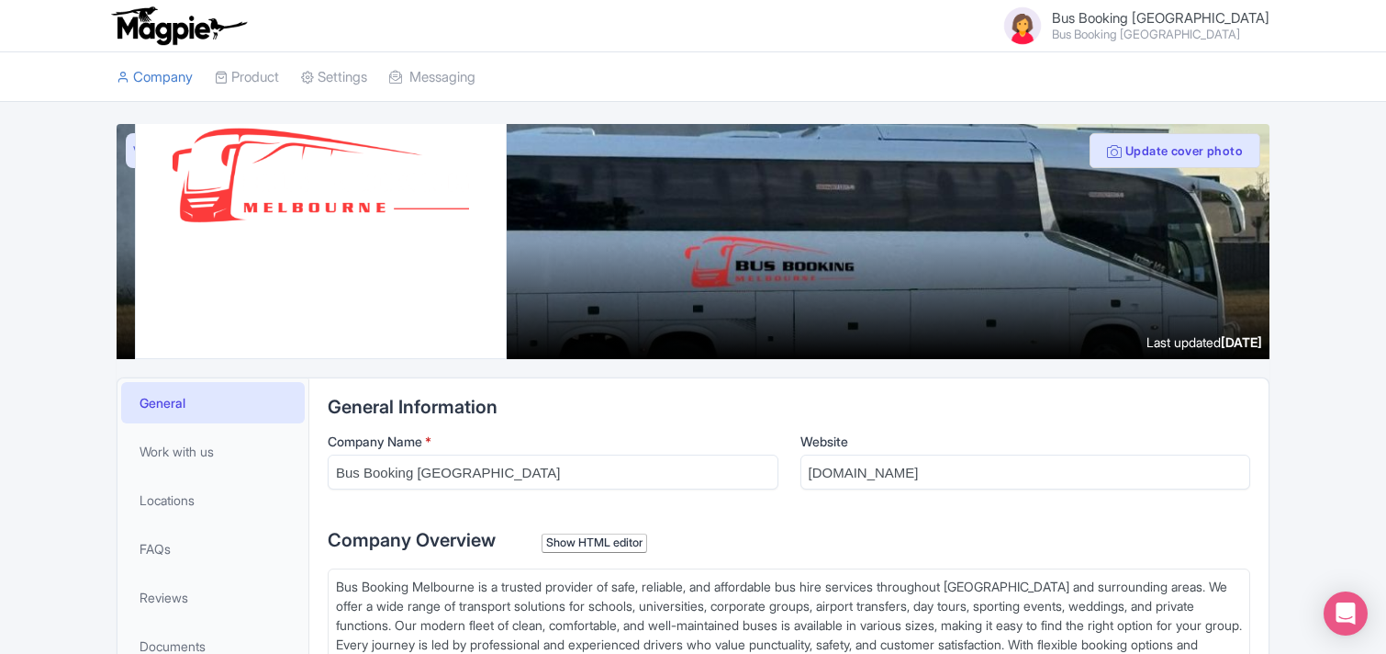
click at [1152, 25] on span "Bus Booking [GEOGRAPHIC_DATA] Bus Booking [GEOGRAPHIC_DATA]" at bounding box center [1161, 25] width 218 height 29
click at [1157, 73] on link "Users" at bounding box center [1181, 81] width 174 height 28
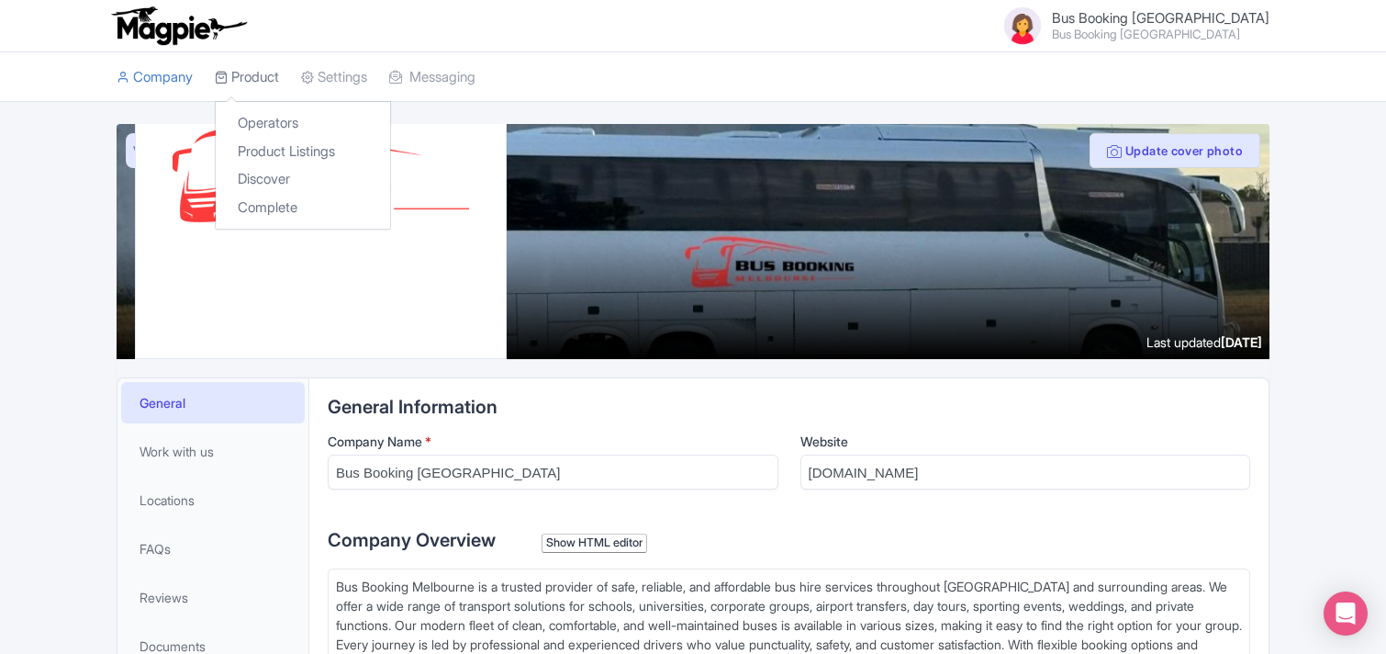
click at [240, 73] on link "Product" at bounding box center [247, 77] width 64 height 50
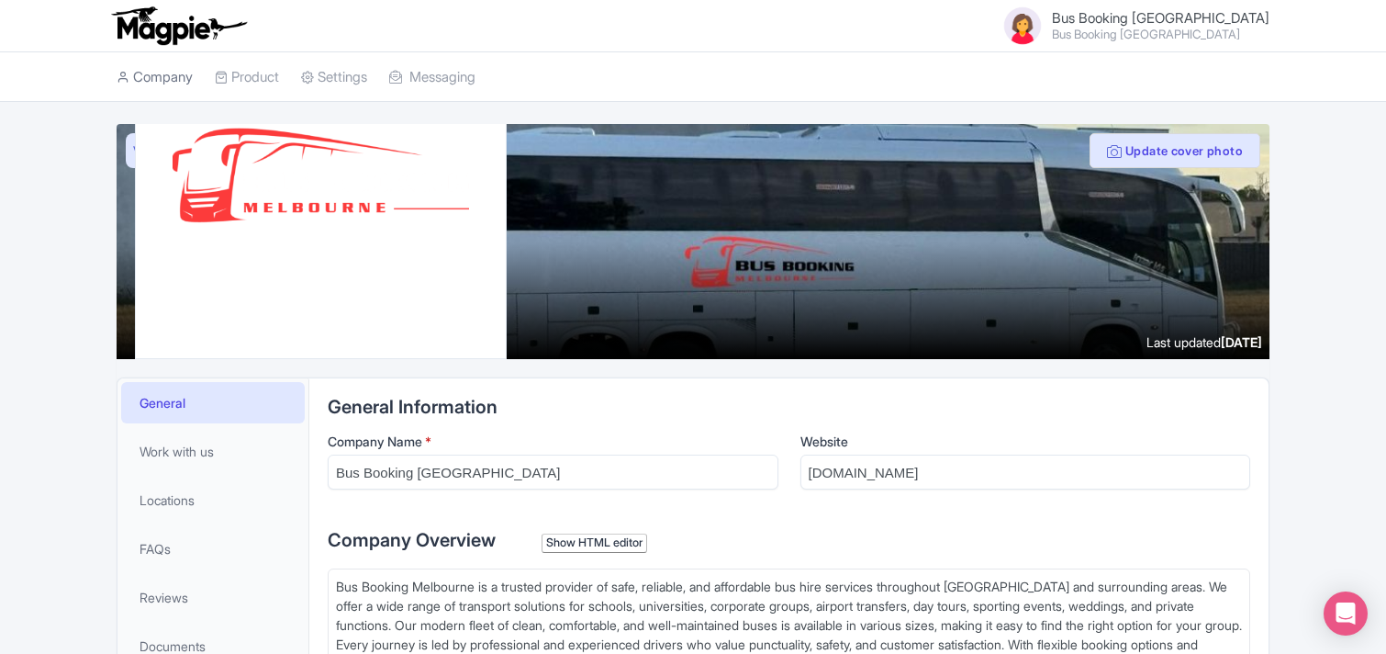
click at [163, 77] on link "Company" at bounding box center [155, 77] width 76 height 50
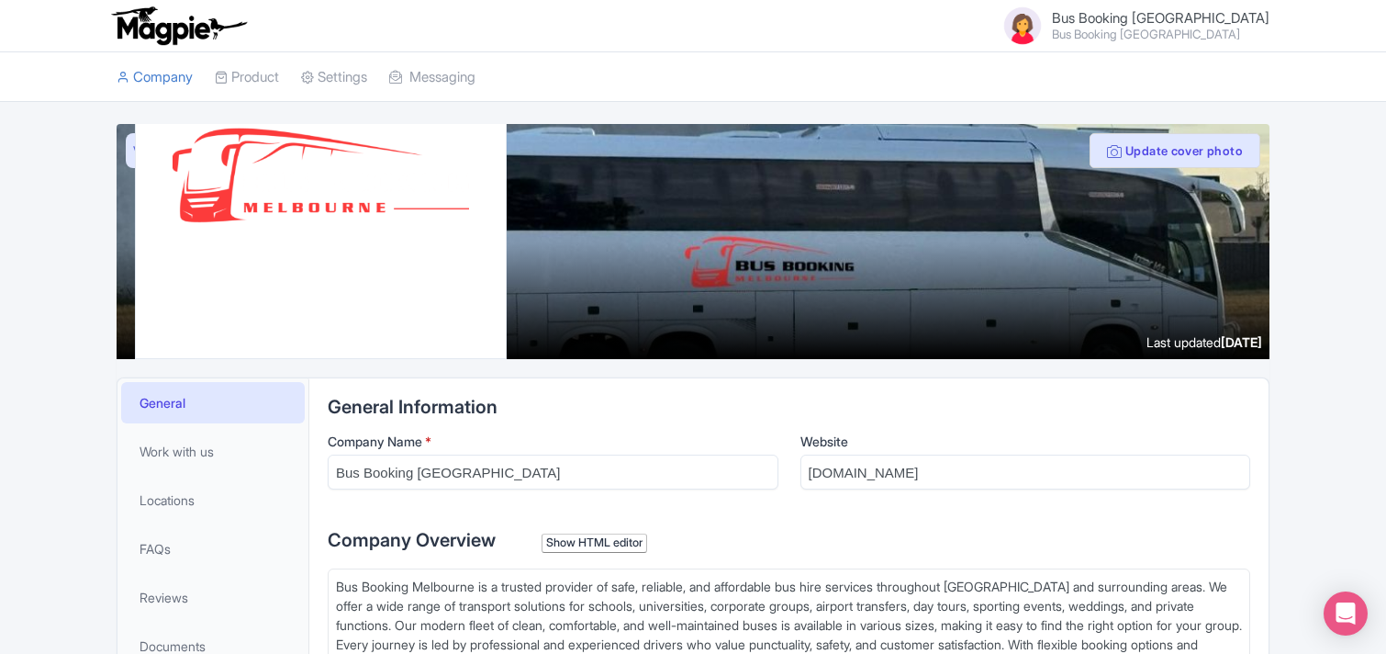
click at [1171, 39] on small "Bus Booking [GEOGRAPHIC_DATA]" at bounding box center [1161, 34] width 218 height 12
click at [1168, 84] on link "Users" at bounding box center [1181, 81] width 174 height 28
click at [1172, 71] on ul "Company Product Operators Product Listings Discover Complete Settings Messaging" at bounding box center [693, 77] width 1175 height 50
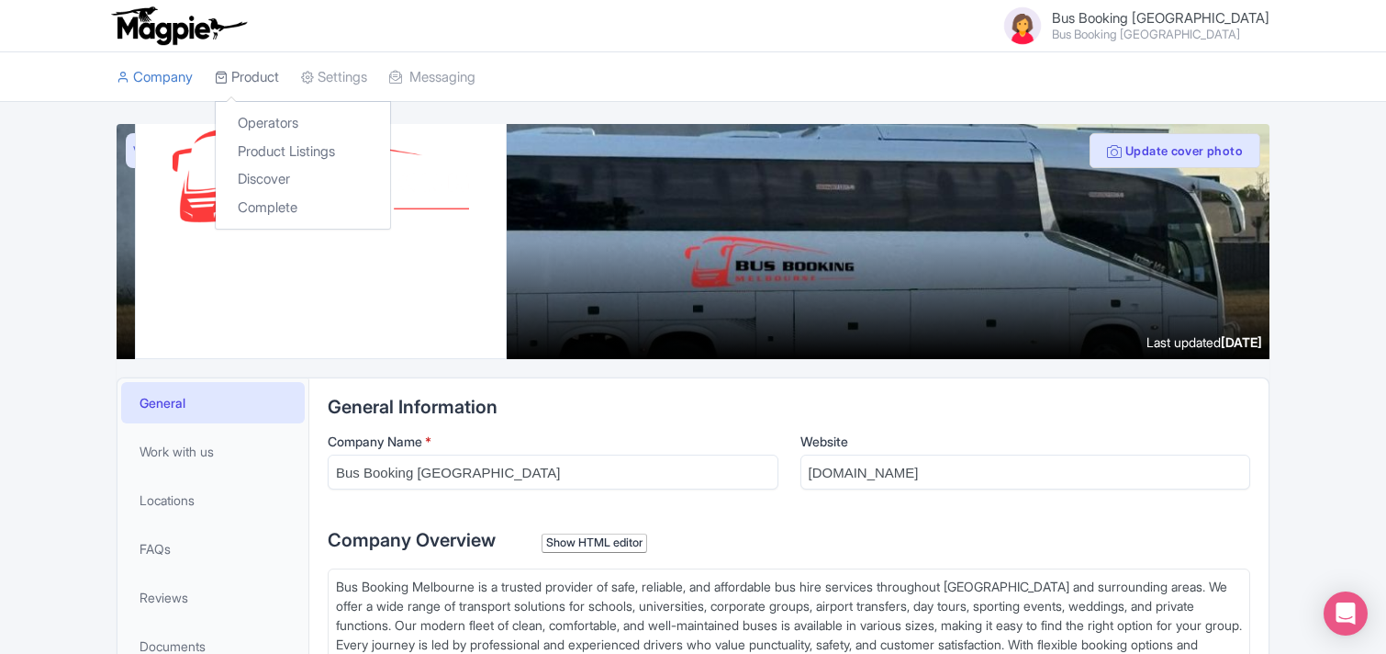
click at [262, 62] on link "Product" at bounding box center [247, 77] width 64 height 50
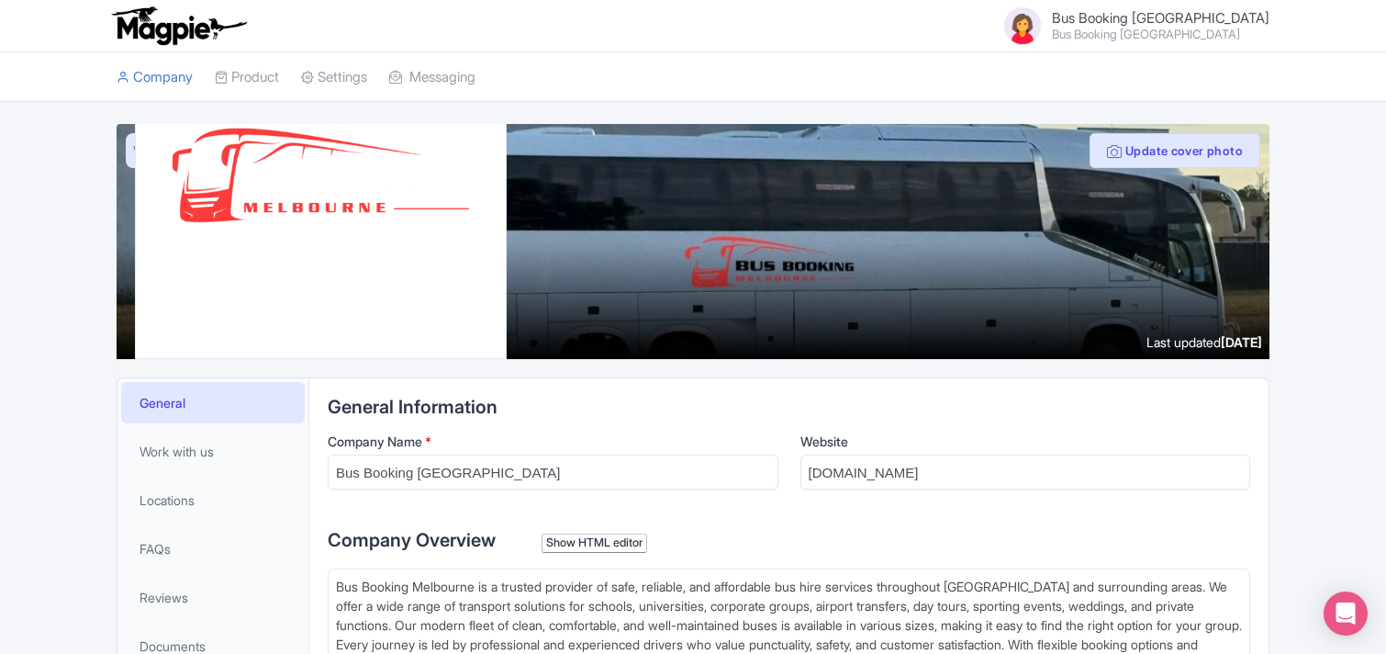
click at [295, 62] on li "Settings" at bounding box center [334, 77] width 88 height 50
click at [314, 71] on icon at bounding box center [307, 77] width 13 height 13
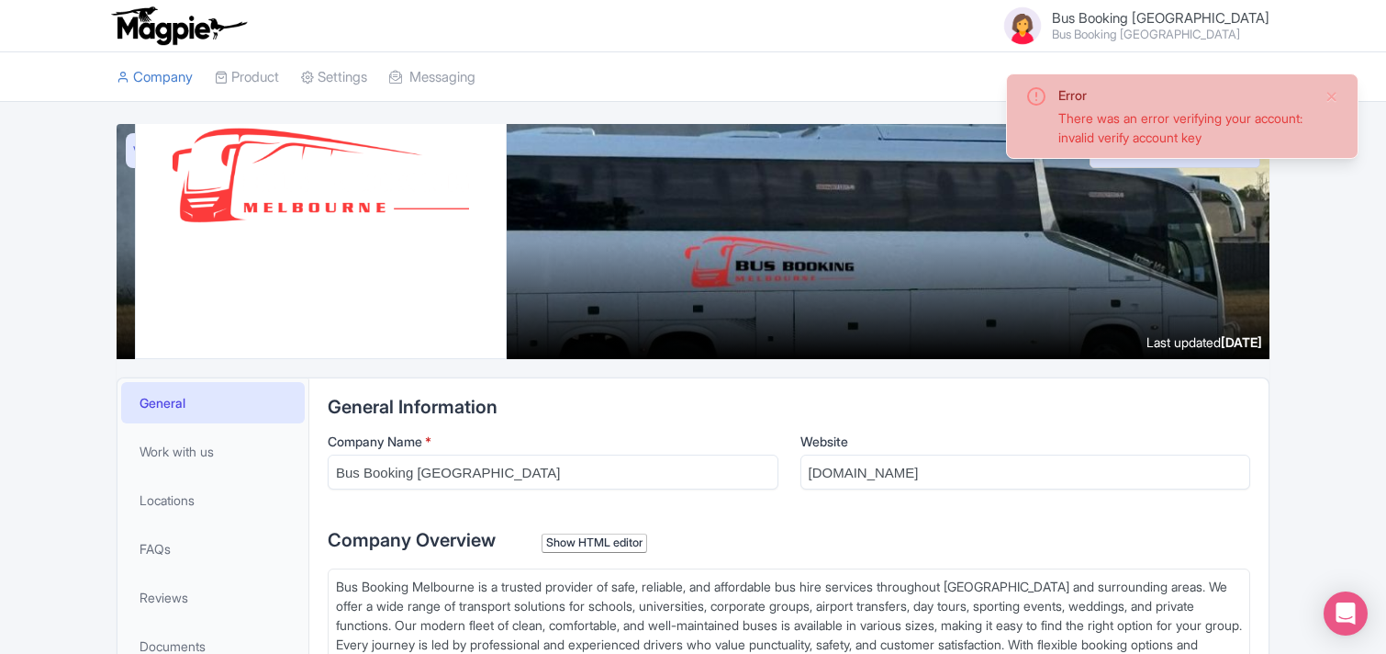
click at [1178, 9] on span "Bus Booking [GEOGRAPHIC_DATA]" at bounding box center [1161, 17] width 218 height 17
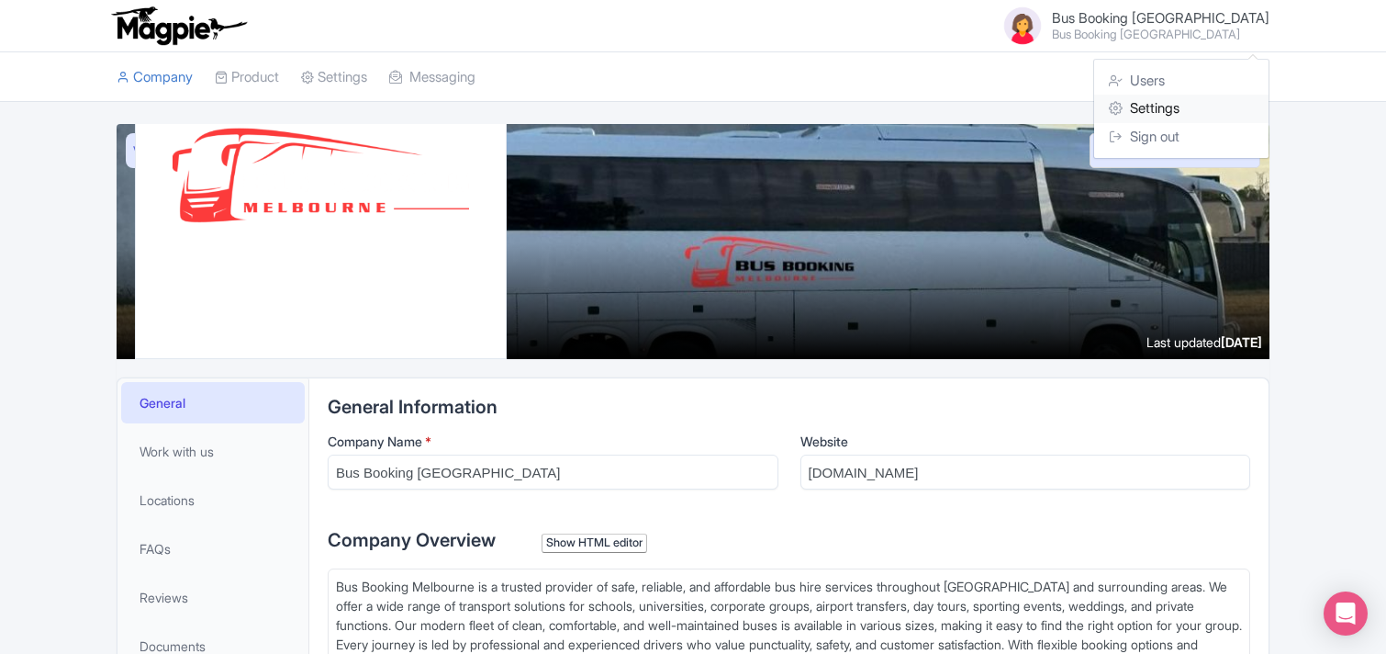
click at [1189, 106] on link "Settings" at bounding box center [1181, 109] width 174 height 28
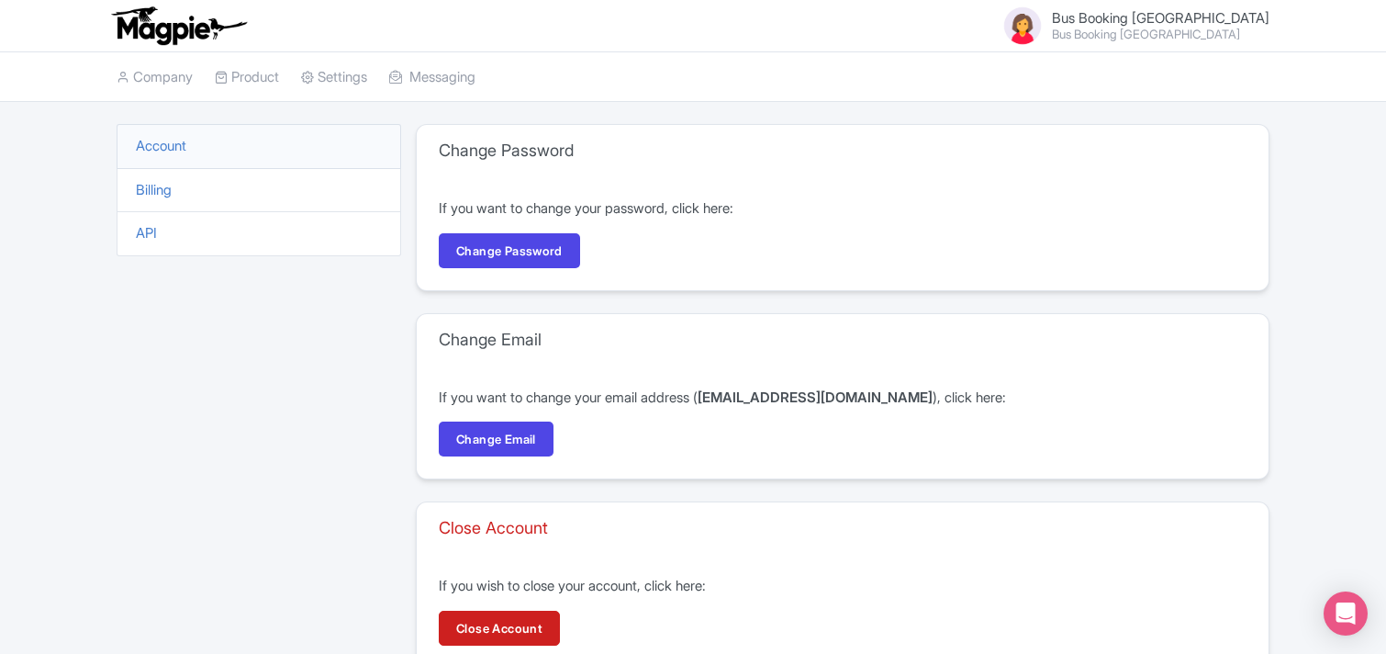
click at [135, 26] on img at bounding box center [178, 26] width 142 height 40
click at [138, 26] on img at bounding box center [178, 26] width 142 height 40
click at [157, 55] on link "Company" at bounding box center [155, 77] width 76 height 50
click at [305, 73] on li "Settings" at bounding box center [334, 77] width 88 height 50
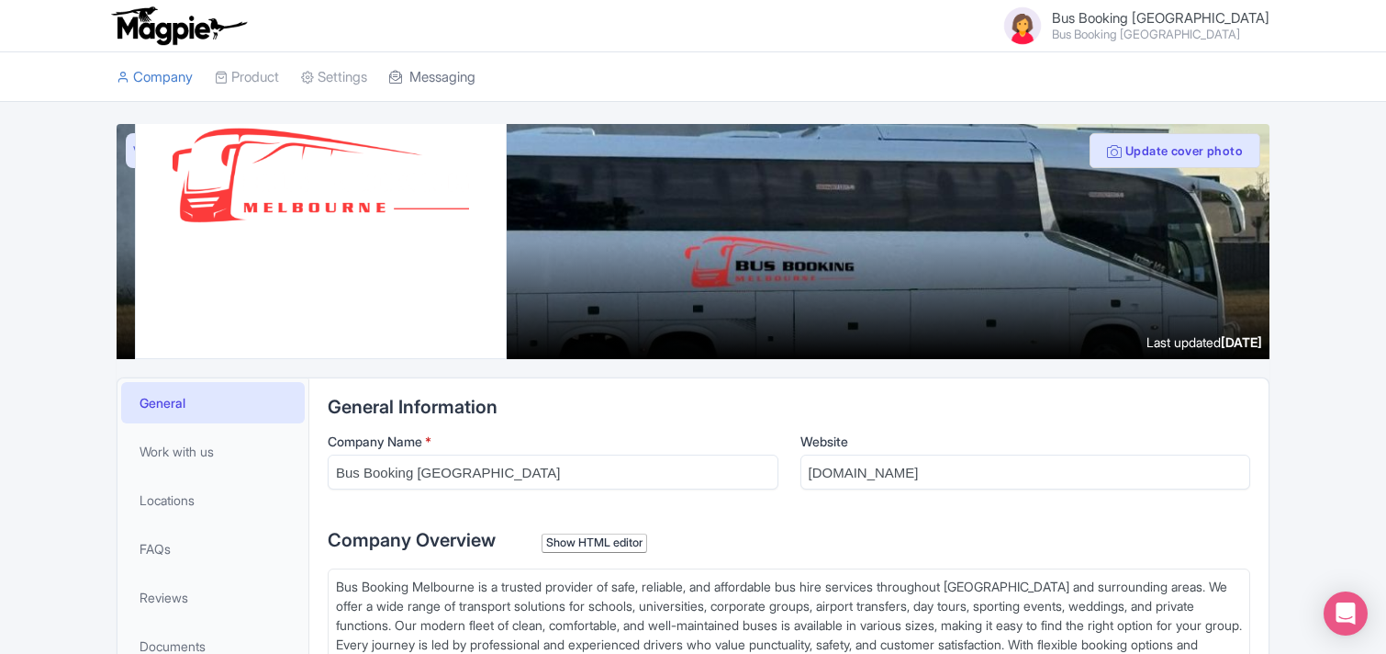
click at [423, 71] on link "Messaging" at bounding box center [432, 77] width 86 height 50
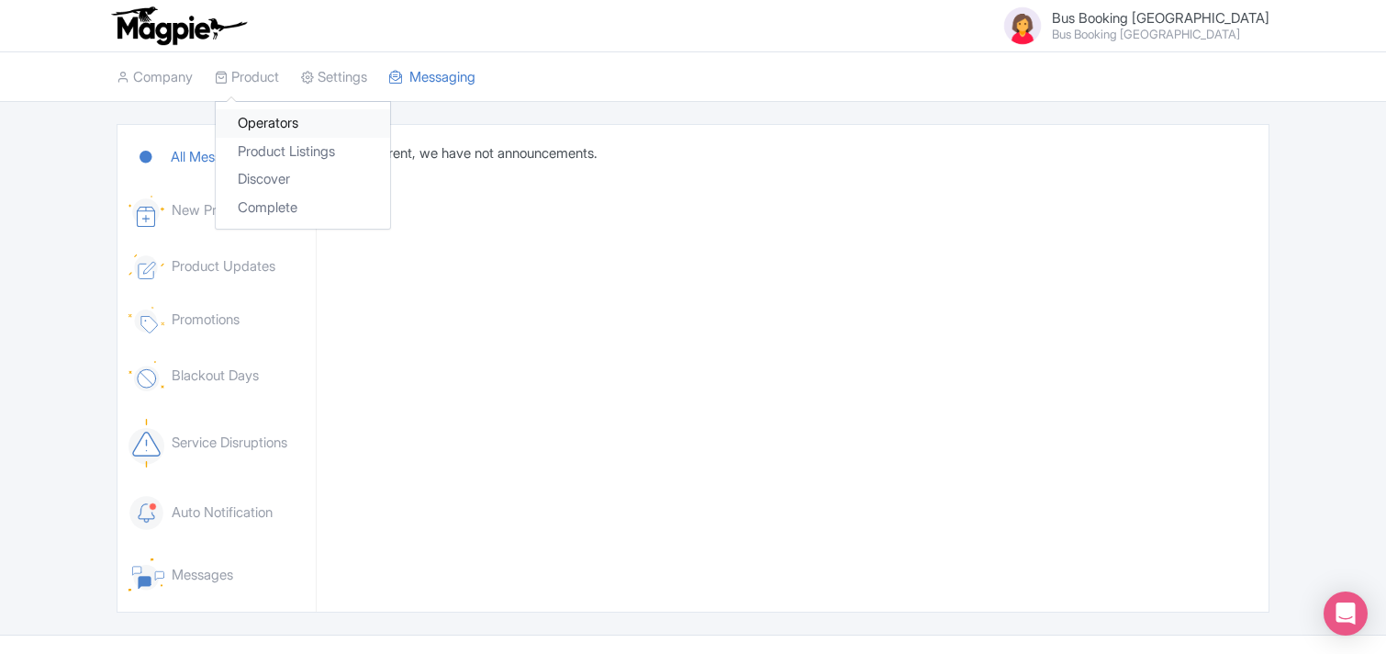
click at [296, 135] on link "Operators" at bounding box center [303, 123] width 174 height 28
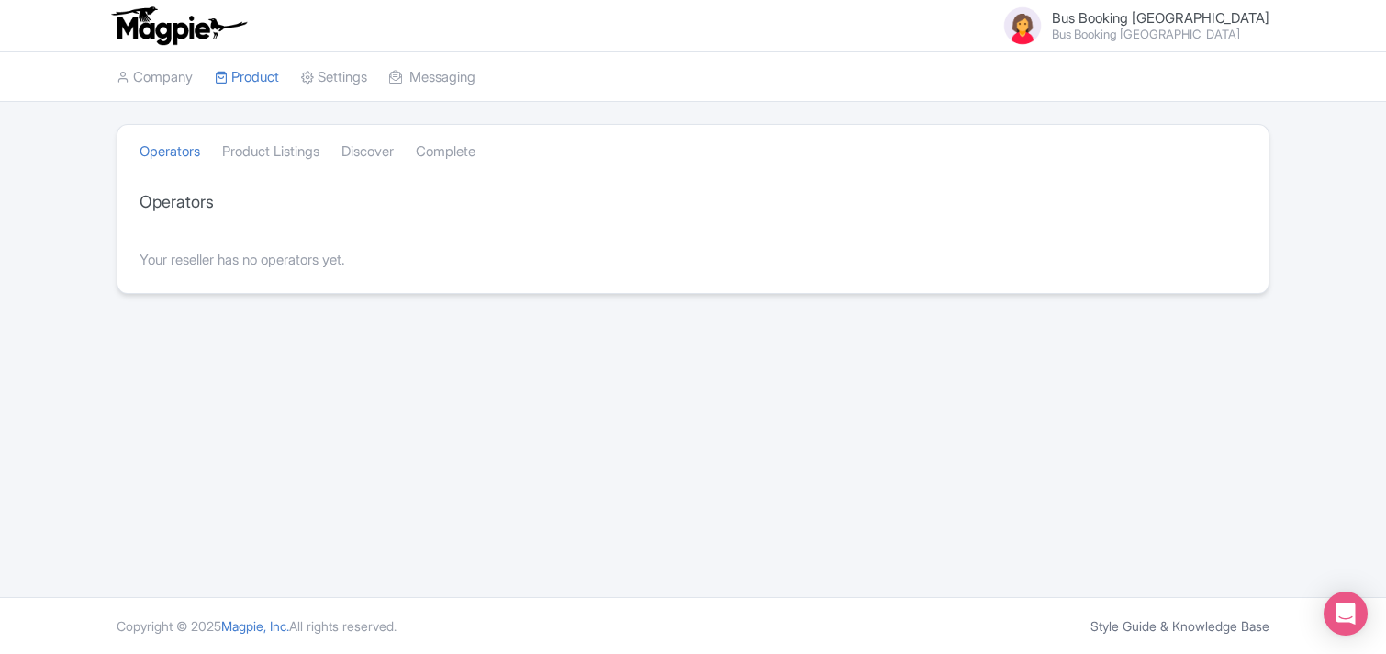
click at [194, 34] on img at bounding box center [178, 26] width 142 height 40
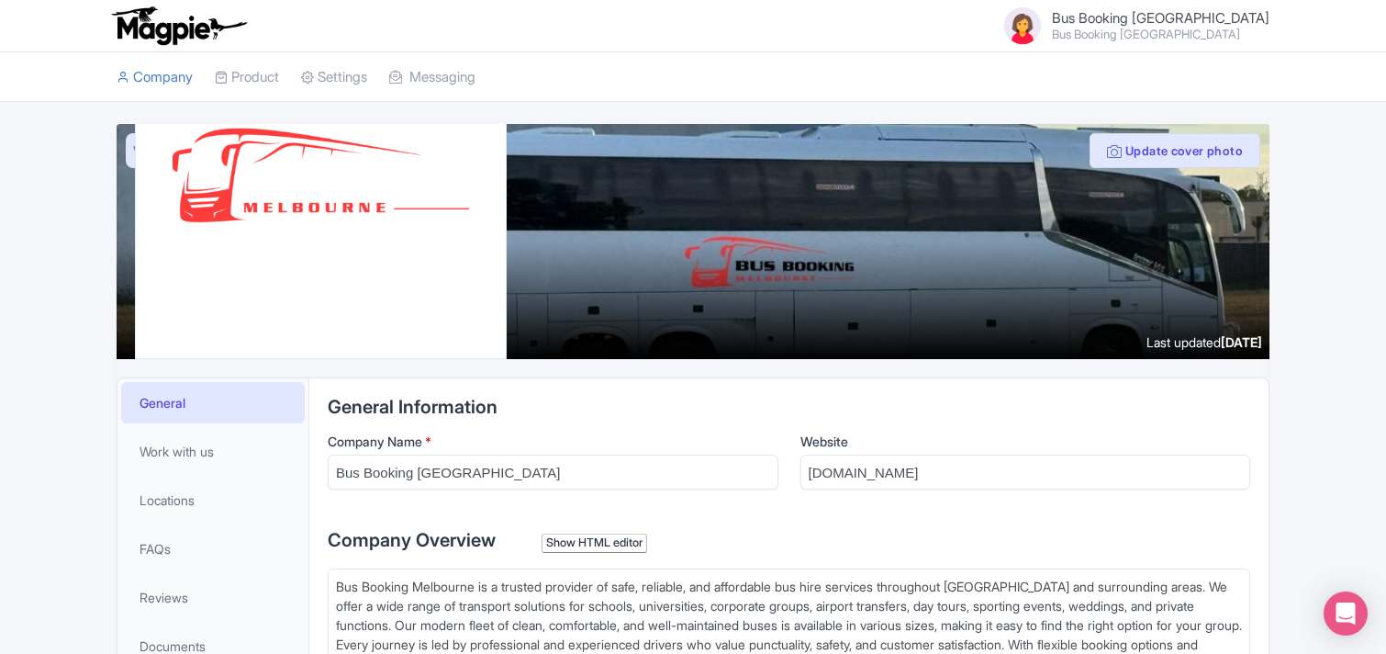
click at [1143, 29] on small "Bus Booking [GEOGRAPHIC_DATA]" at bounding box center [1161, 34] width 218 height 12
click at [1143, 30] on small "Bus Booking [GEOGRAPHIC_DATA]" at bounding box center [1161, 34] width 218 height 12
drag, startPoint x: 1158, startPoint y: 25, endPoint x: 1162, endPoint y: 38, distance: 13.6
click at [1159, 24] on span "Bus Booking [GEOGRAPHIC_DATA] Bus Booking [GEOGRAPHIC_DATA]" at bounding box center [1161, 25] width 218 height 29
click at [1153, 120] on link "Settings" at bounding box center [1181, 109] width 174 height 28
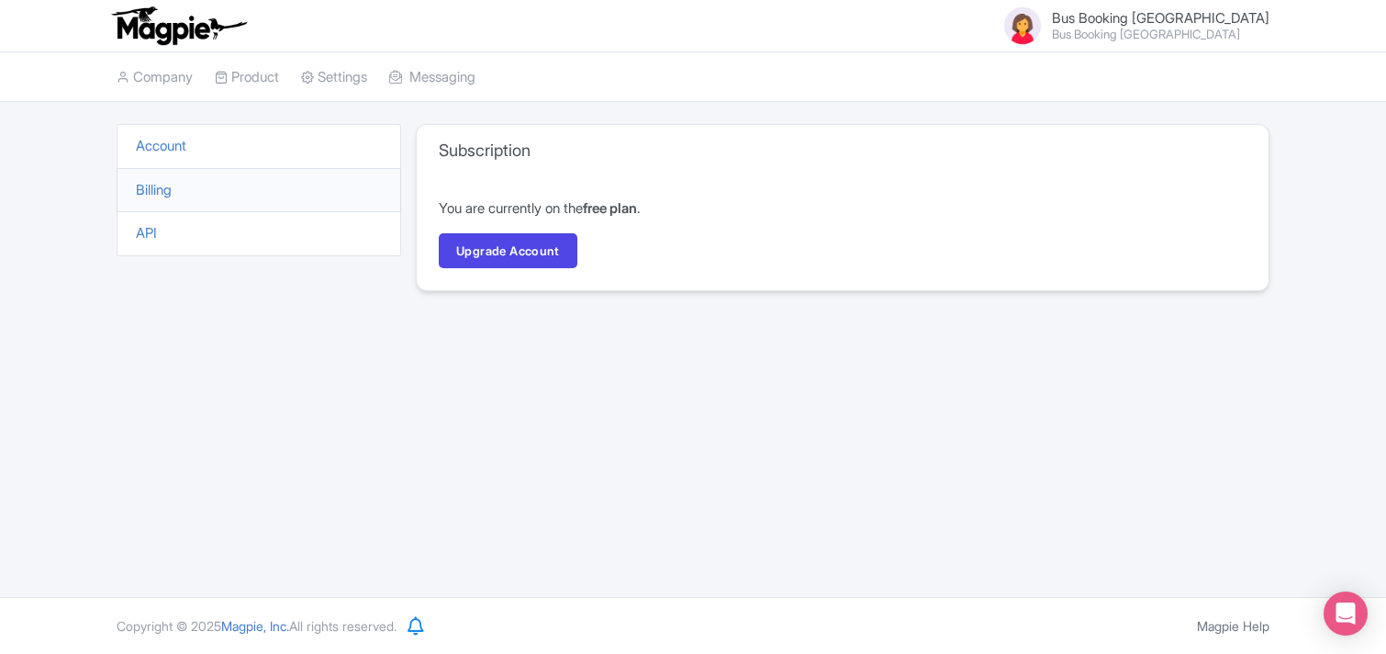
click at [496, 258] on link "Upgrade Account" at bounding box center [508, 250] width 139 height 35
click at [499, 243] on link "Upgrade Account" at bounding box center [508, 250] width 139 height 35
click at [507, 260] on link "Upgrade Account" at bounding box center [508, 250] width 139 height 35
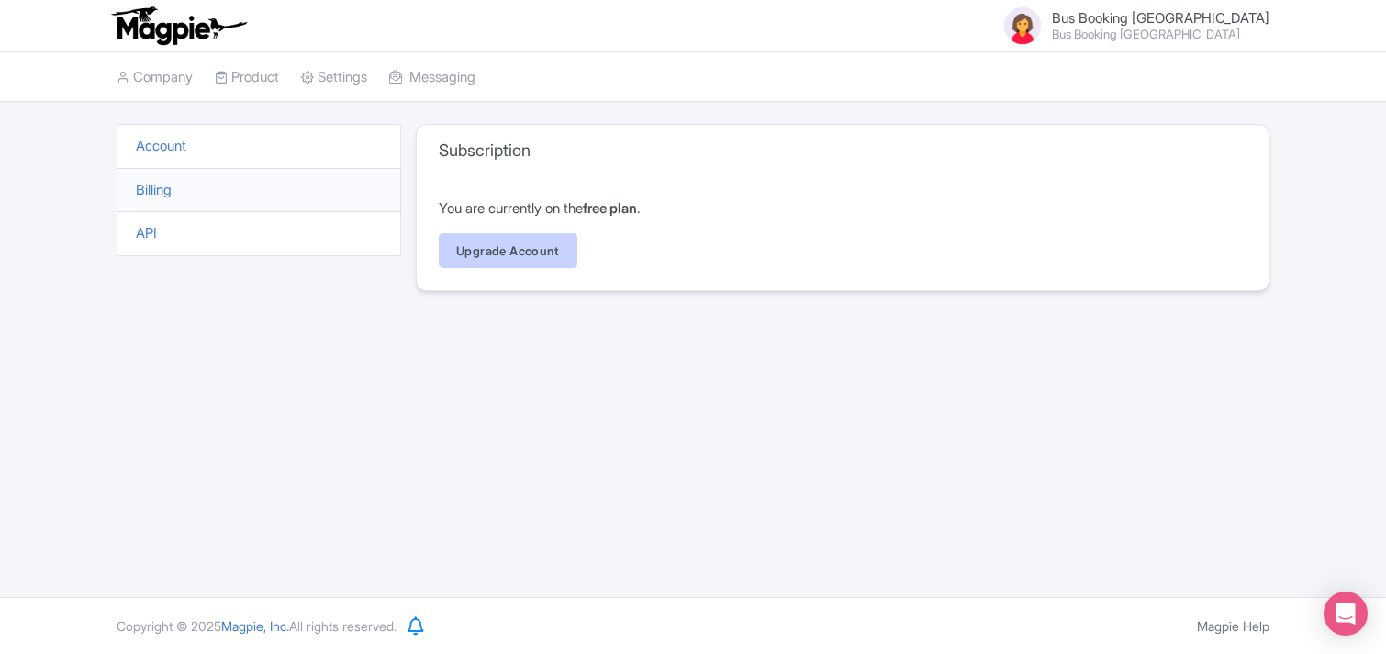
click at [507, 260] on link "Upgrade Account" at bounding box center [508, 250] width 139 height 35
click at [152, 237] on link "API" at bounding box center [146, 232] width 21 height 17
click at [162, 227] on li "API" at bounding box center [259, 233] width 285 height 45
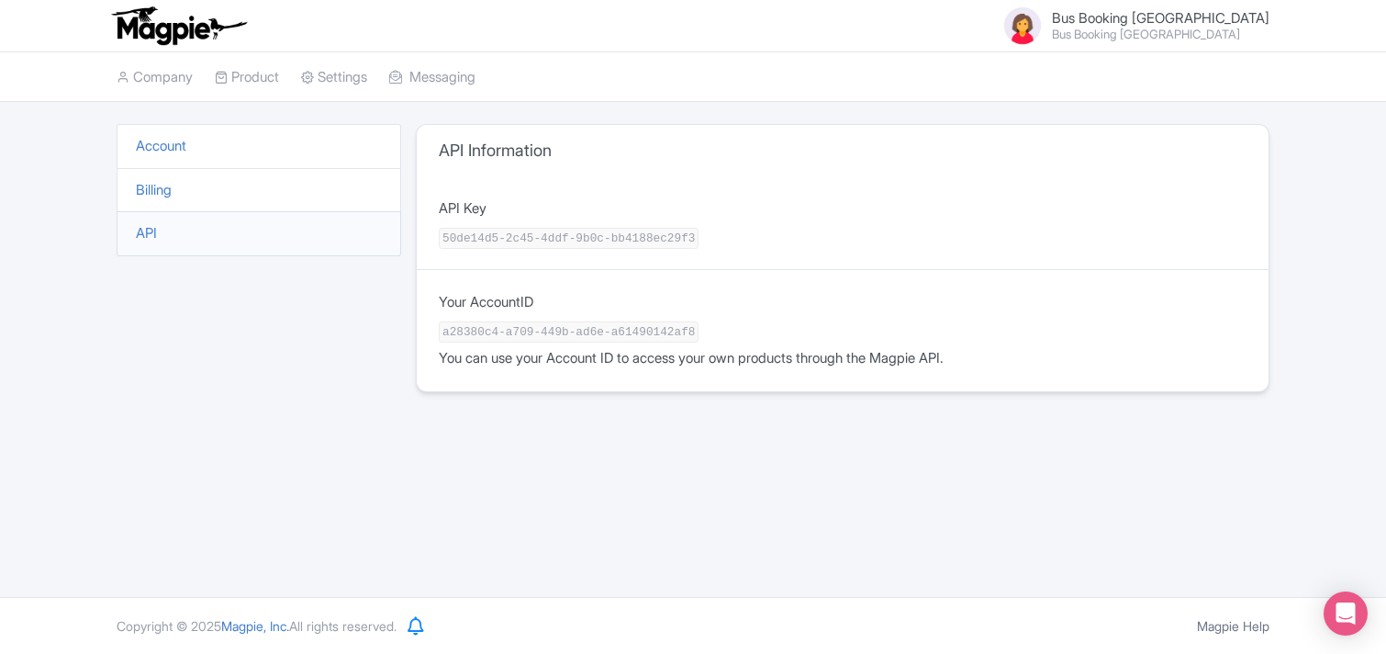
click at [170, 136] on li "Account" at bounding box center [259, 146] width 285 height 45
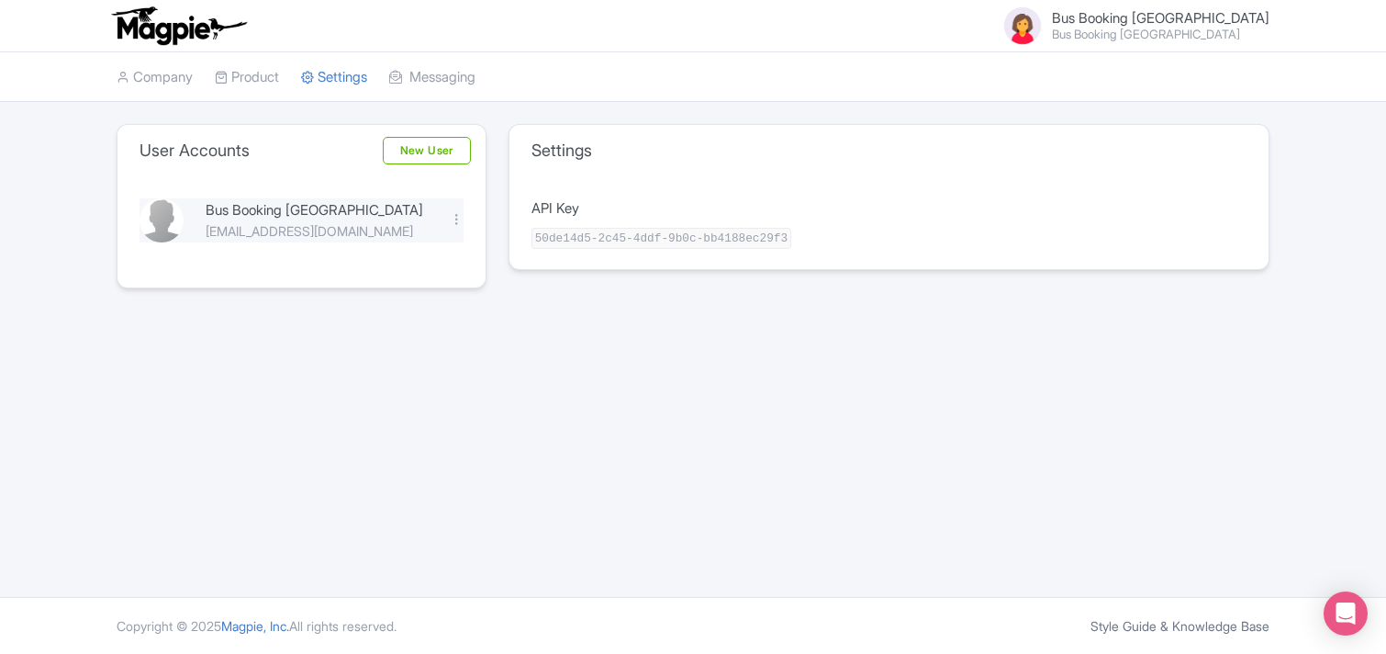
click at [279, 235] on div "[EMAIL_ADDRESS][DOMAIN_NAME]" at bounding box center [317, 230] width 222 height 19
click at [459, 219] on div at bounding box center [457, 219] width 14 height 14
click at [361, 254] on link "Edit" at bounding box center [375, 250] width 174 height 28
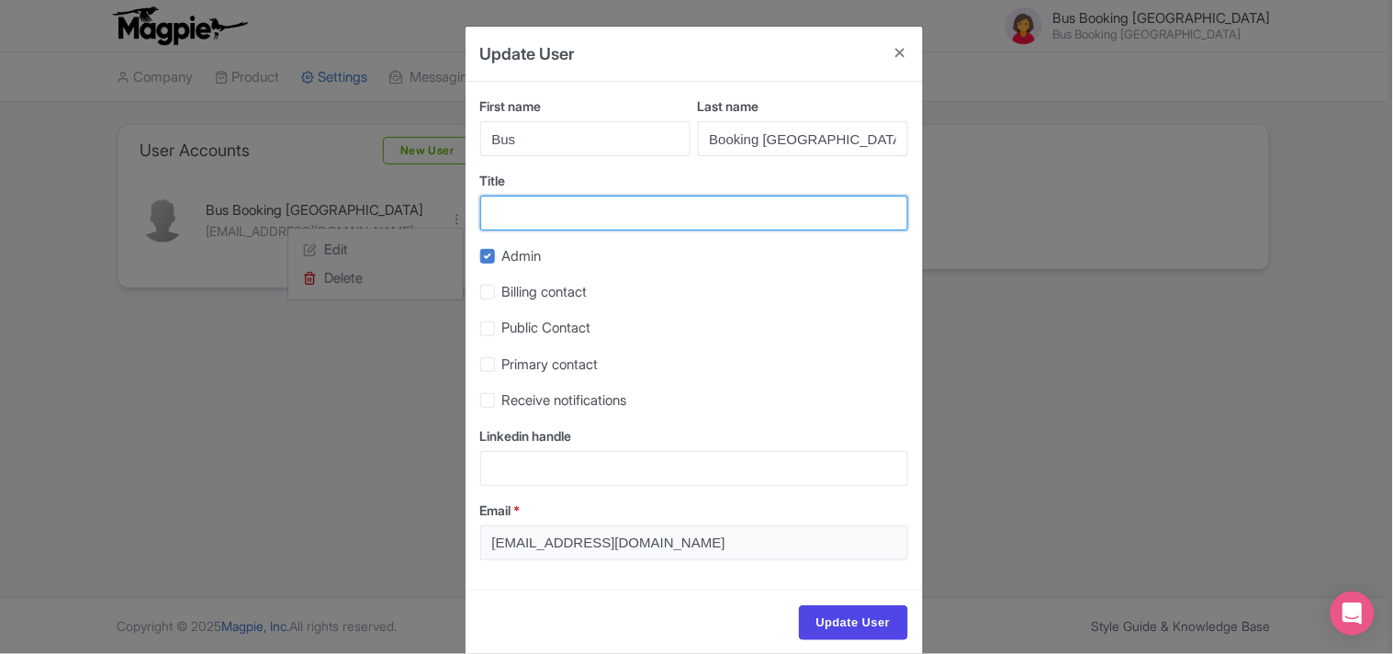
click at [519, 217] on input "Title" at bounding box center [694, 213] width 428 height 35
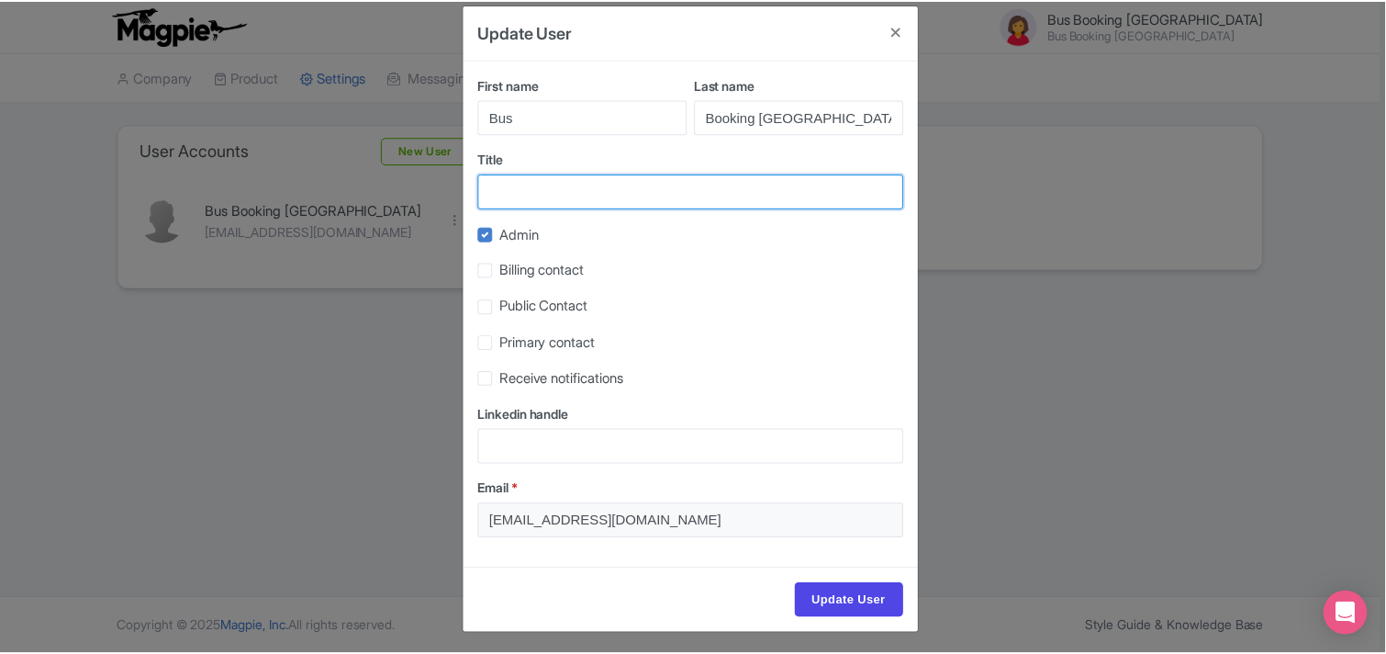
scroll to position [29, 0]
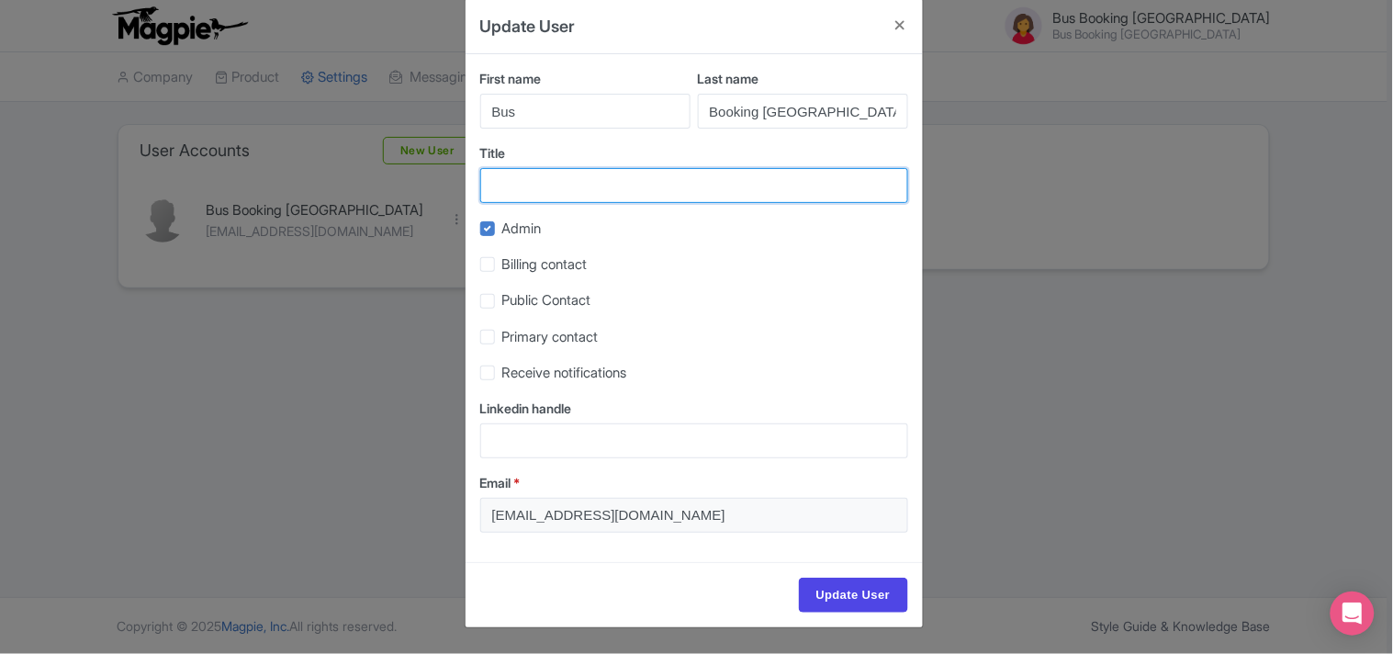
click at [571, 188] on input "Title" at bounding box center [694, 185] width 428 height 35
paste input "Bus Booking [GEOGRAPHIC_DATA]"
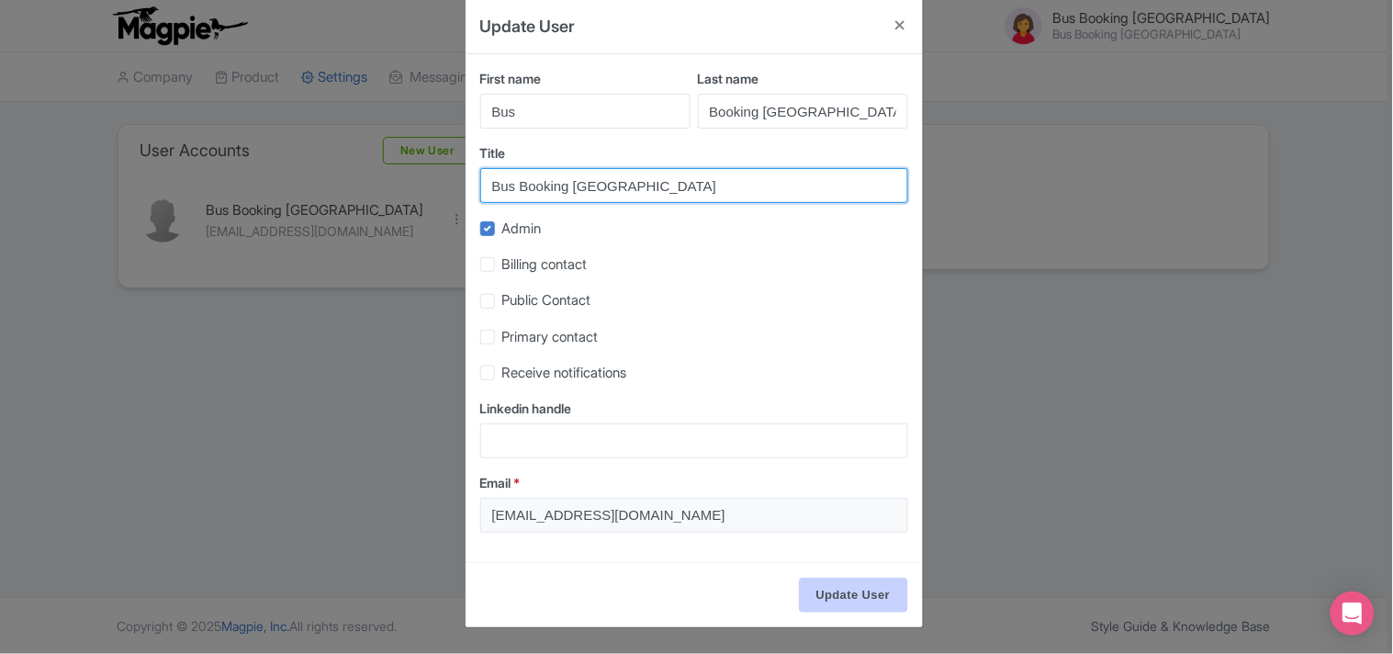
type input "Bus Booking [GEOGRAPHIC_DATA]"
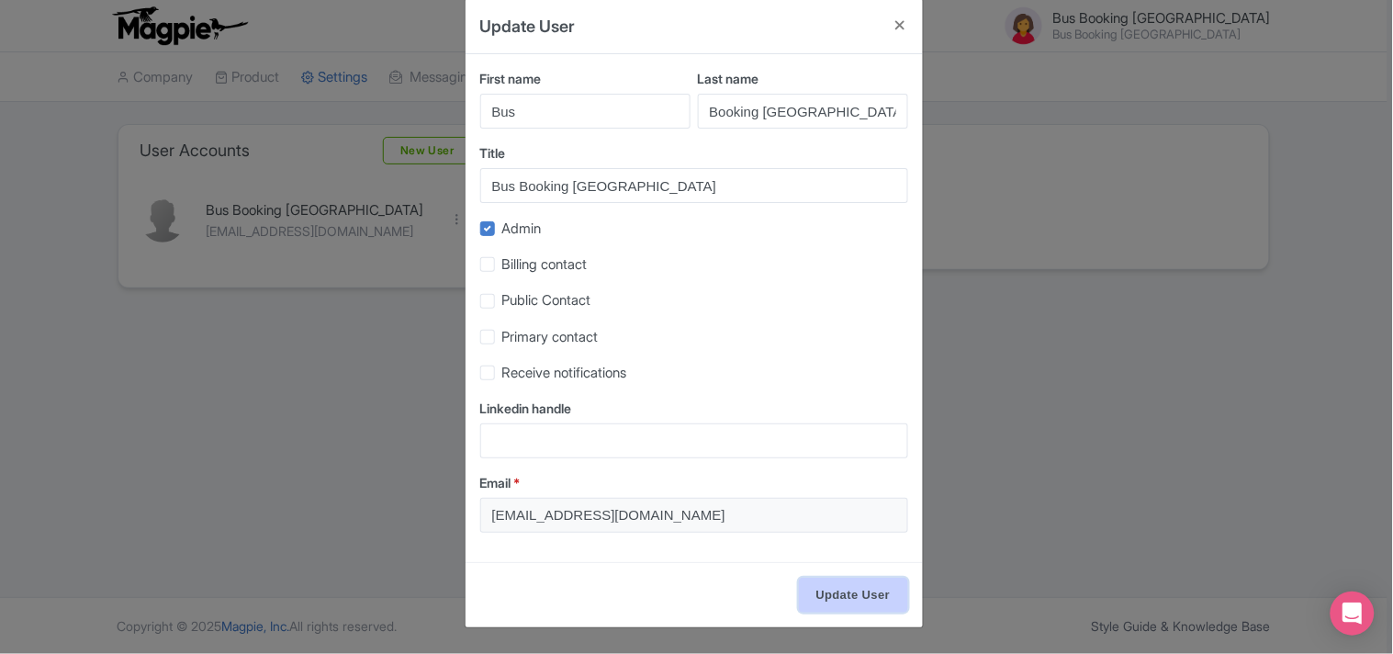
click at [820, 598] on input "Update User" at bounding box center [853, 594] width 109 height 35
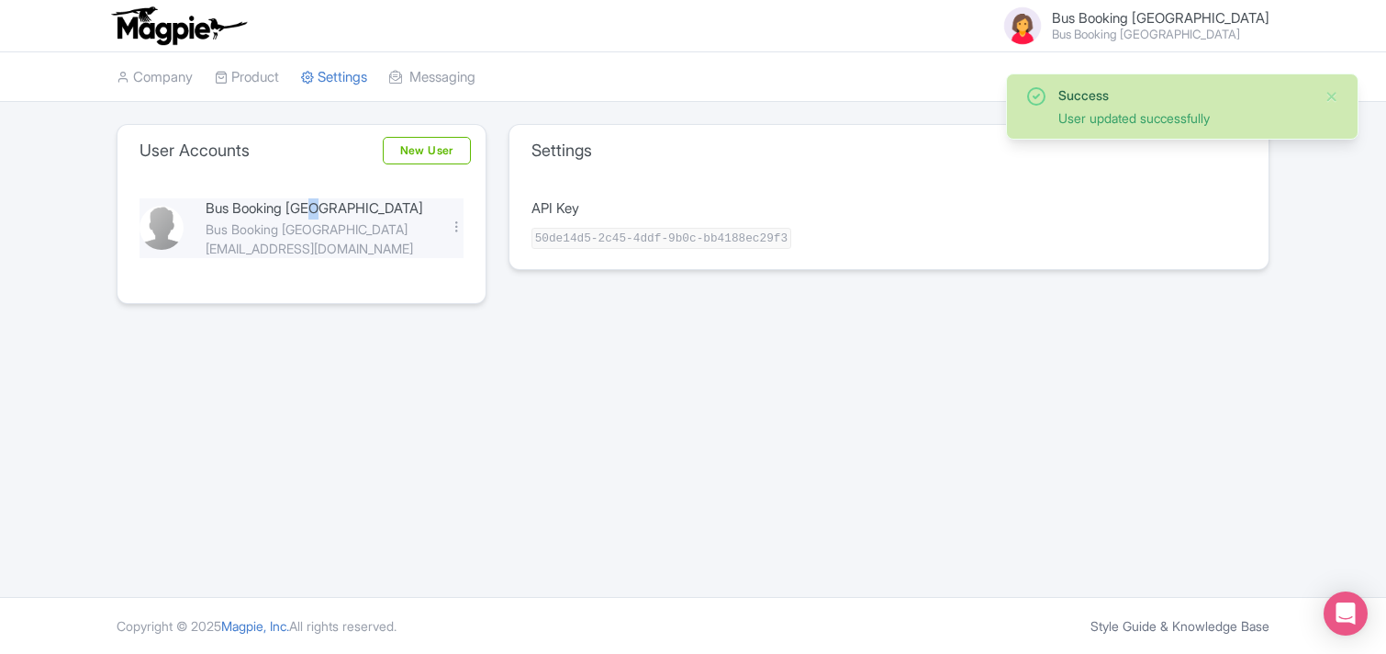
click at [318, 214] on div "Bus Booking [GEOGRAPHIC_DATA]" at bounding box center [317, 208] width 222 height 21
click at [1136, 125] on div "User updated successfully" at bounding box center [1185, 117] width 252 height 19
click at [1162, 113] on div "User updated successfully" at bounding box center [1185, 117] width 252 height 19
drag, startPoint x: 1166, startPoint y: 113, endPoint x: 1056, endPoint y: 118, distance: 110.3
click at [1161, 117] on div "User updated successfully" at bounding box center [1185, 117] width 252 height 19
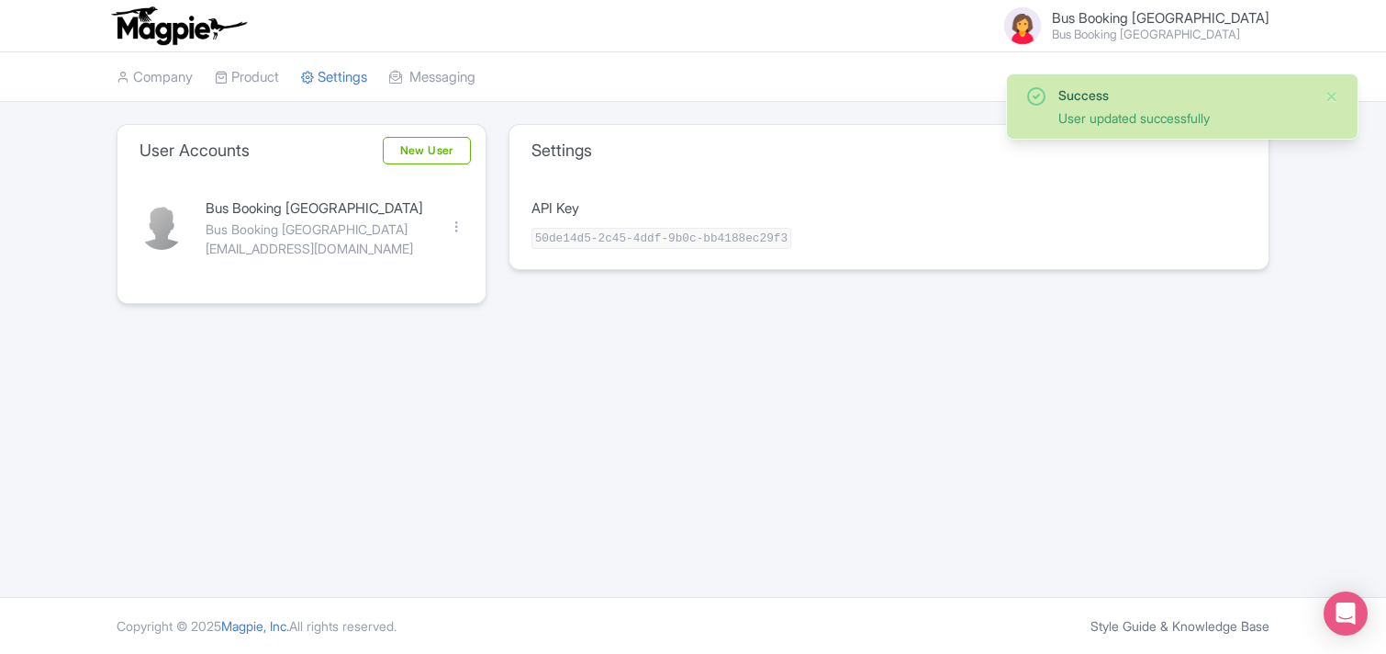
click at [1063, 84] on div "Success User updated successfully" at bounding box center [1182, 106] width 353 height 66
click at [1169, 1] on div "Bus Booking [GEOGRAPHIC_DATA] Bus Booking [GEOGRAPHIC_DATA] Users Settings Sign…" at bounding box center [693, 25] width 1153 height 51
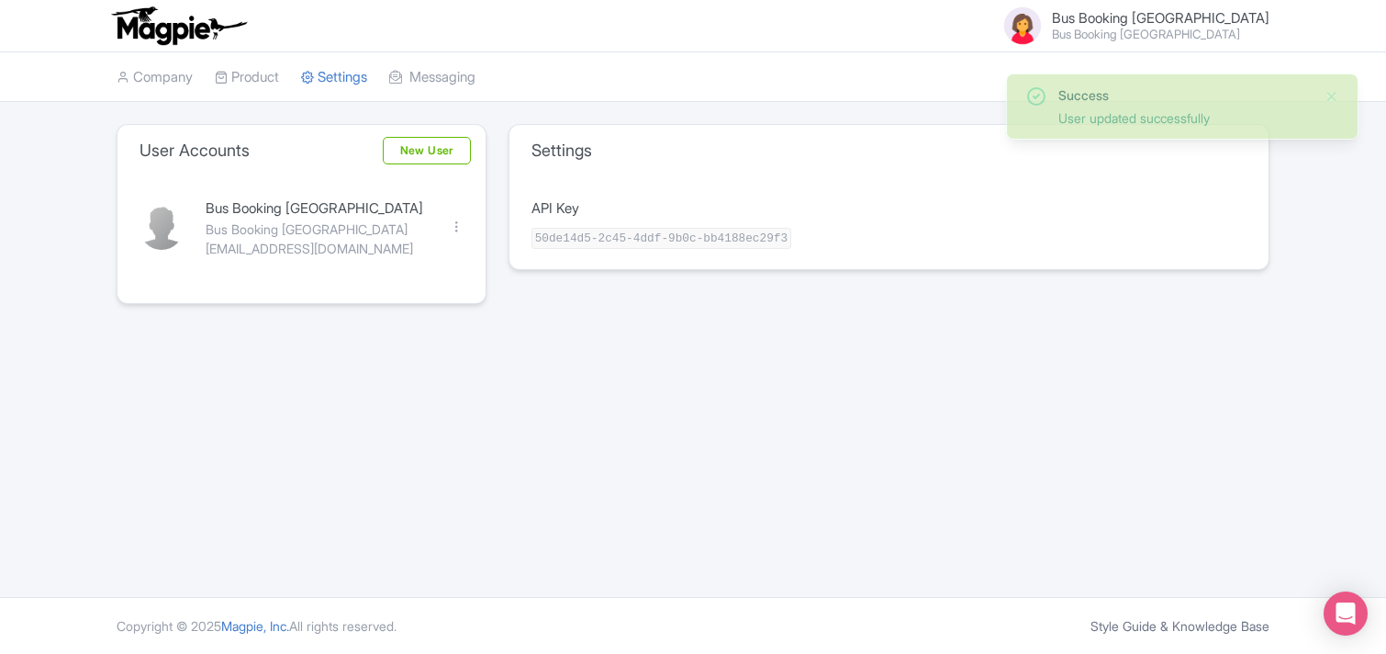
click at [1168, 17] on span "Bus Booking [GEOGRAPHIC_DATA]" at bounding box center [1161, 17] width 218 height 17
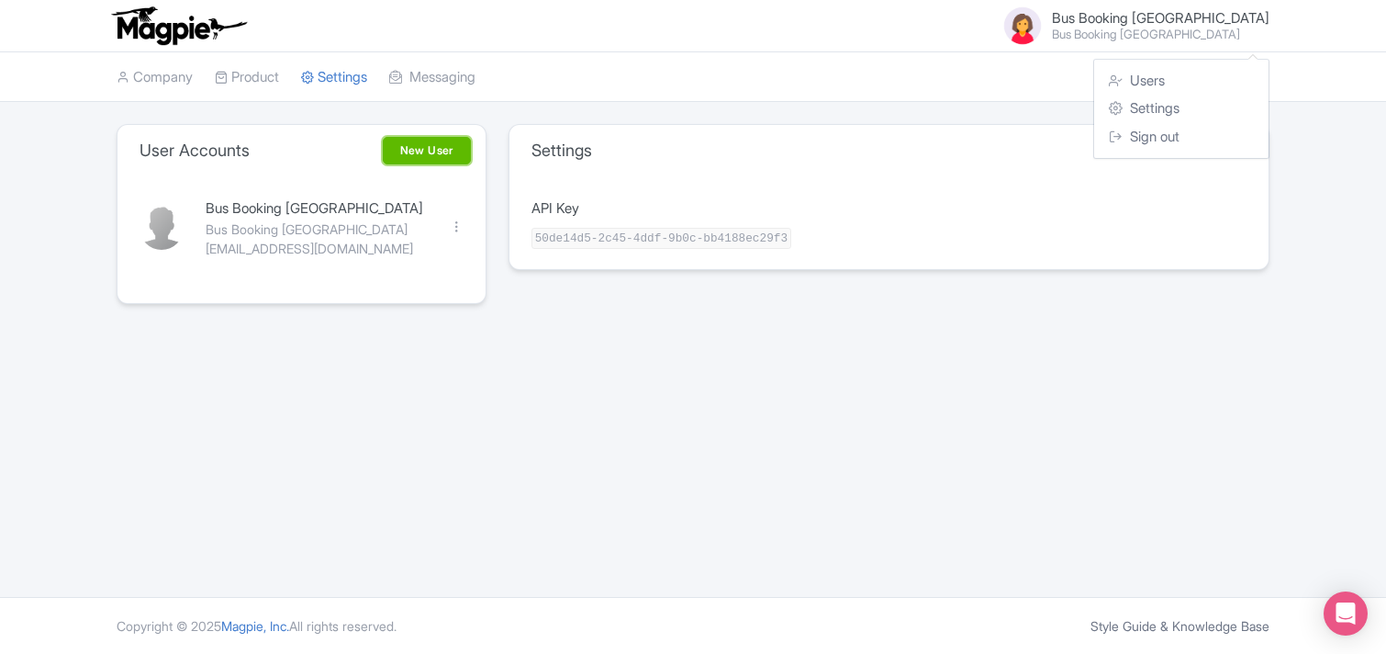
click at [439, 151] on link "New User" at bounding box center [427, 151] width 88 height 28
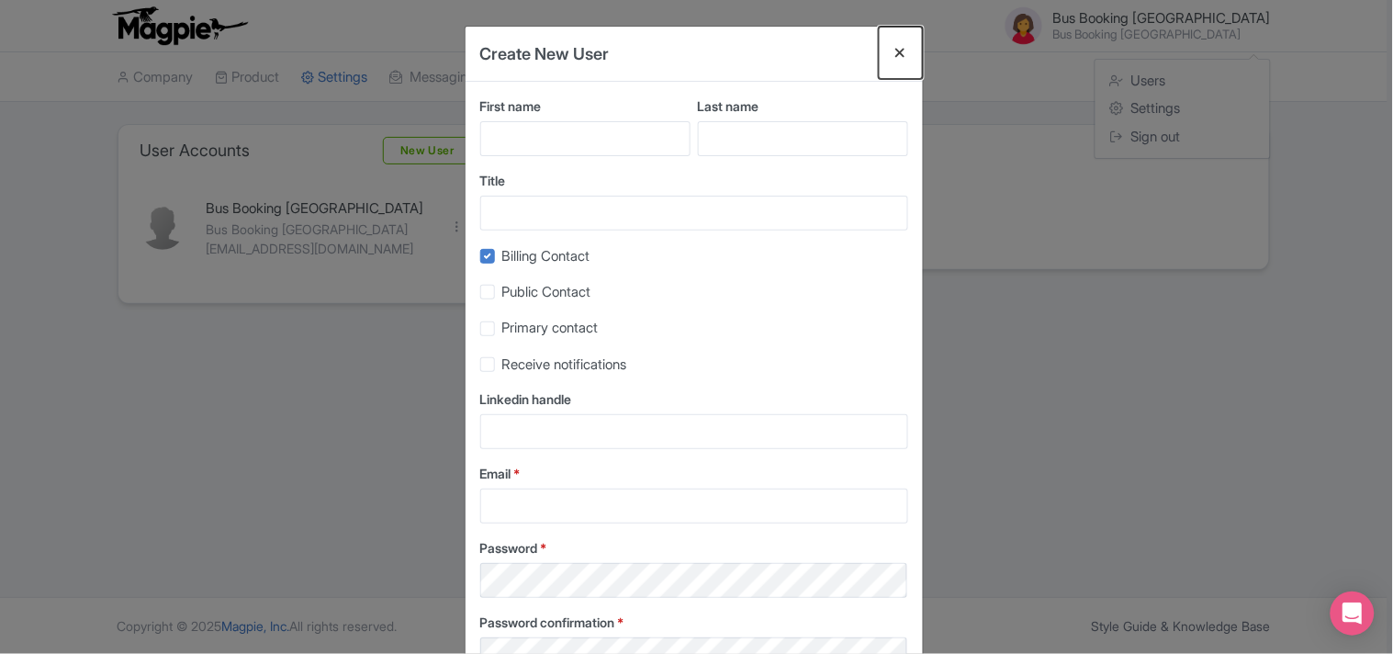
click at [901, 28] on button "Close" at bounding box center [901, 53] width 44 height 52
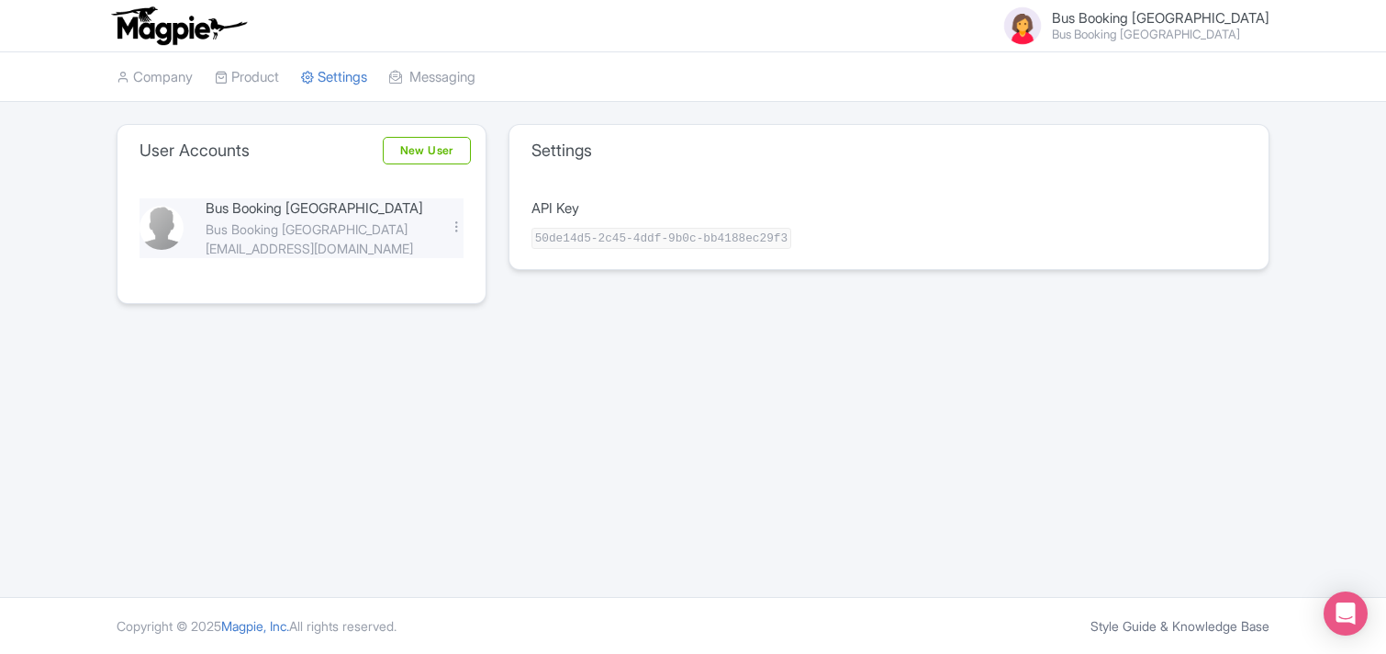
click at [326, 213] on div "Bus Booking [GEOGRAPHIC_DATA]" at bounding box center [317, 208] width 222 height 21
click at [140, 225] on img at bounding box center [162, 228] width 44 height 44
click at [220, 223] on div "Bus Booking [GEOGRAPHIC_DATA]" at bounding box center [317, 228] width 222 height 19
click at [1155, 18] on span "Bus Booking [GEOGRAPHIC_DATA]" at bounding box center [1161, 17] width 218 height 17
click at [1137, 18] on span "Bus Booking [GEOGRAPHIC_DATA]" at bounding box center [1161, 17] width 218 height 17
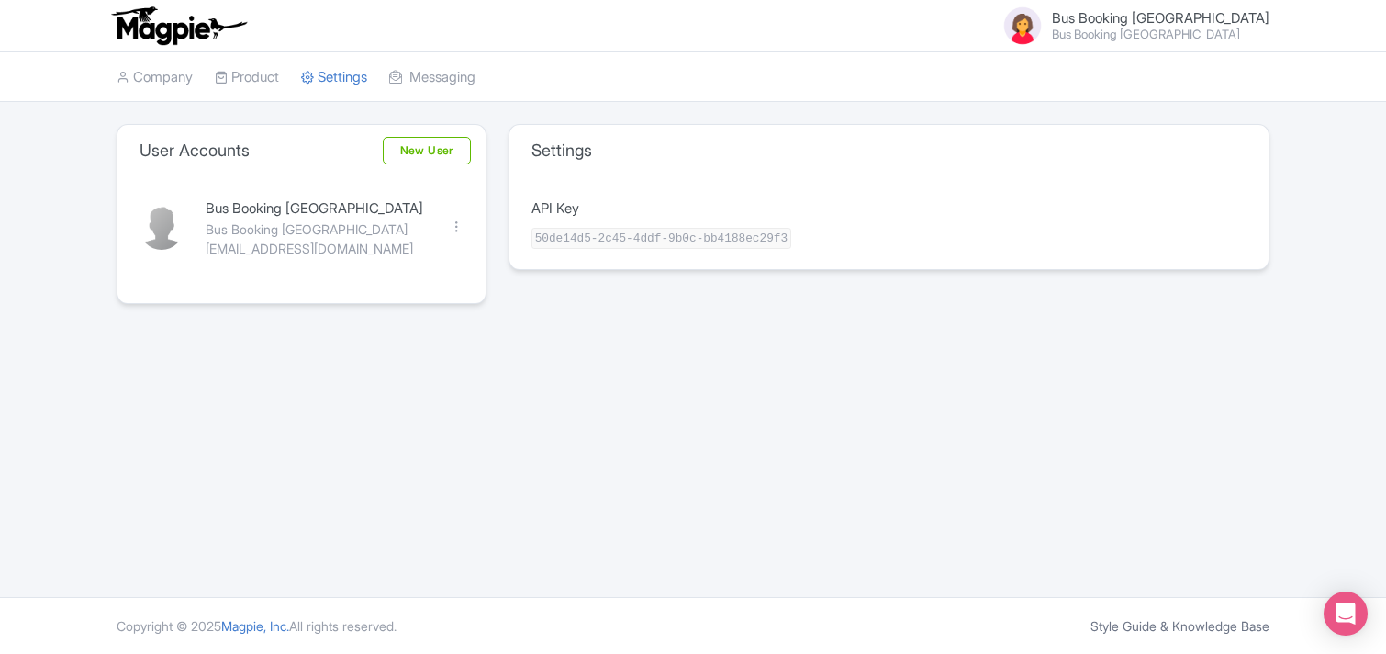
click at [1222, 11] on span "Bus Booking [GEOGRAPHIC_DATA]" at bounding box center [1161, 17] width 218 height 17
